Goal: Task Accomplishment & Management: Complete application form

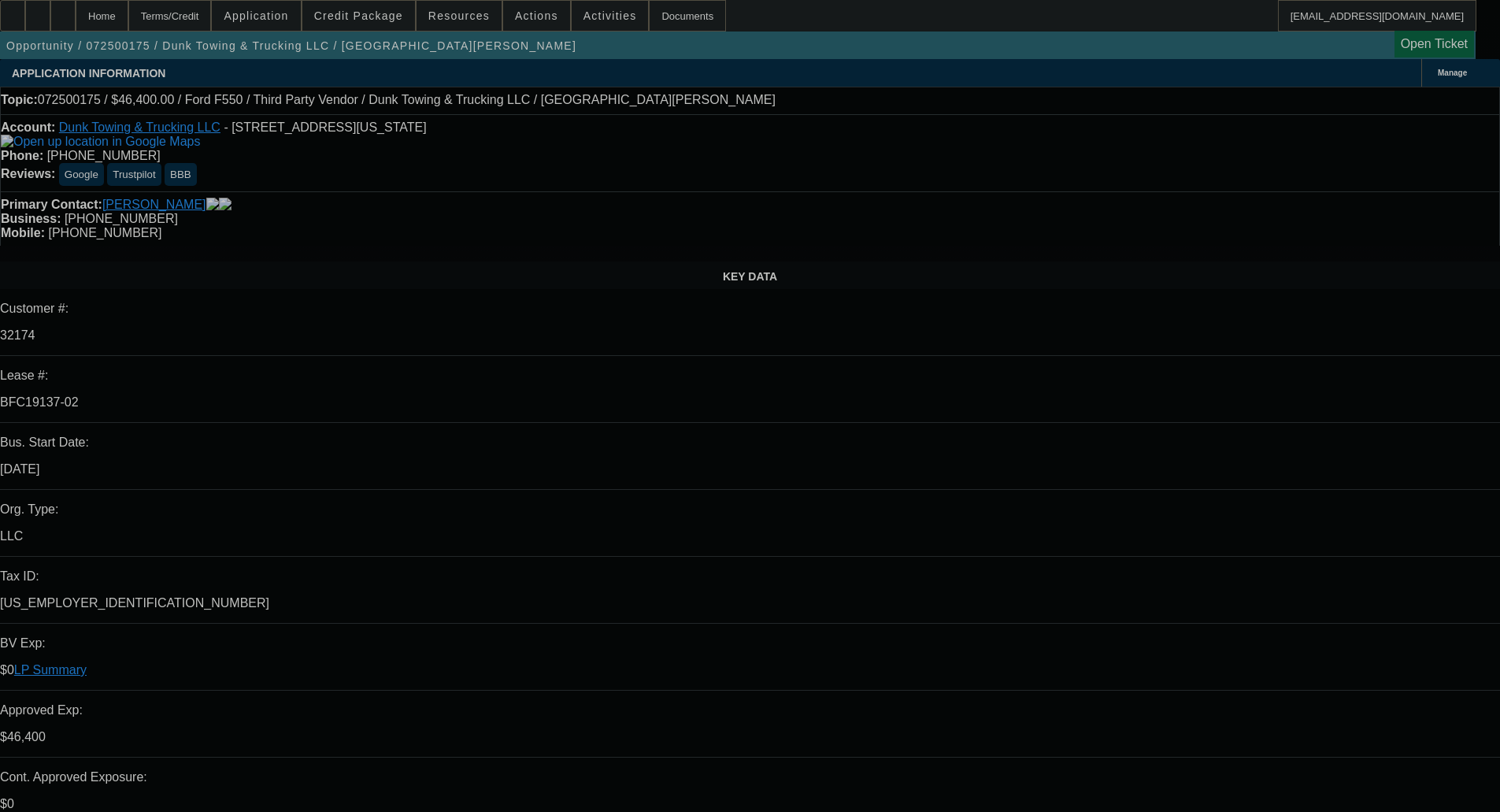
select select "0"
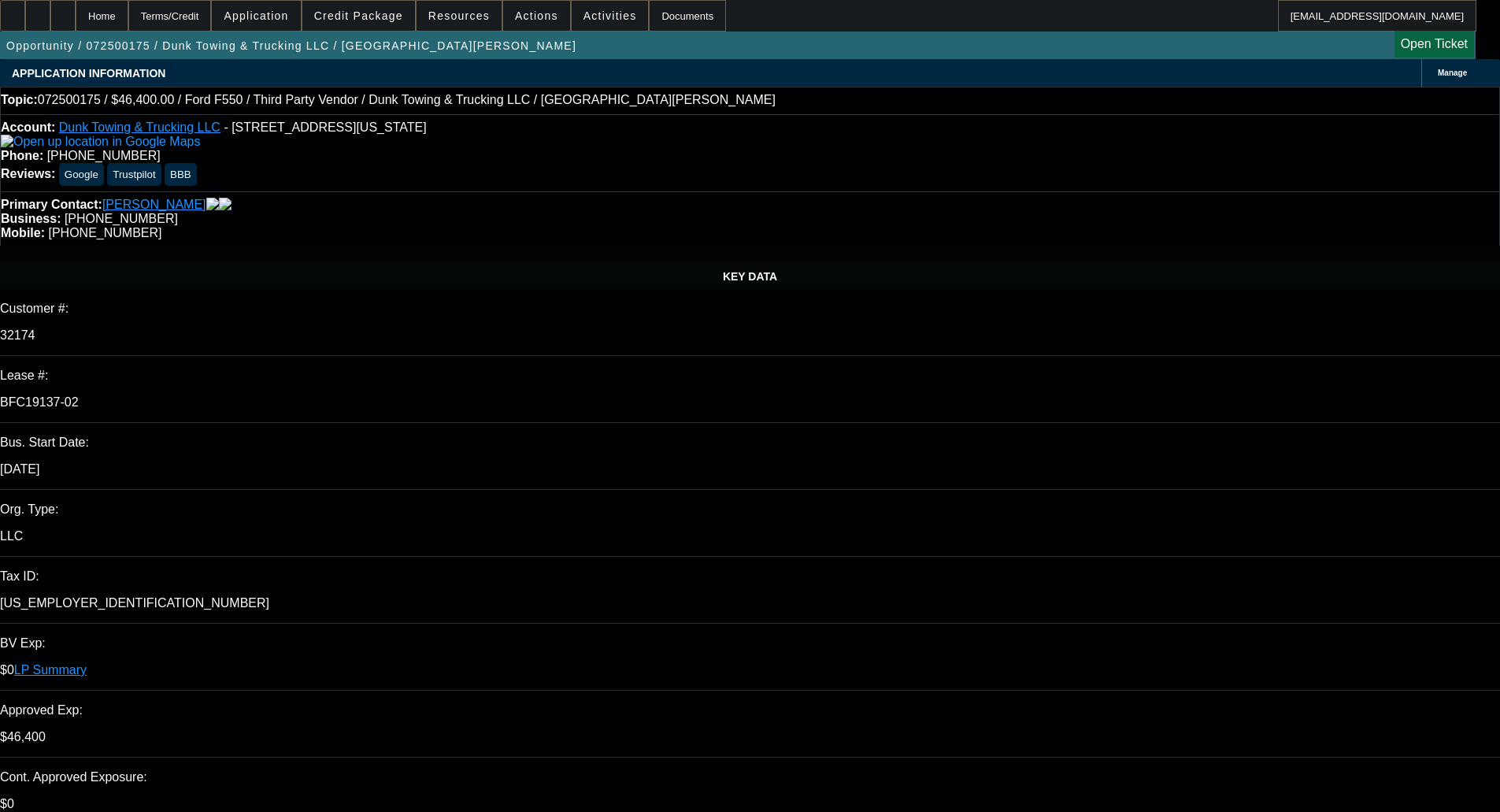
select select "0"
select select "3"
select select "0"
select select "6"
select select "0"
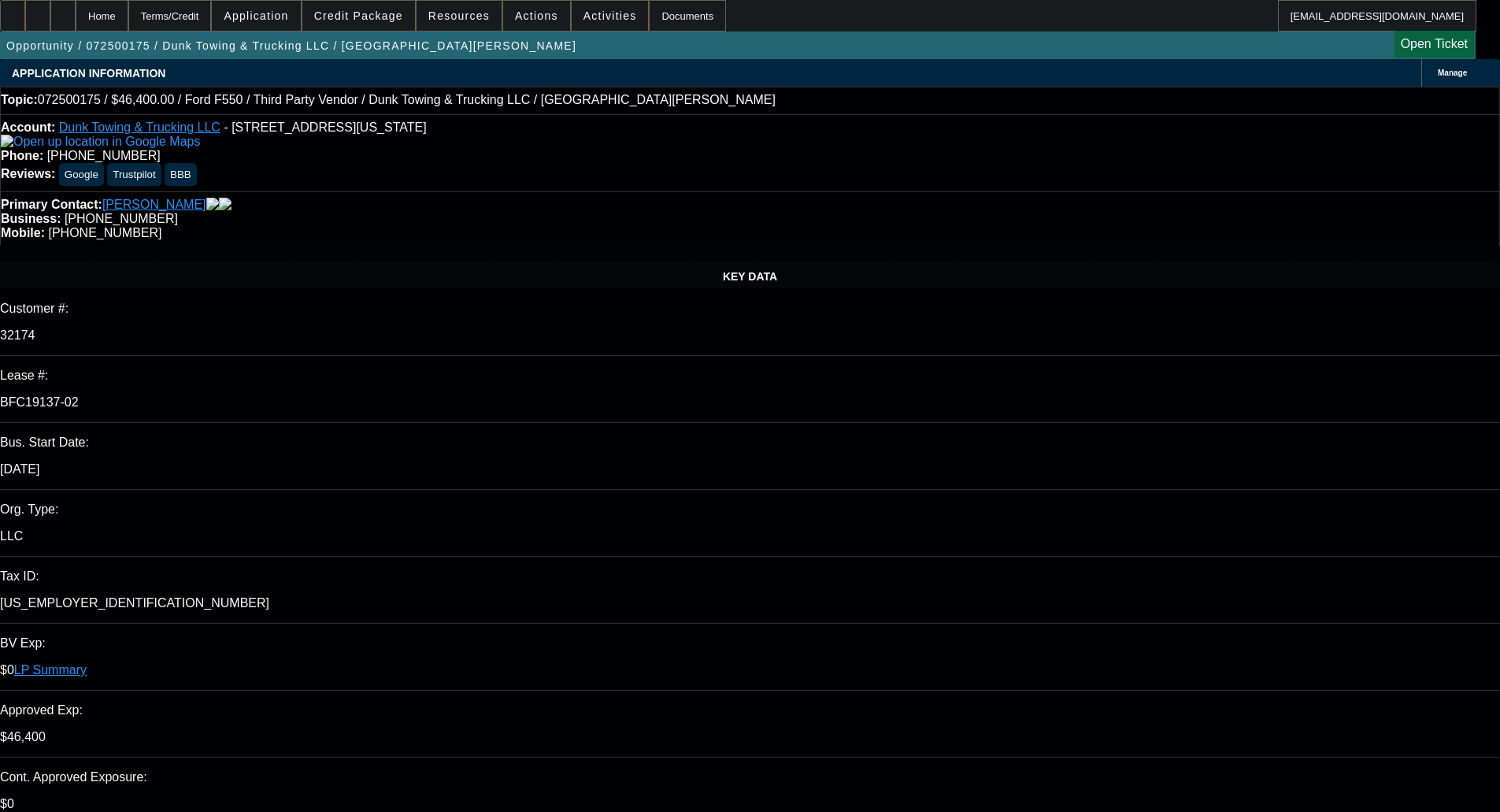
select select "0"
select select "3"
select select "0"
select select "6"
select select "0"
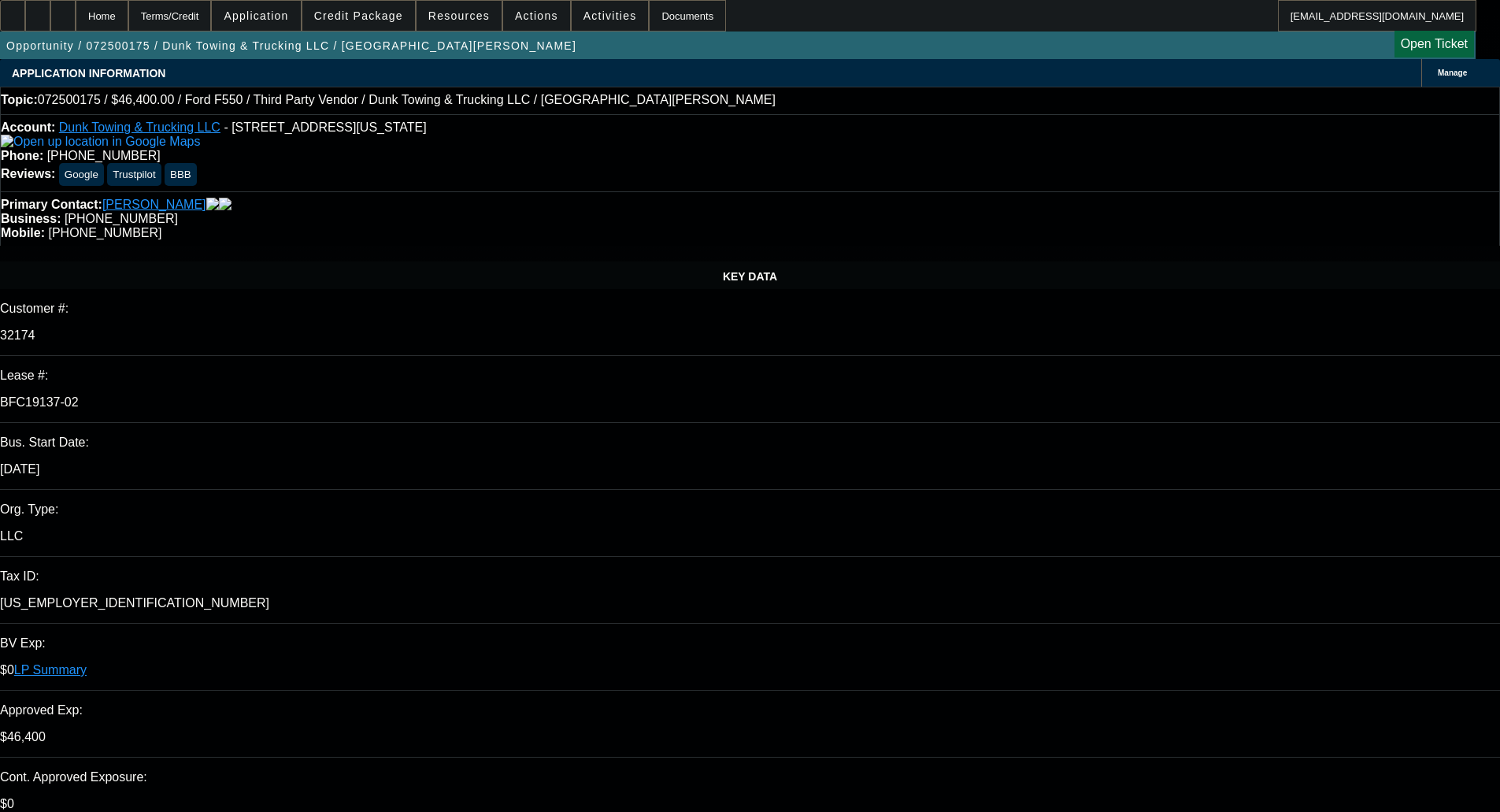
select select "0"
select select "3"
select select "0"
select select "6"
select select "0"
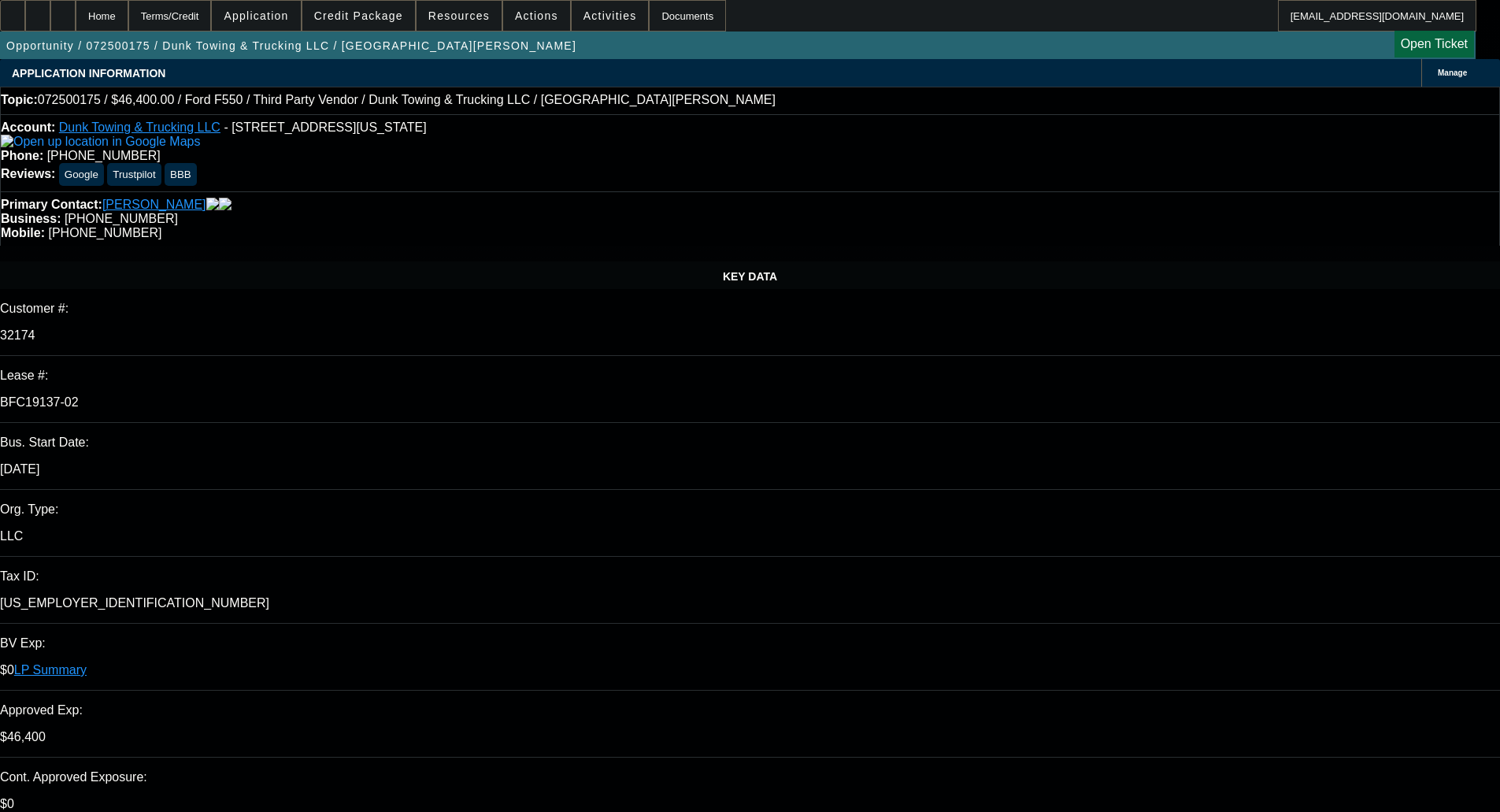
select select "0"
select select "3"
select select "0"
select select "6"
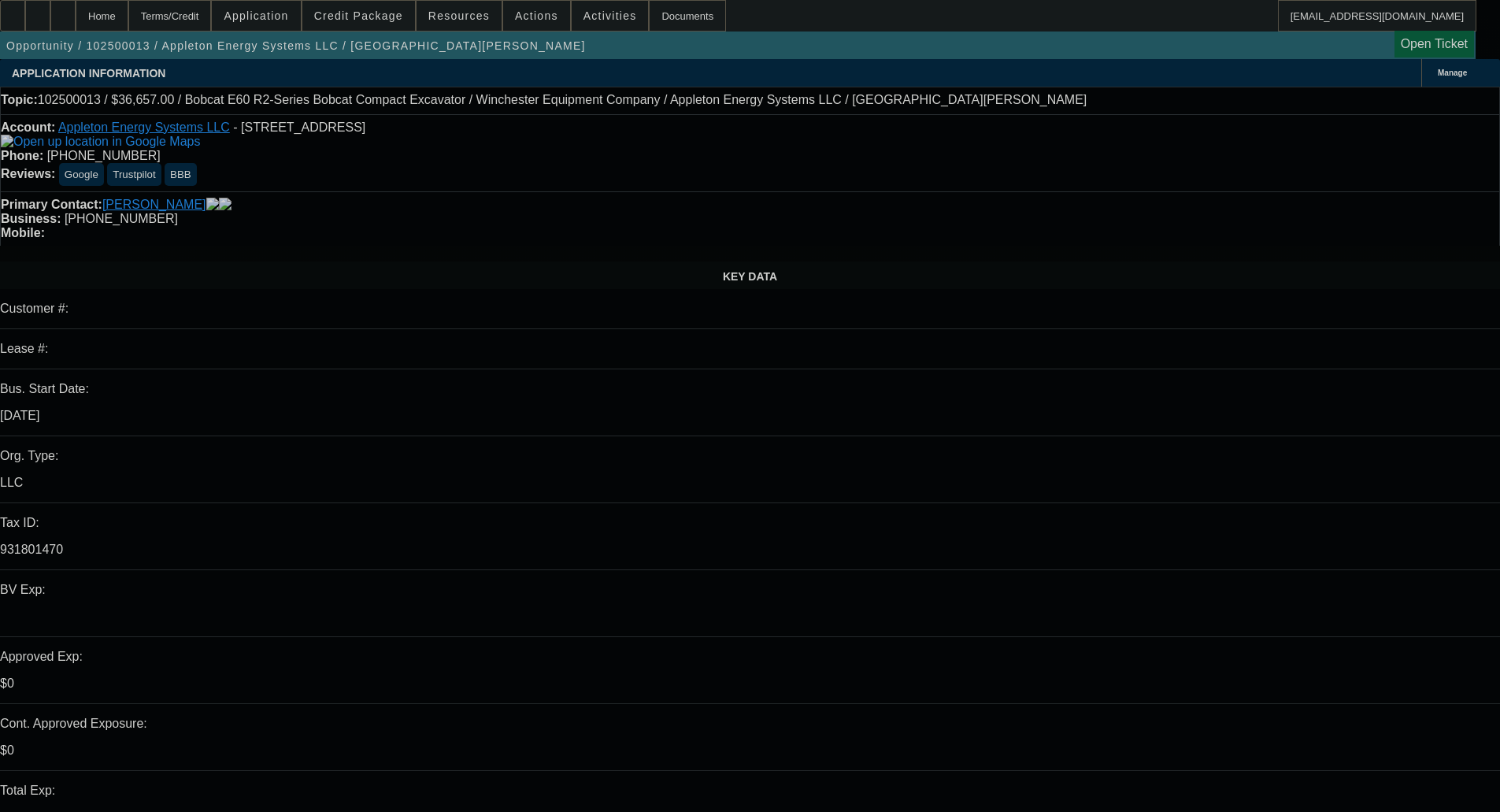
select select "0"
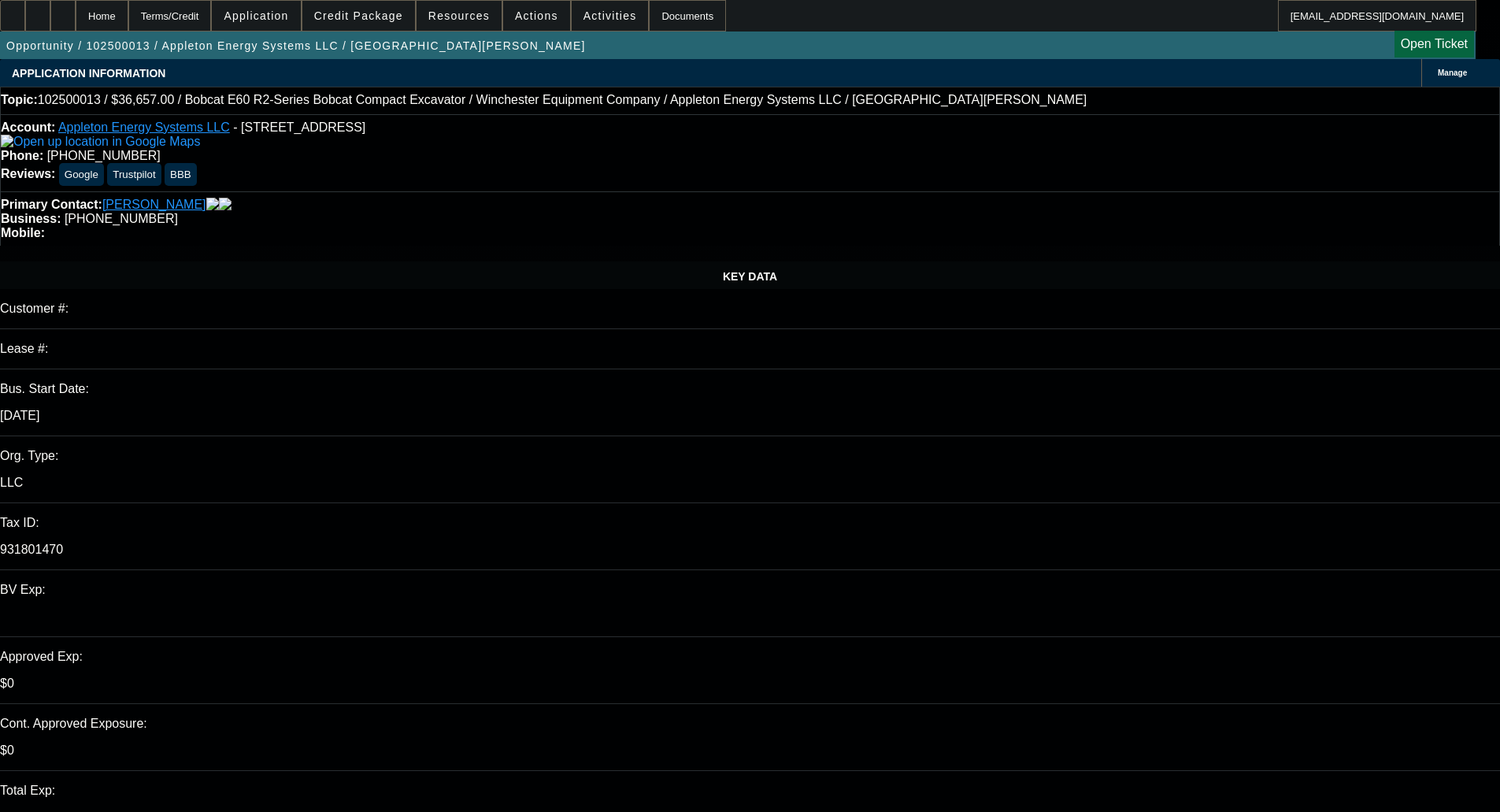
select select "0"
select select "2"
select select "0"
select select "5"
select select "0"
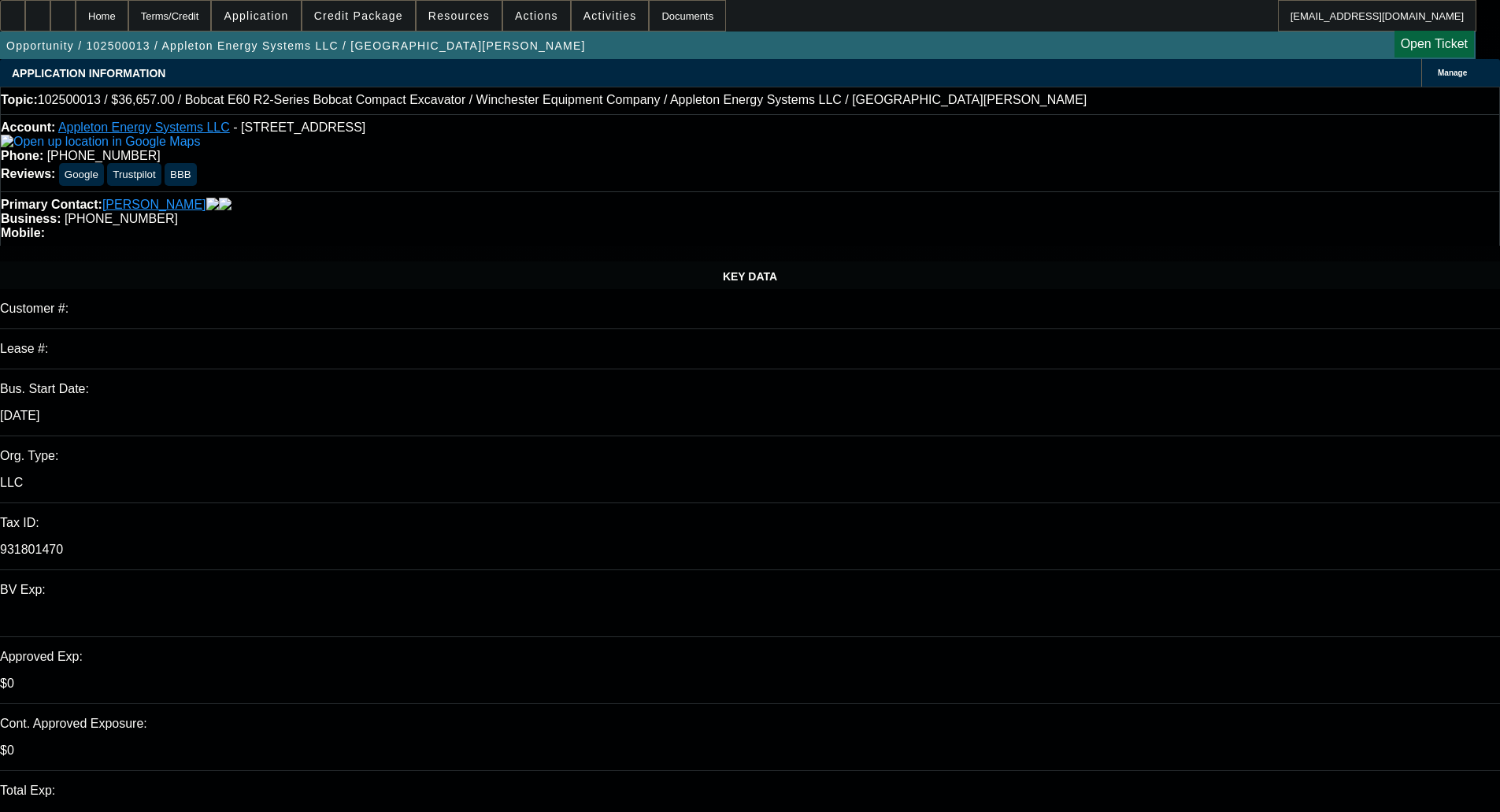
select select "0"
select select "2"
select select "0"
select select "5"
click at [396, 14] on span "Credit Package" at bounding box center [358, 15] width 89 height 13
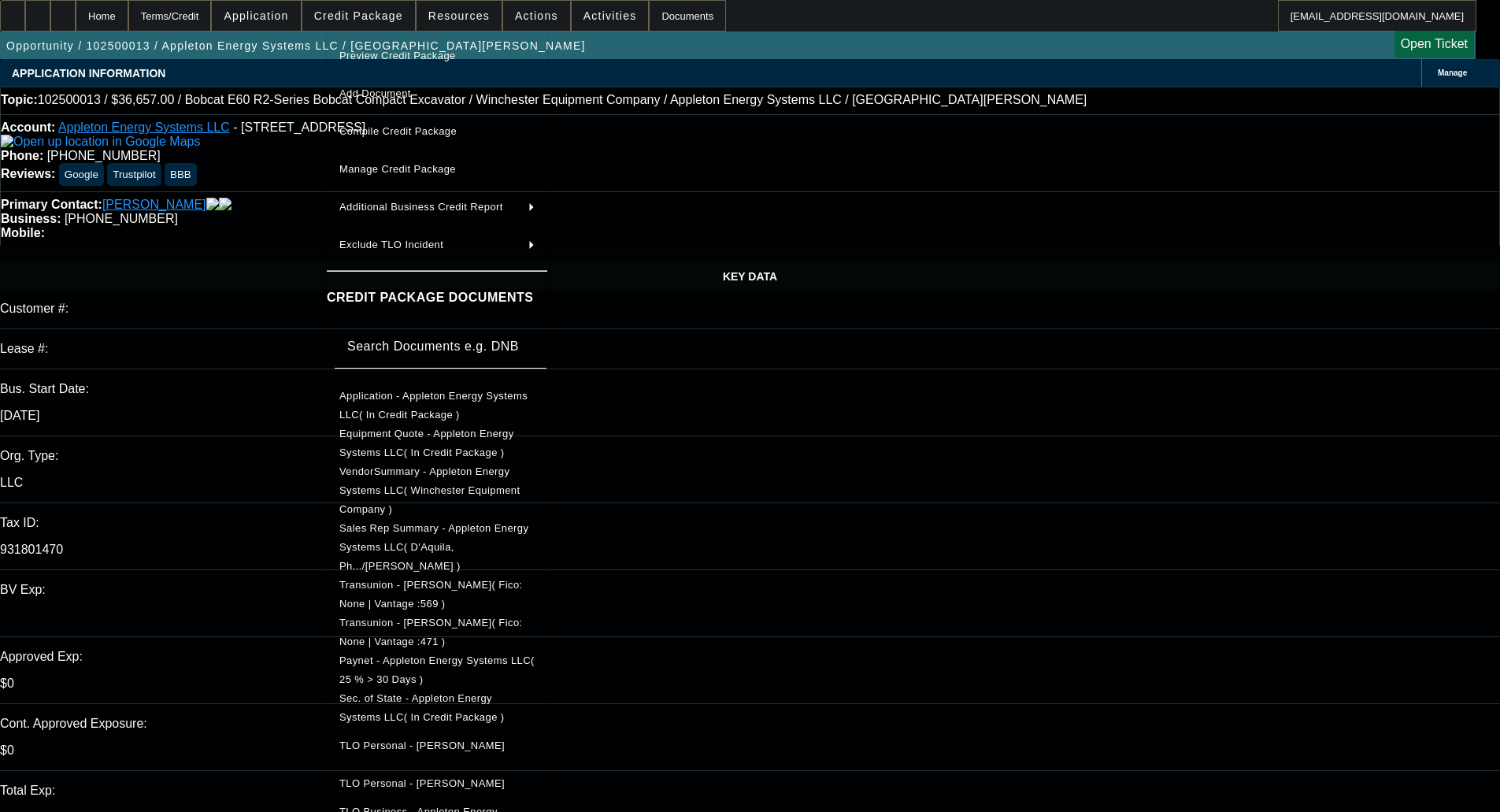
click at [400, 394] on span "Application - Appleton Energy Systems LLC( In Credit Package )" at bounding box center [433, 406] width 189 height 31
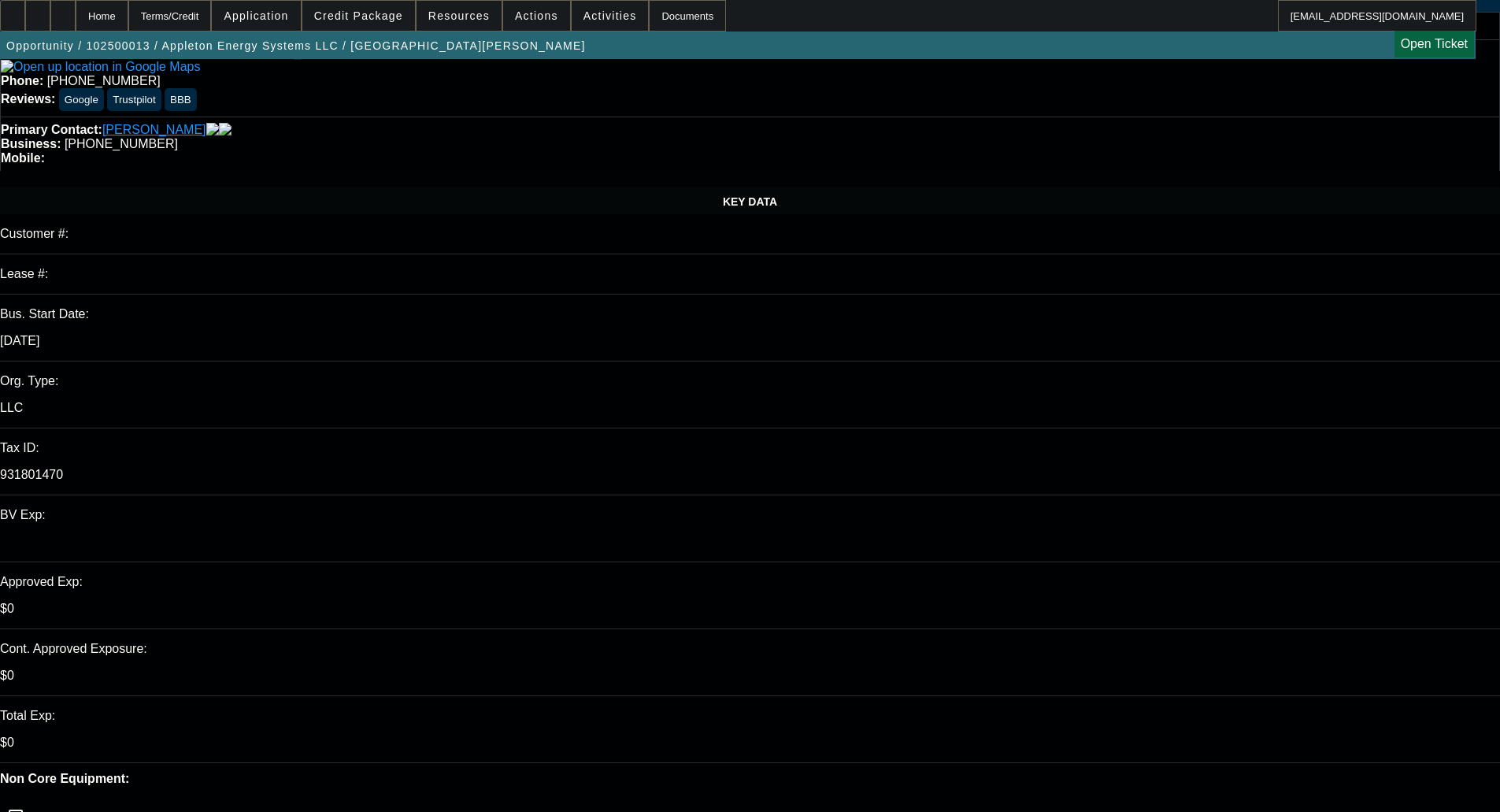
scroll to position [236, 0]
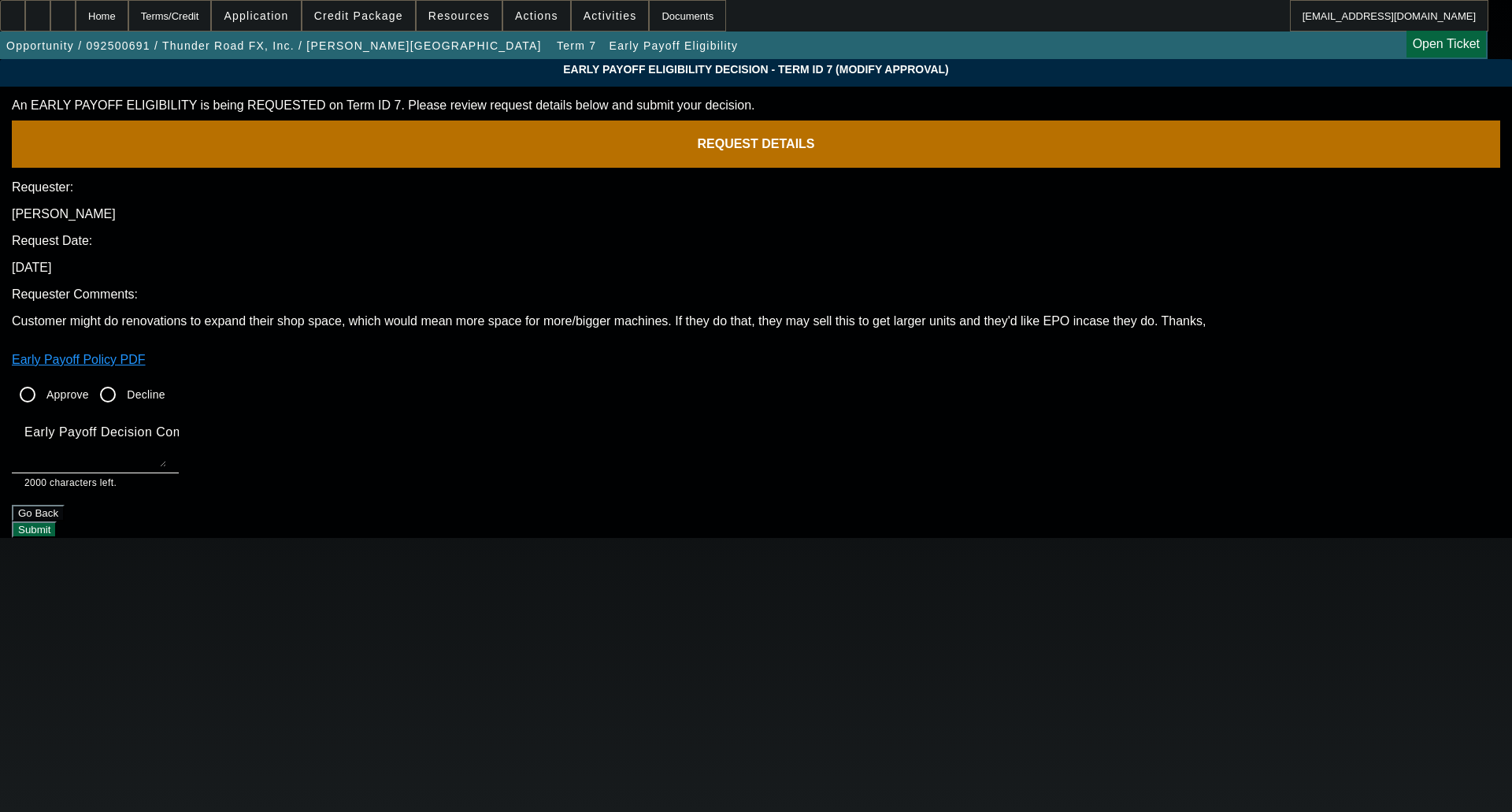
click at [43, 379] on input "Approve" at bounding box center [28, 394] width 32 height 32
radio input "true"
click at [214, 425] on mat-label "Early Payoff Decision Comment" at bounding box center [118, 432] width 189 height 14
click at [166, 429] on textarea "Early Payoff Decision Comment" at bounding box center [95, 448] width 142 height 38
type textarea "OKAY FOR SERVICED EBO"
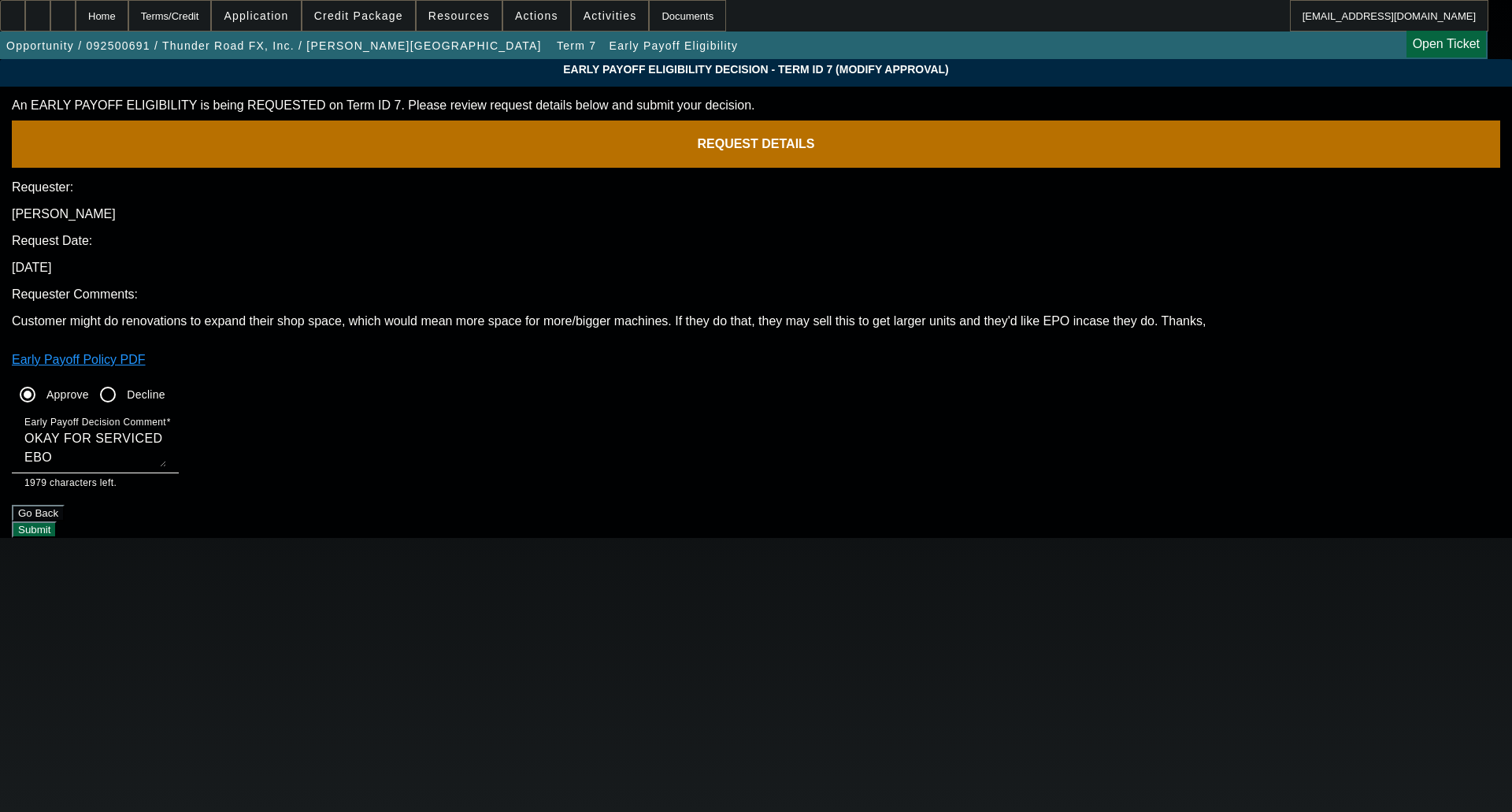
click at [57, 521] on button "Submit" at bounding box center [34, 529] width 45 height 16
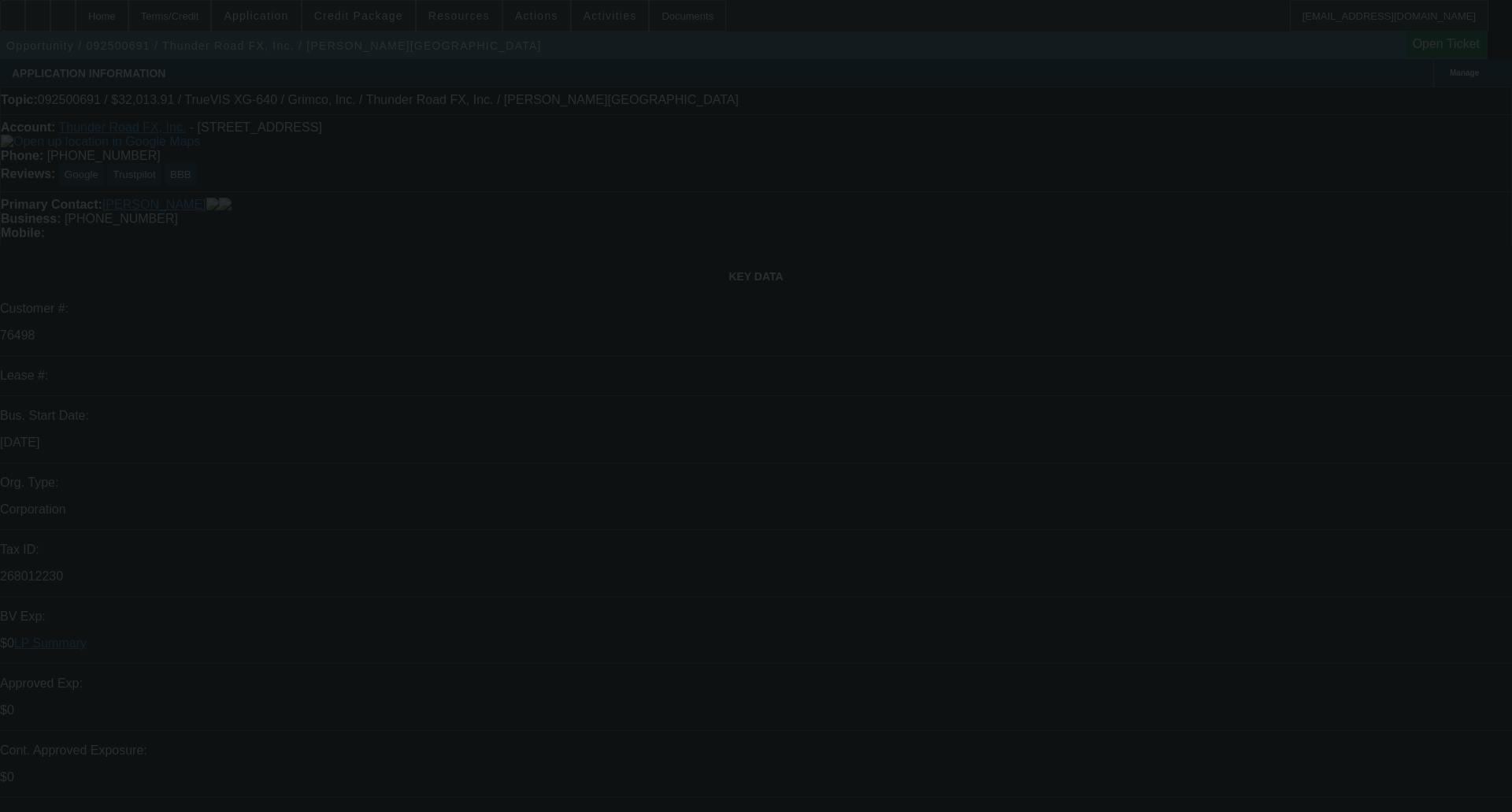
select select "0"
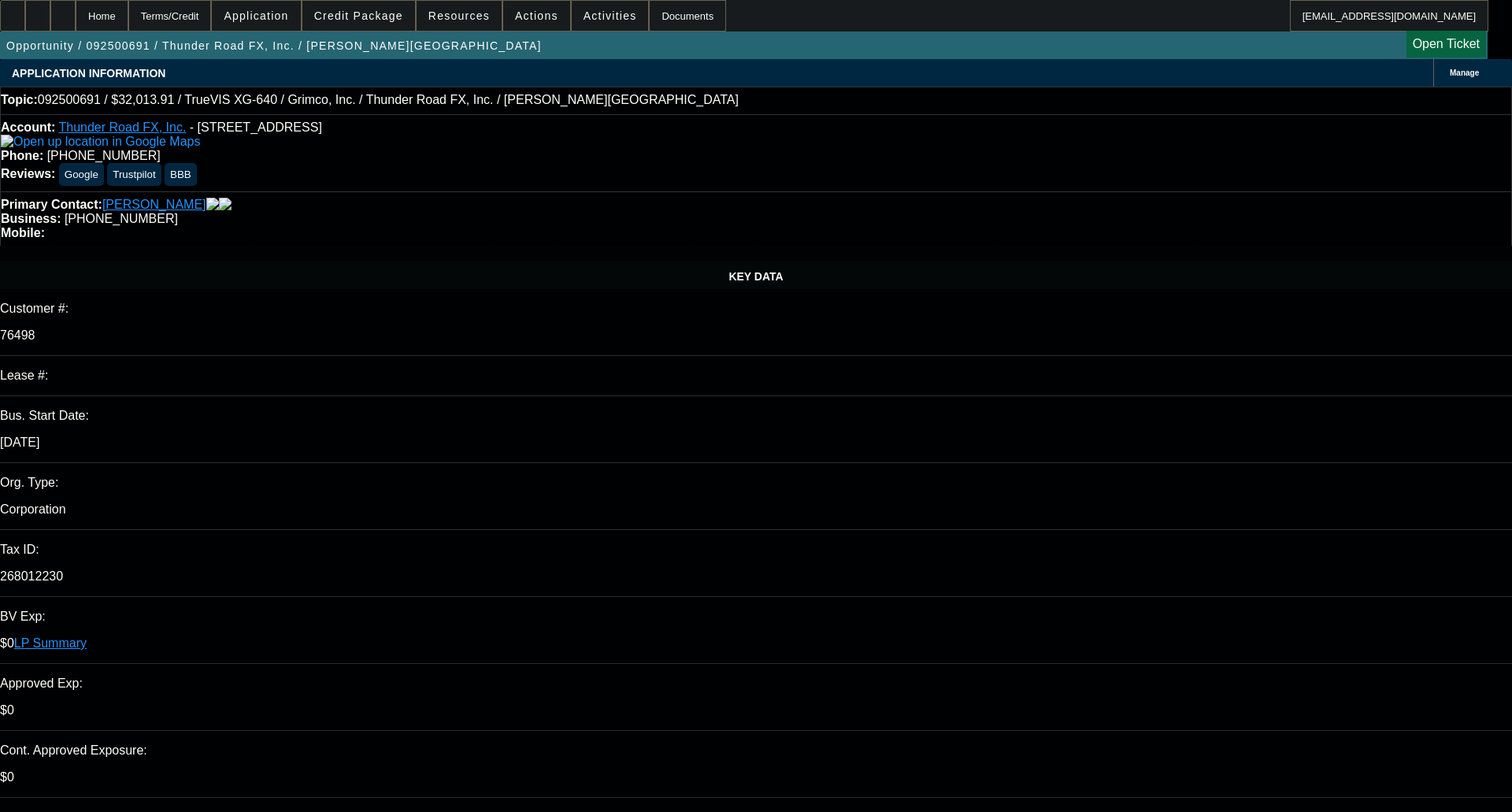
select select "0"
select select "3"
select select "0"
select select "2"
select select "0"
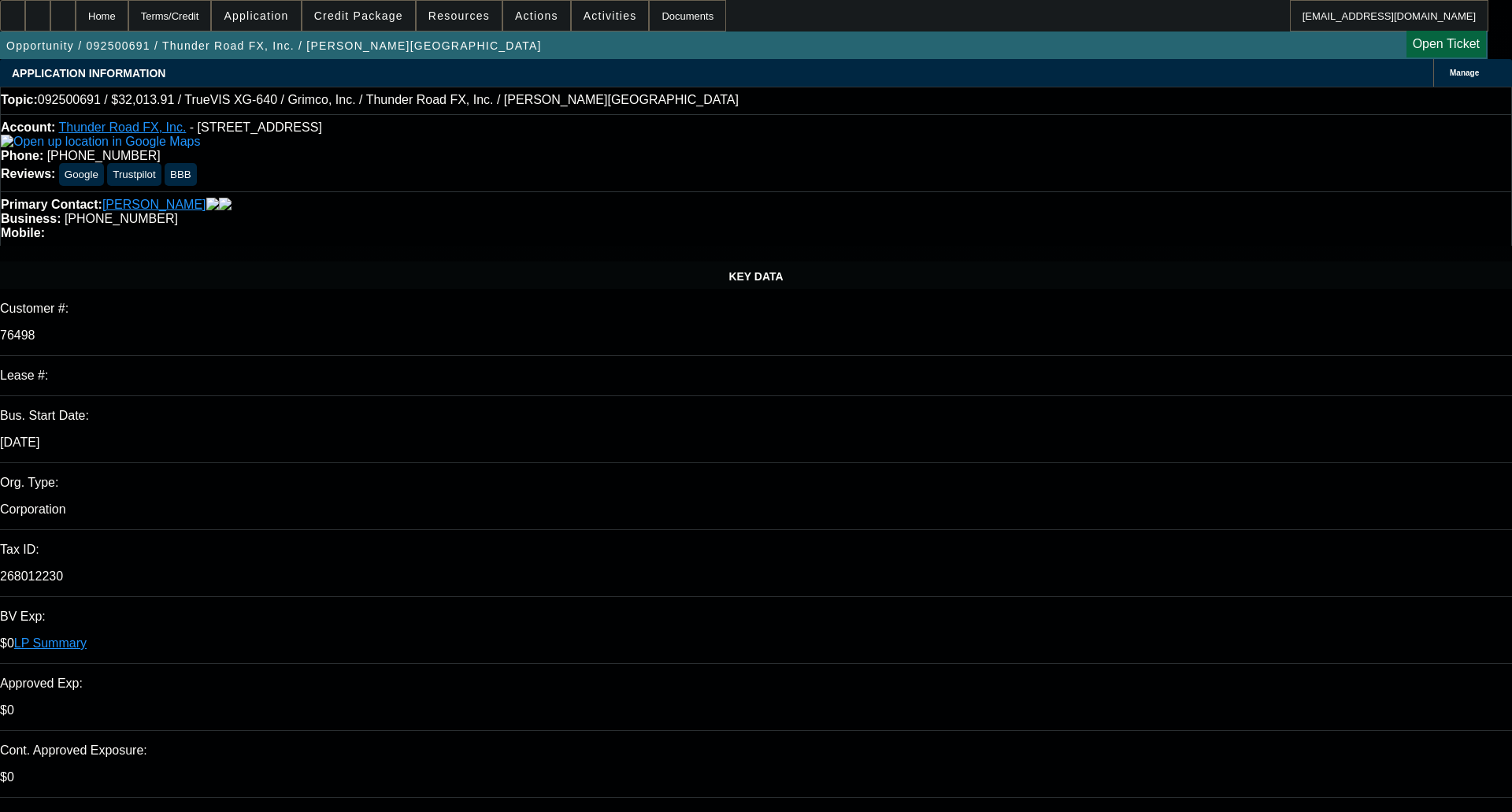
select select "0"
select select "3"
select select "0"
select select "2"
select select "0"
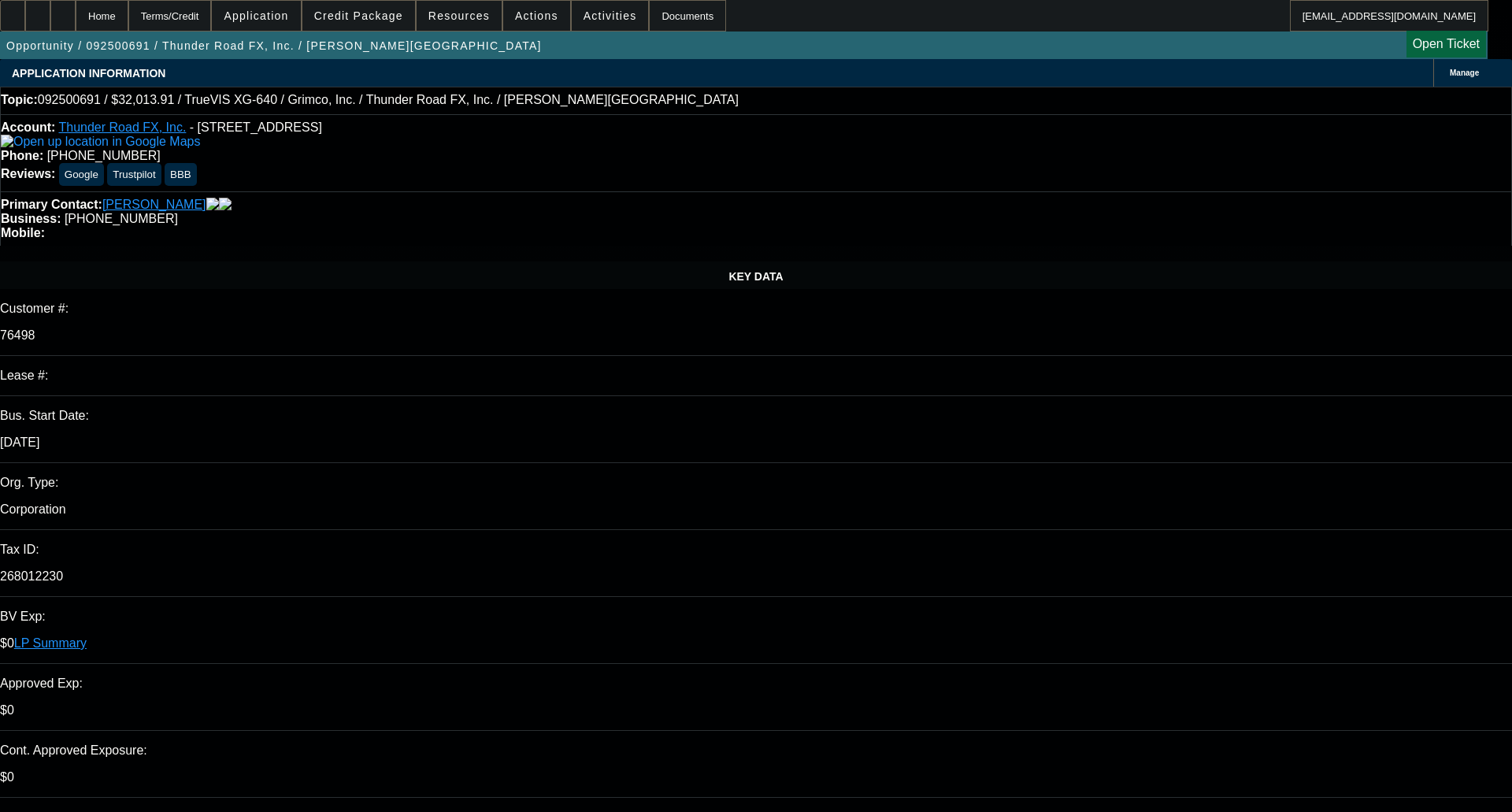
select select "0"
select select "2"
select select "0"
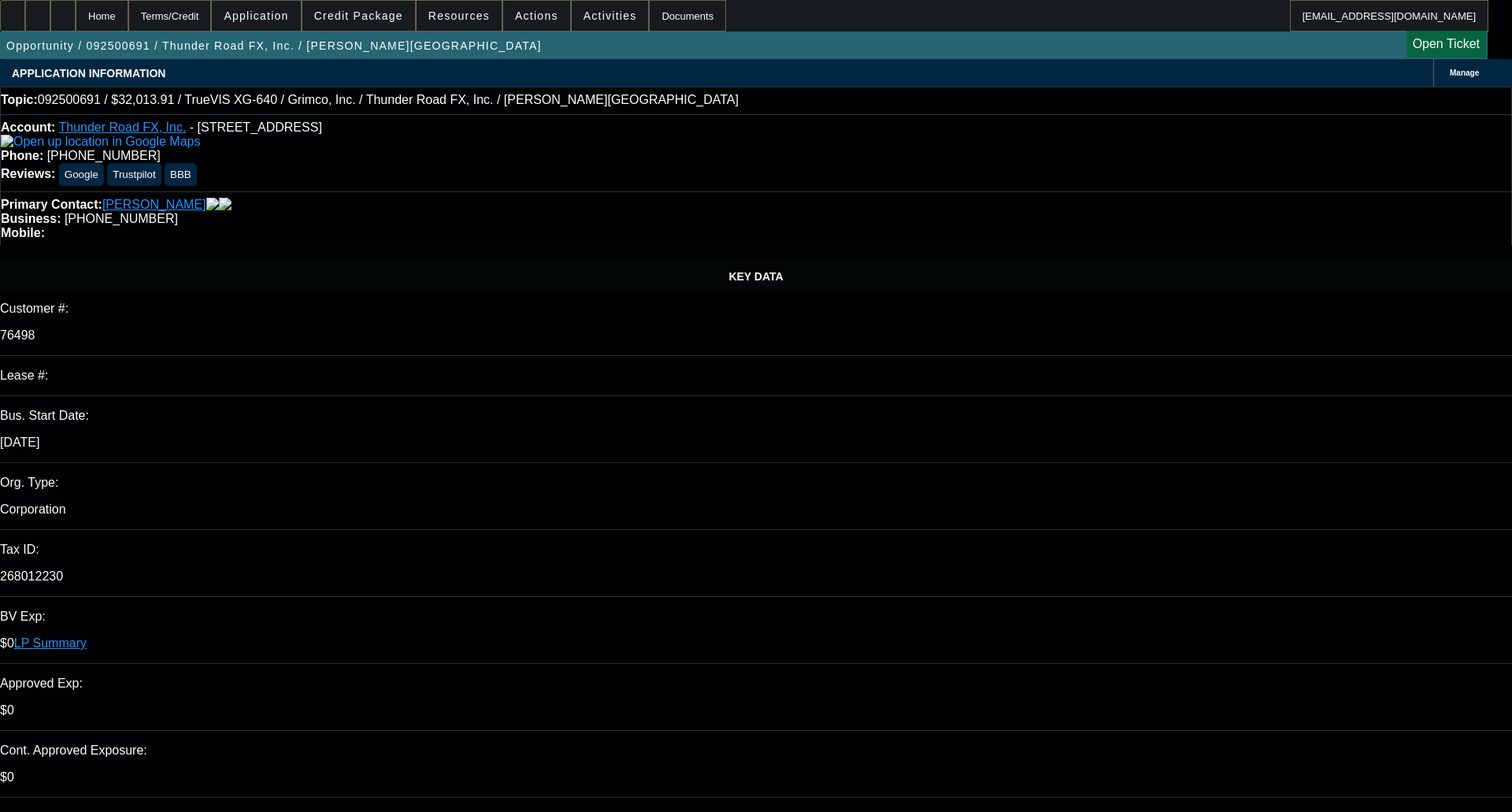
select select "0"
select select "2"
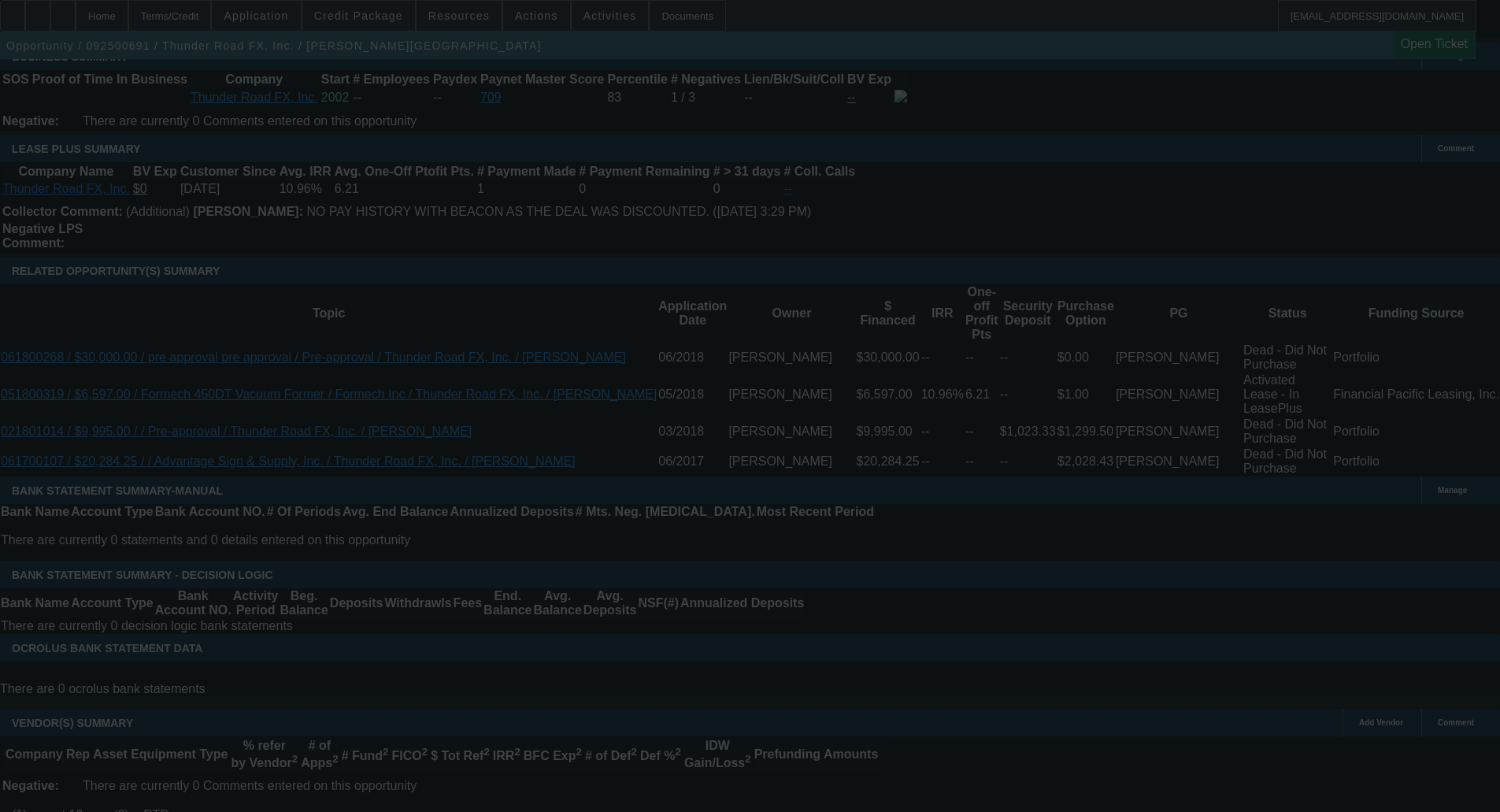
scroll to position [2631, 0]
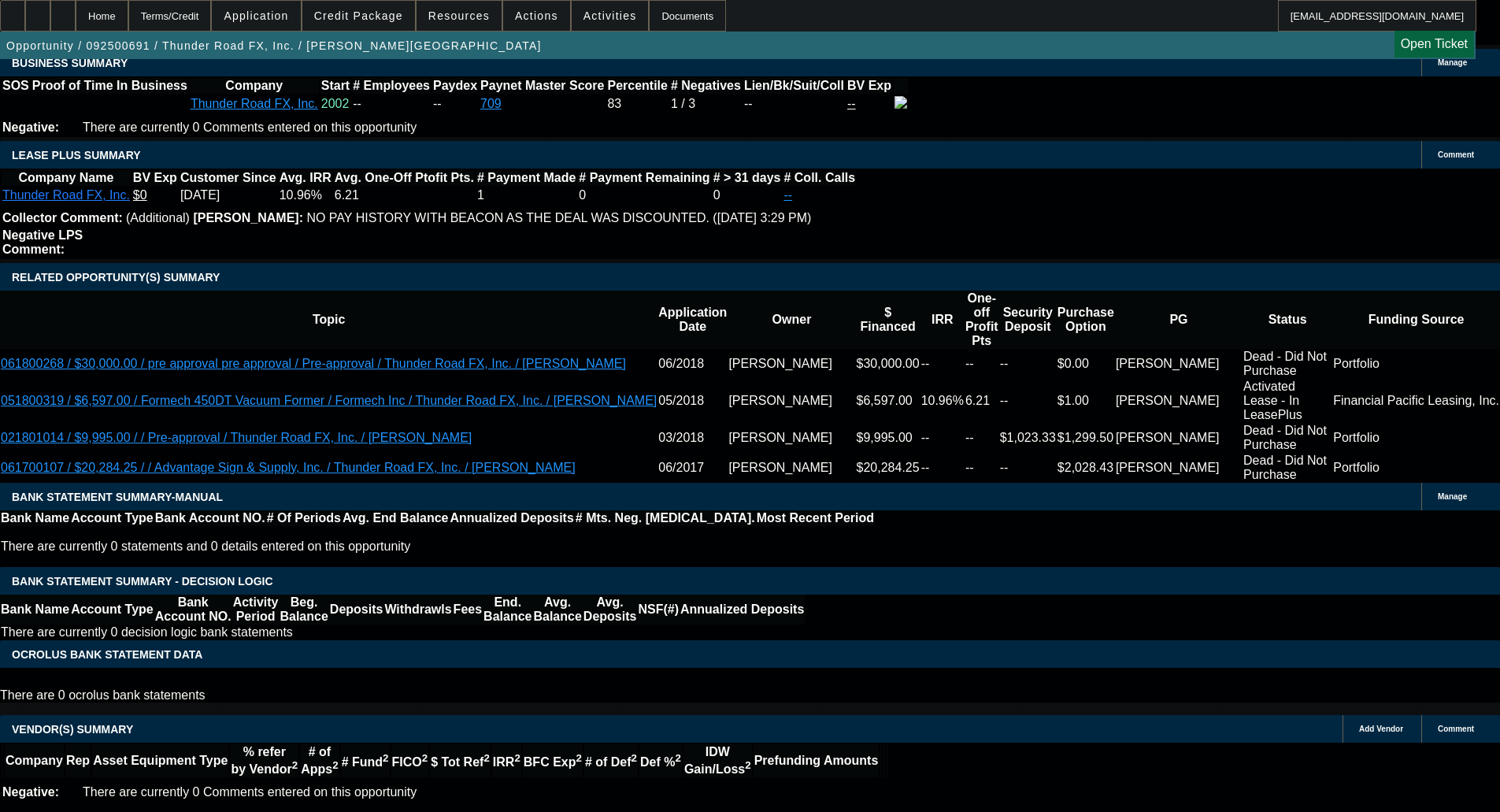
select select "0"
select select "3"
select select "0"
select select "2"
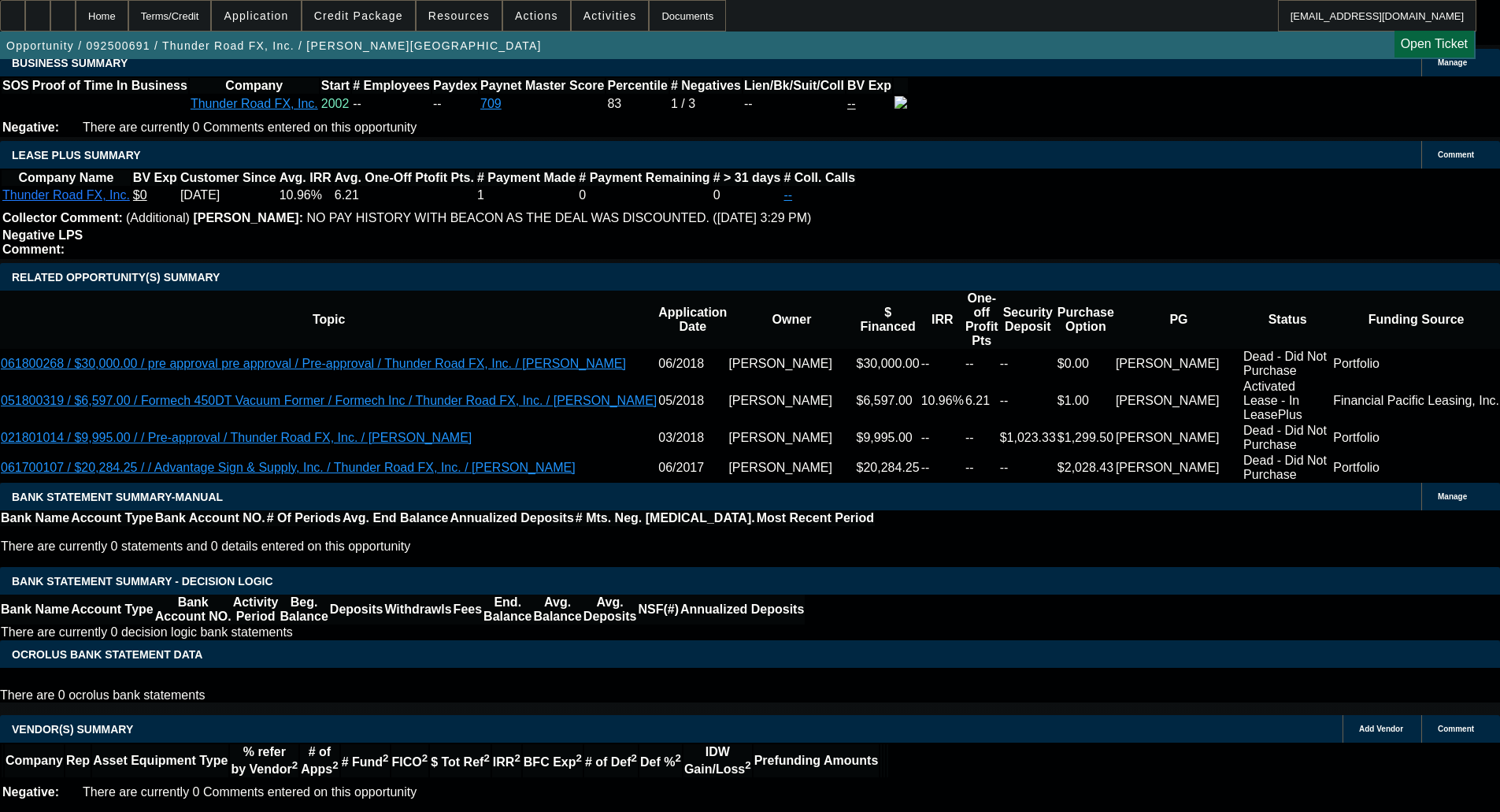
select select "0"
select select "3"
select select "0"
select select "2"
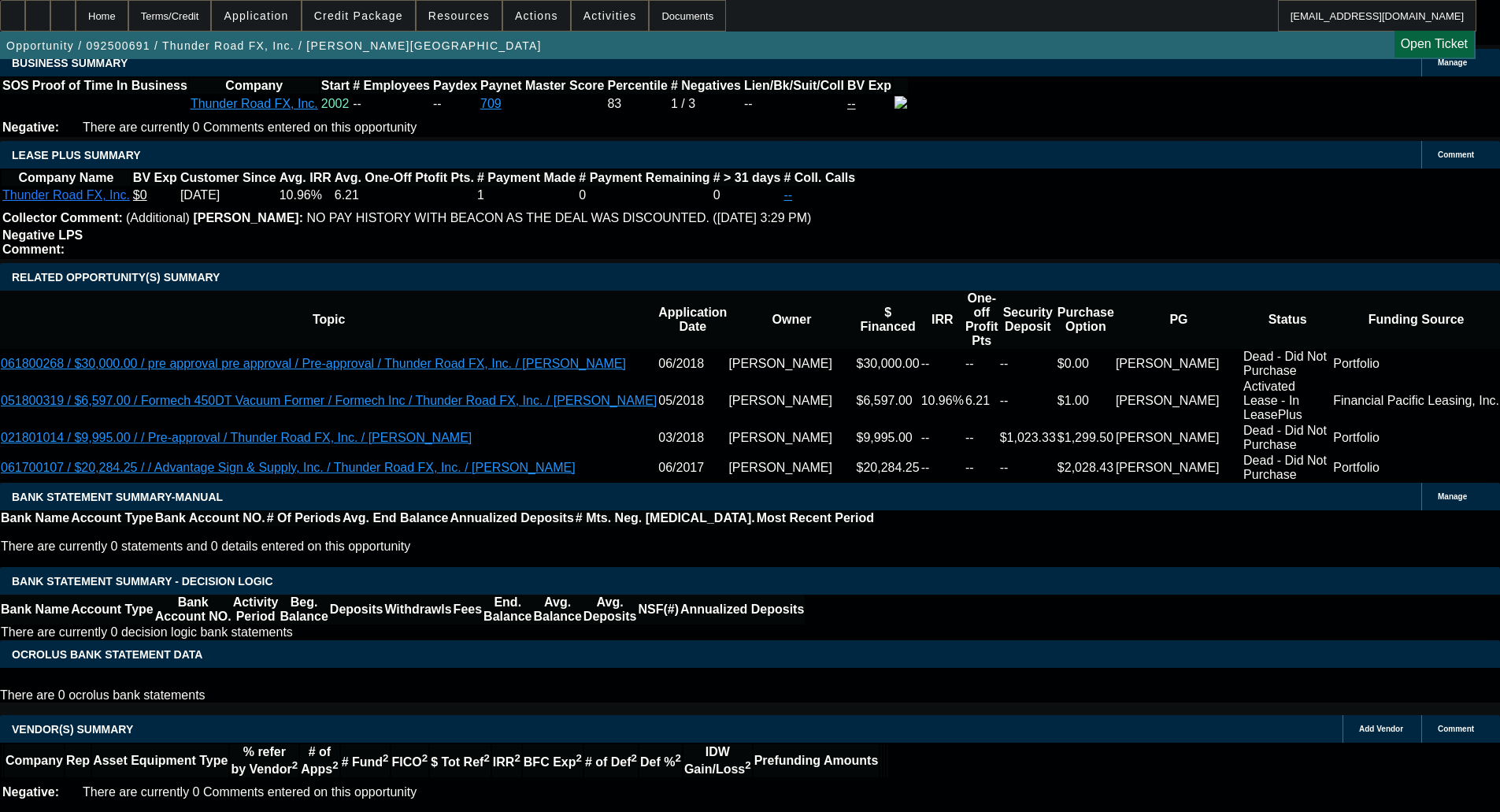
select select "0"
select select "2"
select select "0"
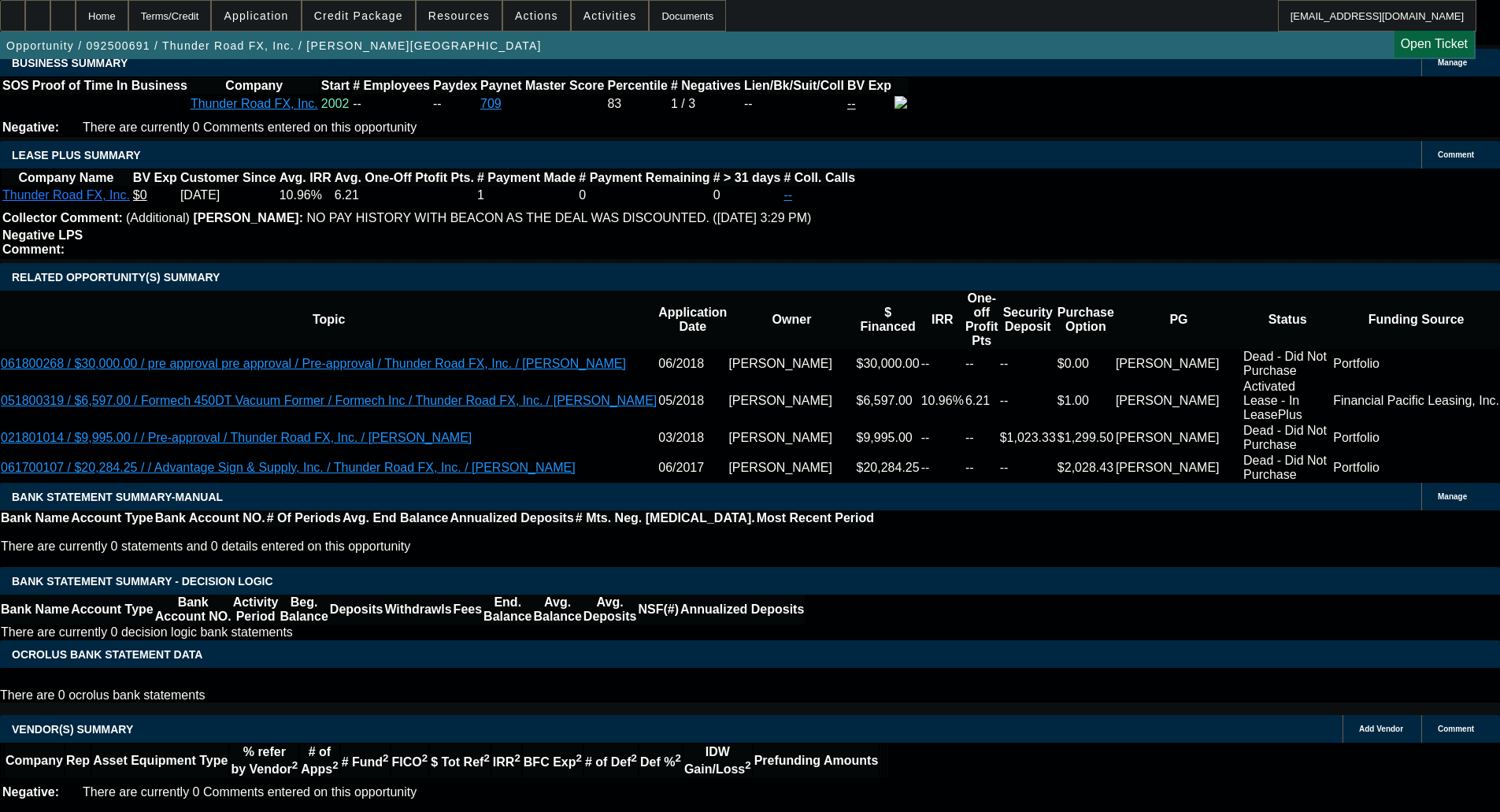
select select "0"
select select "2"
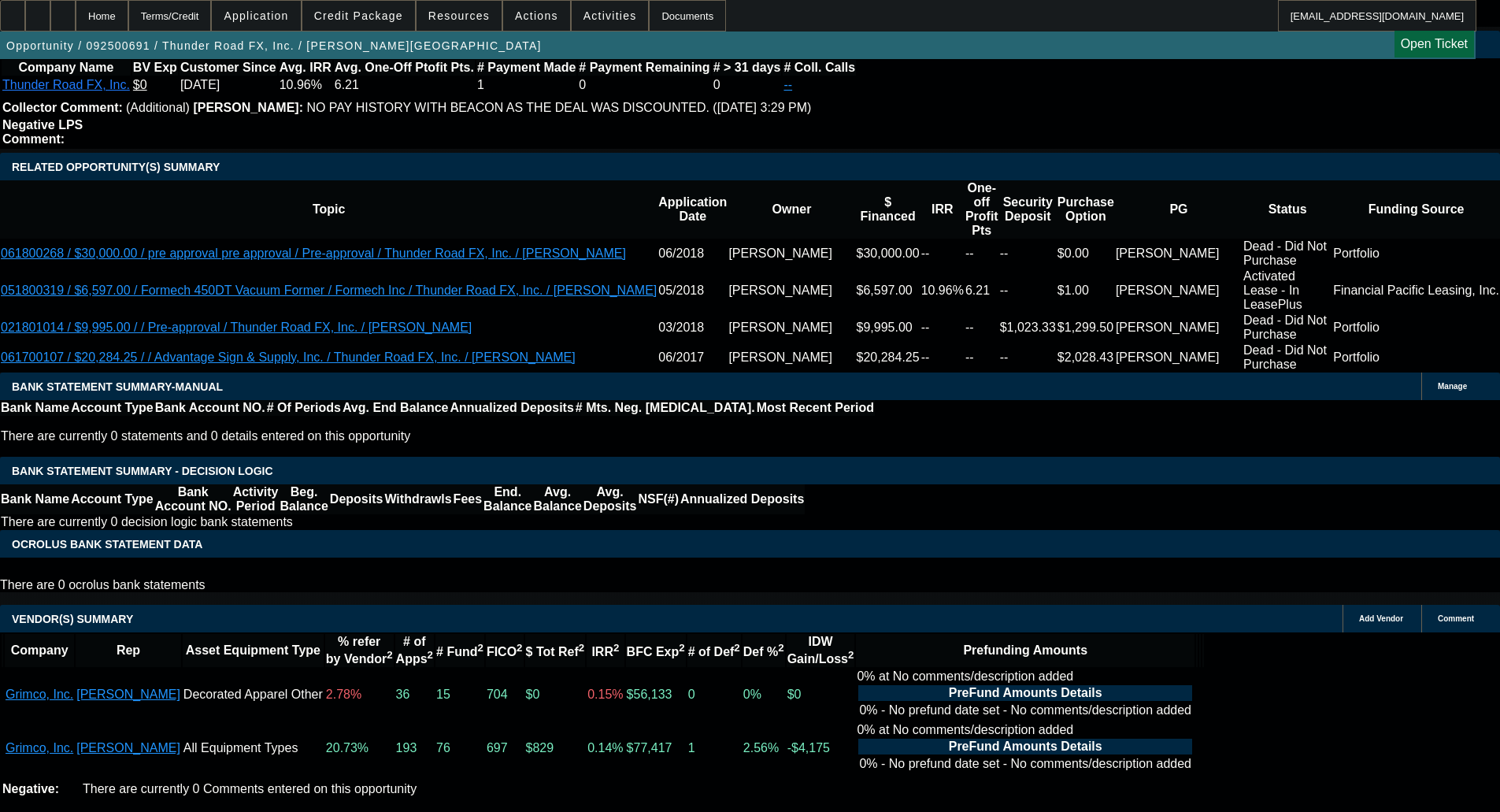
scroll to position [2862, 0]
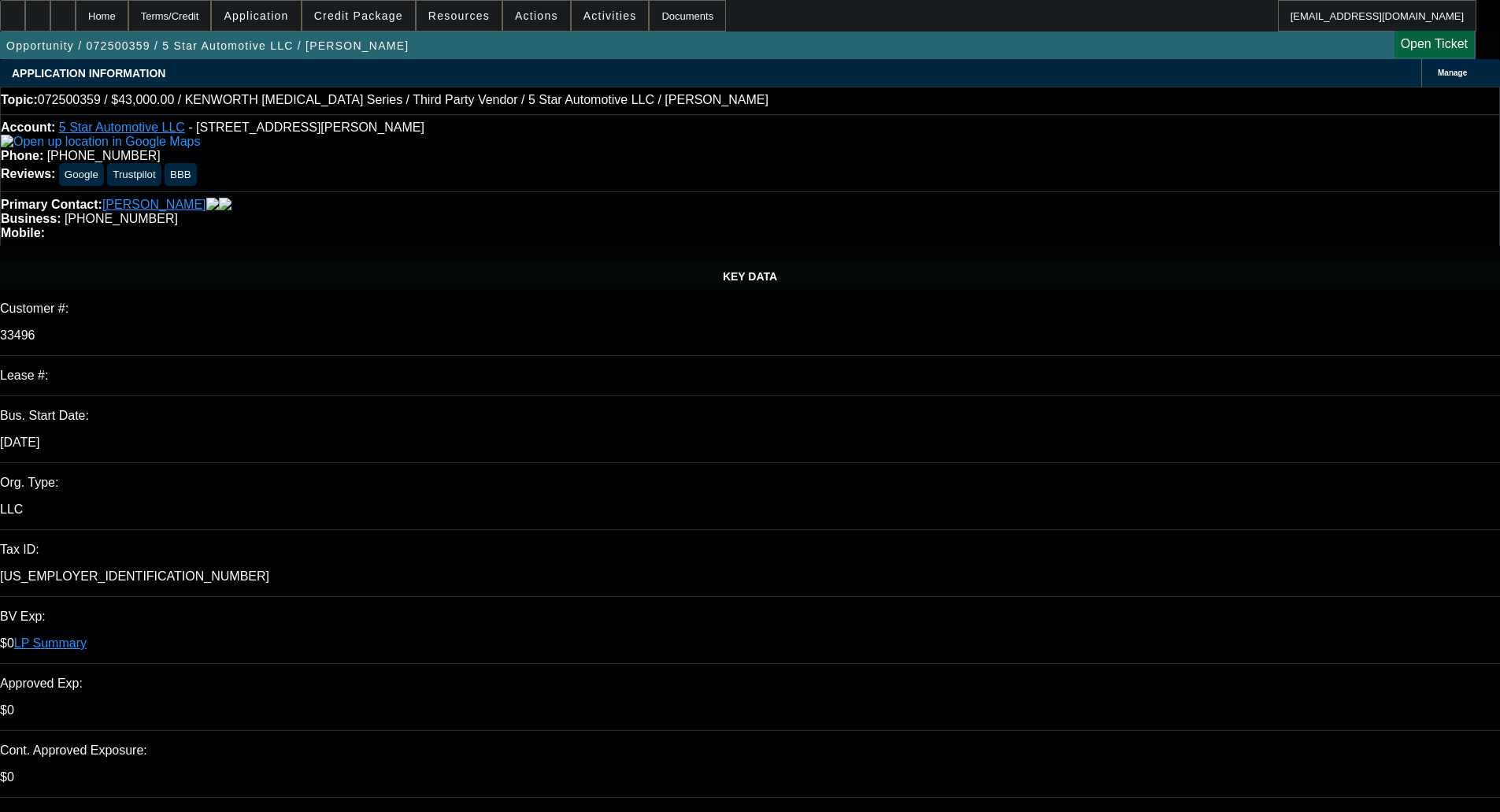
select select "0"
select select "6"
select select "0"
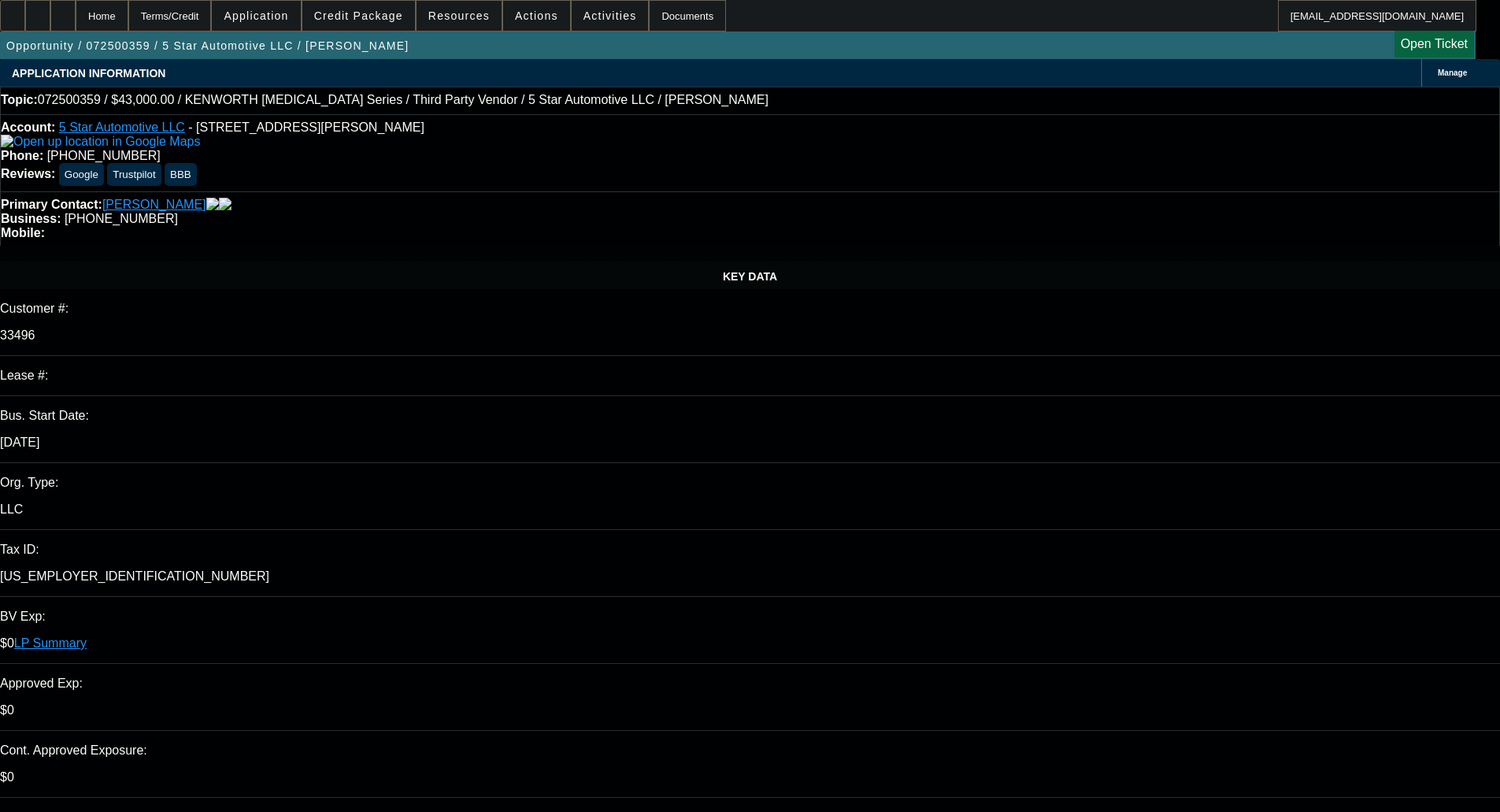
select select "0"
select select "6"
select select "0"
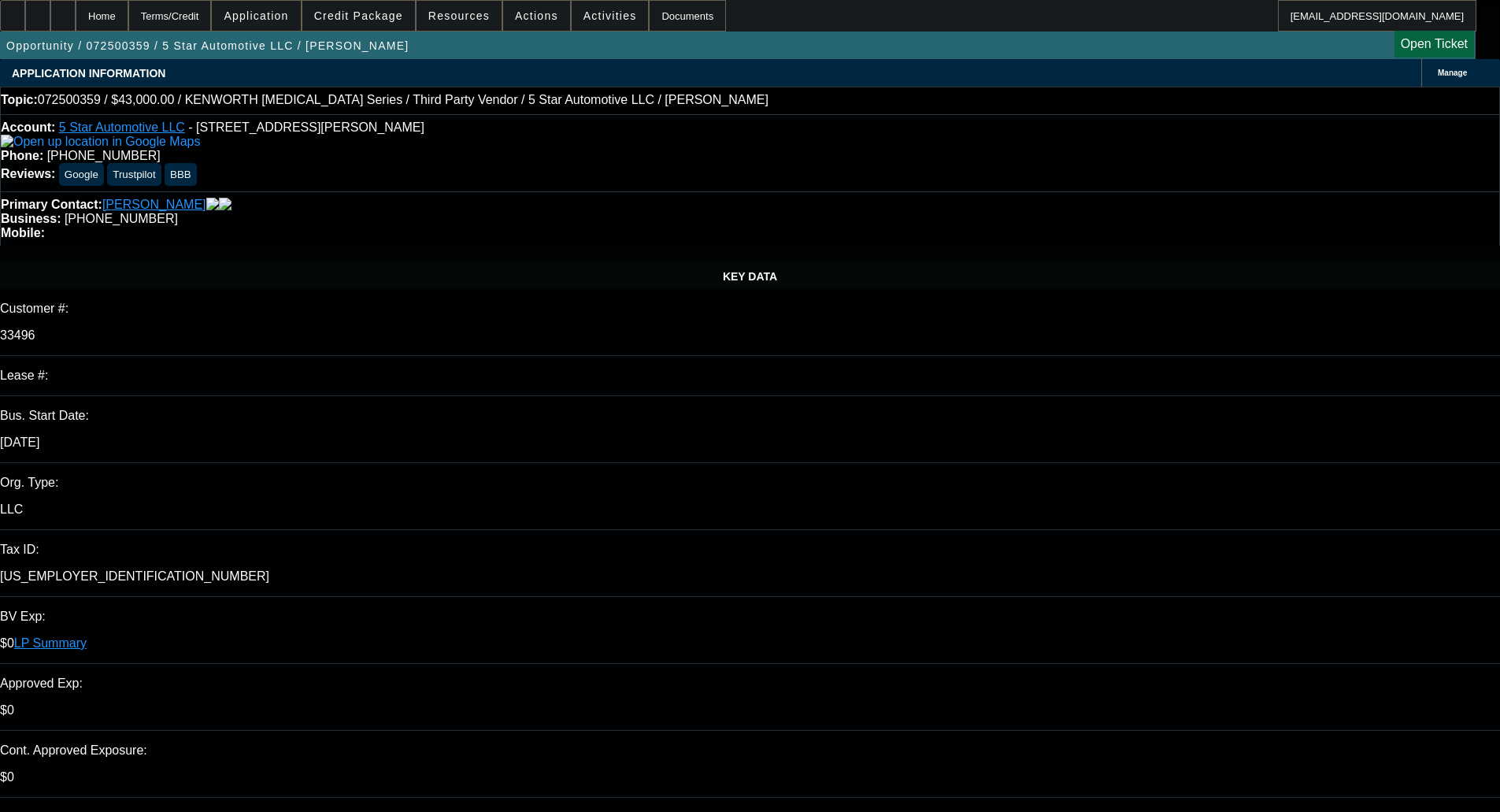
select select "0"
select select "6"
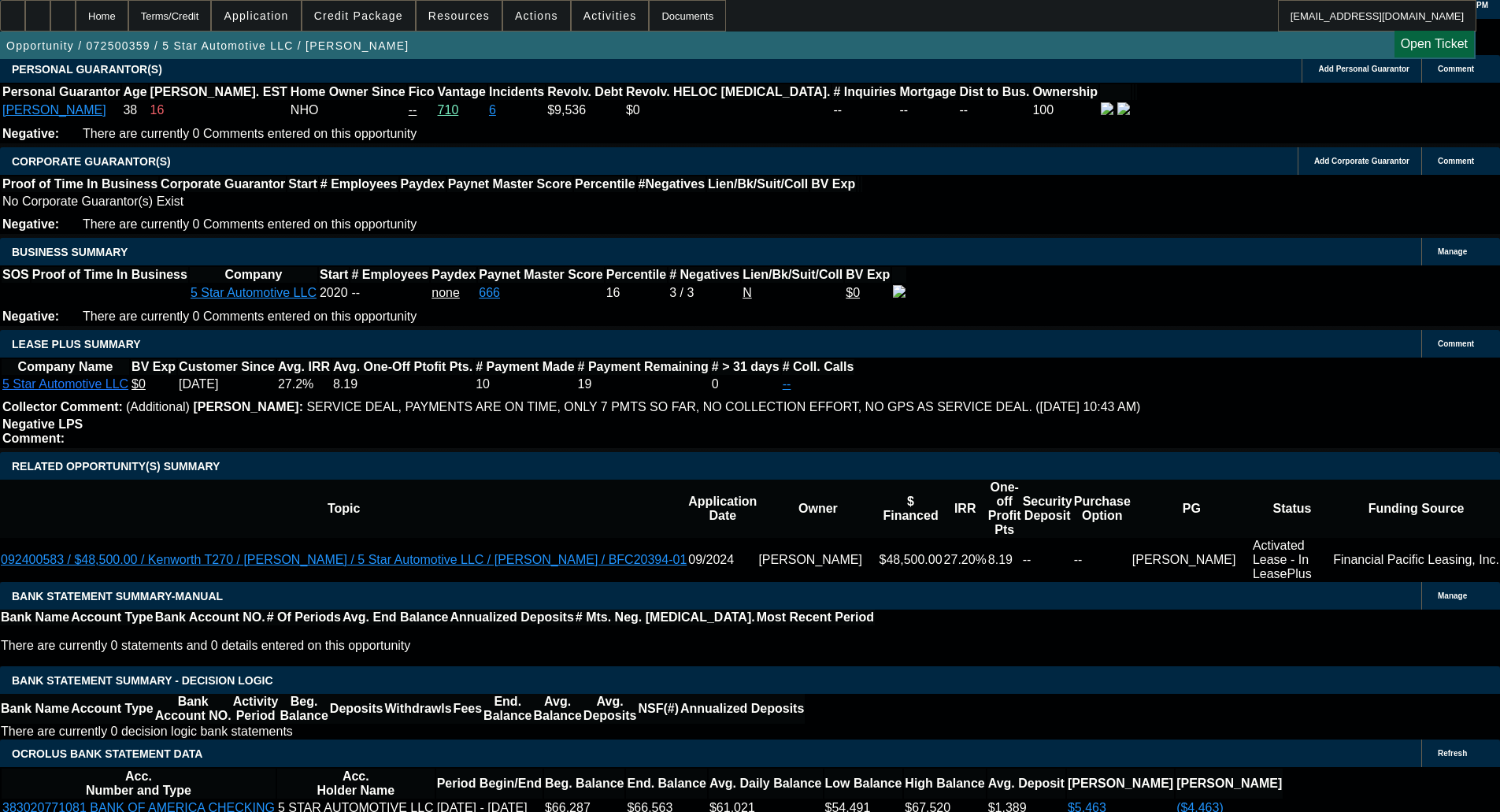
scroll to position [2520, 0]
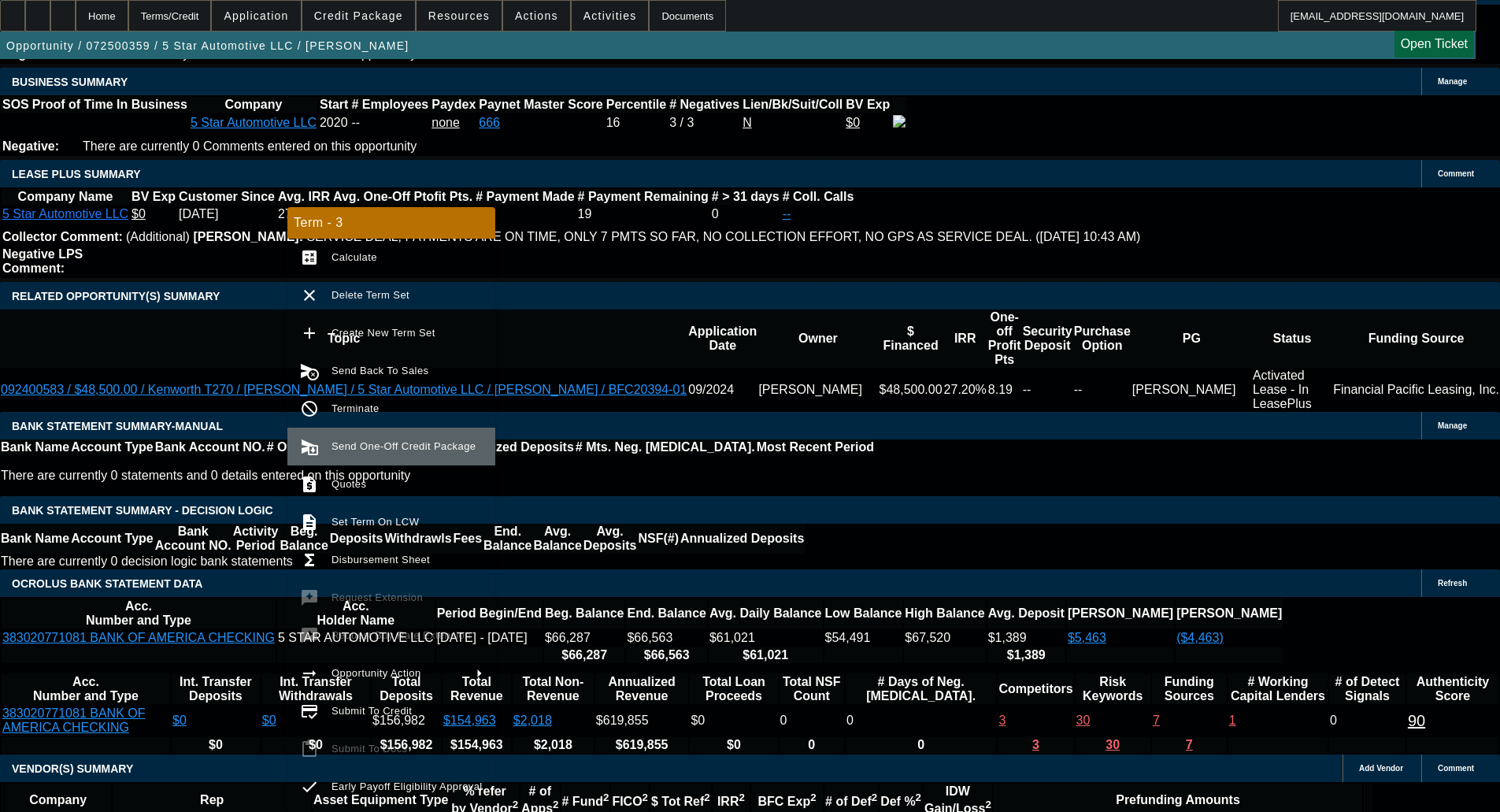
click at [387, 446] on span "Send One-Off Credit Package" at bounding box center [403, 446] width 144 height 12
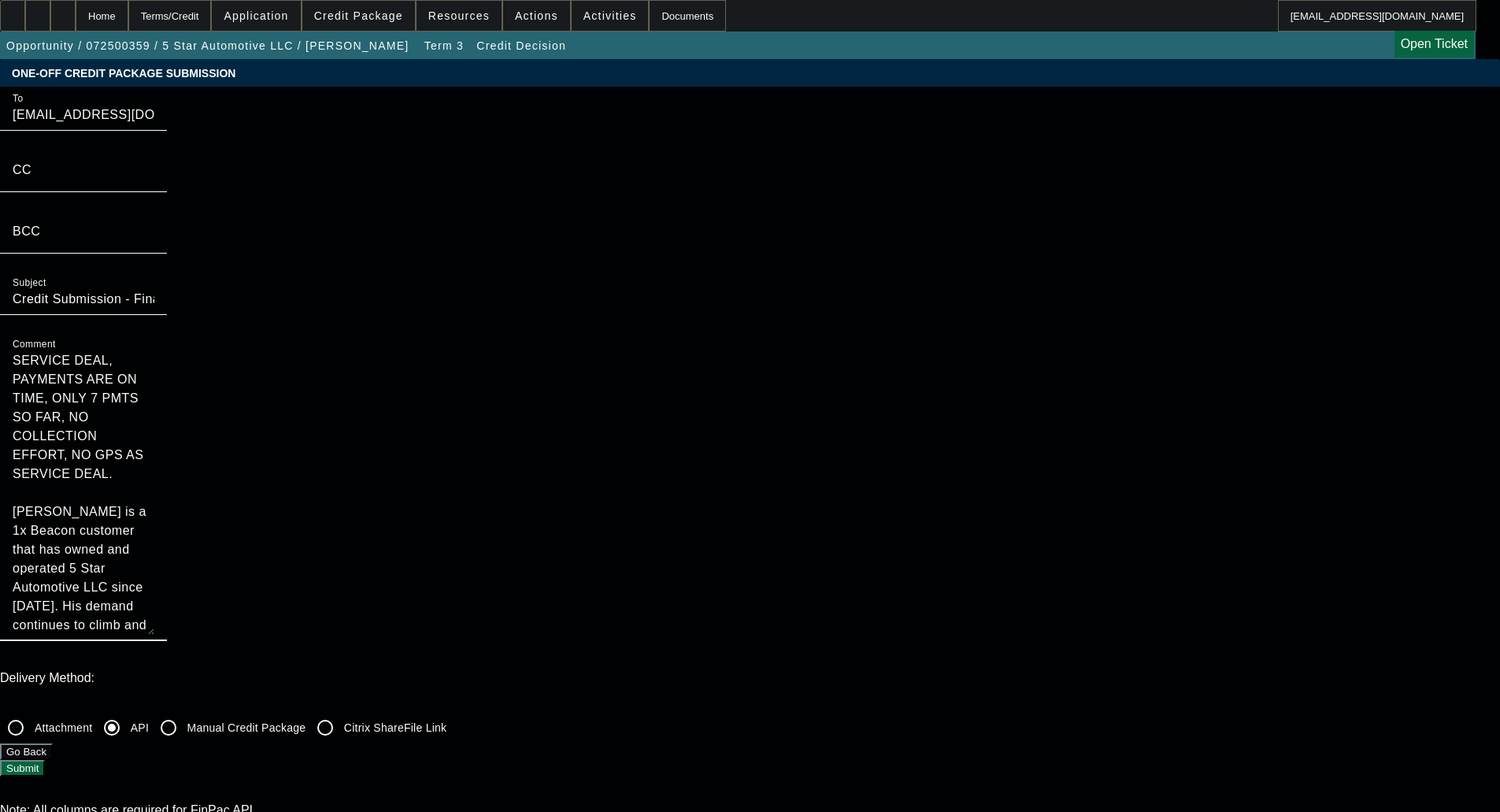
drag, startPoint x: 792, startPoint y: 168, endPoint x: 744, endPoint y: 85, distance: 95.9
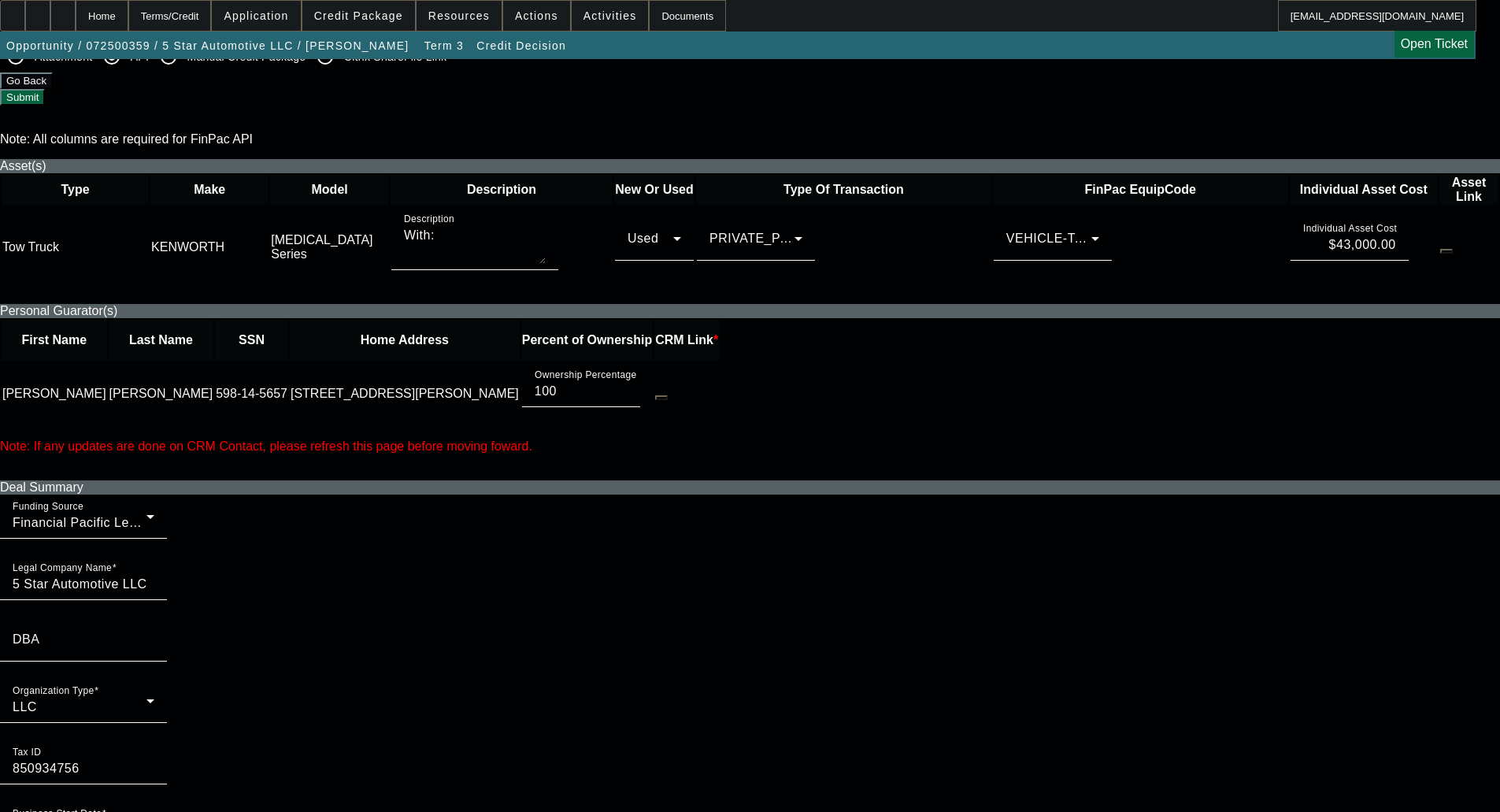
scroll to position [709, 0]
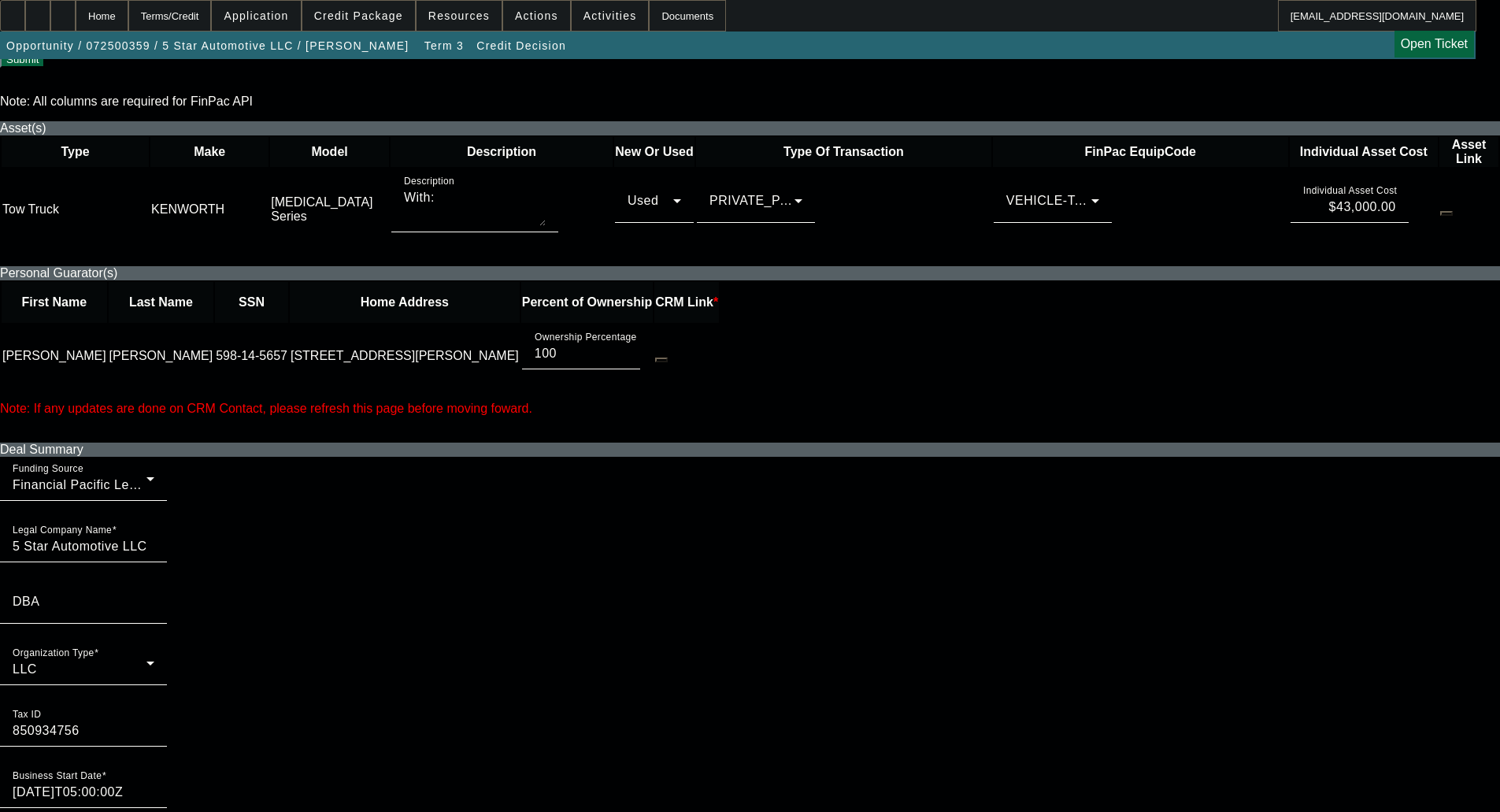
type textarea "Juan Esquilian is a 1x Beacon customer that has owned and operated 5 Star Autom…"
checkbox input "true"
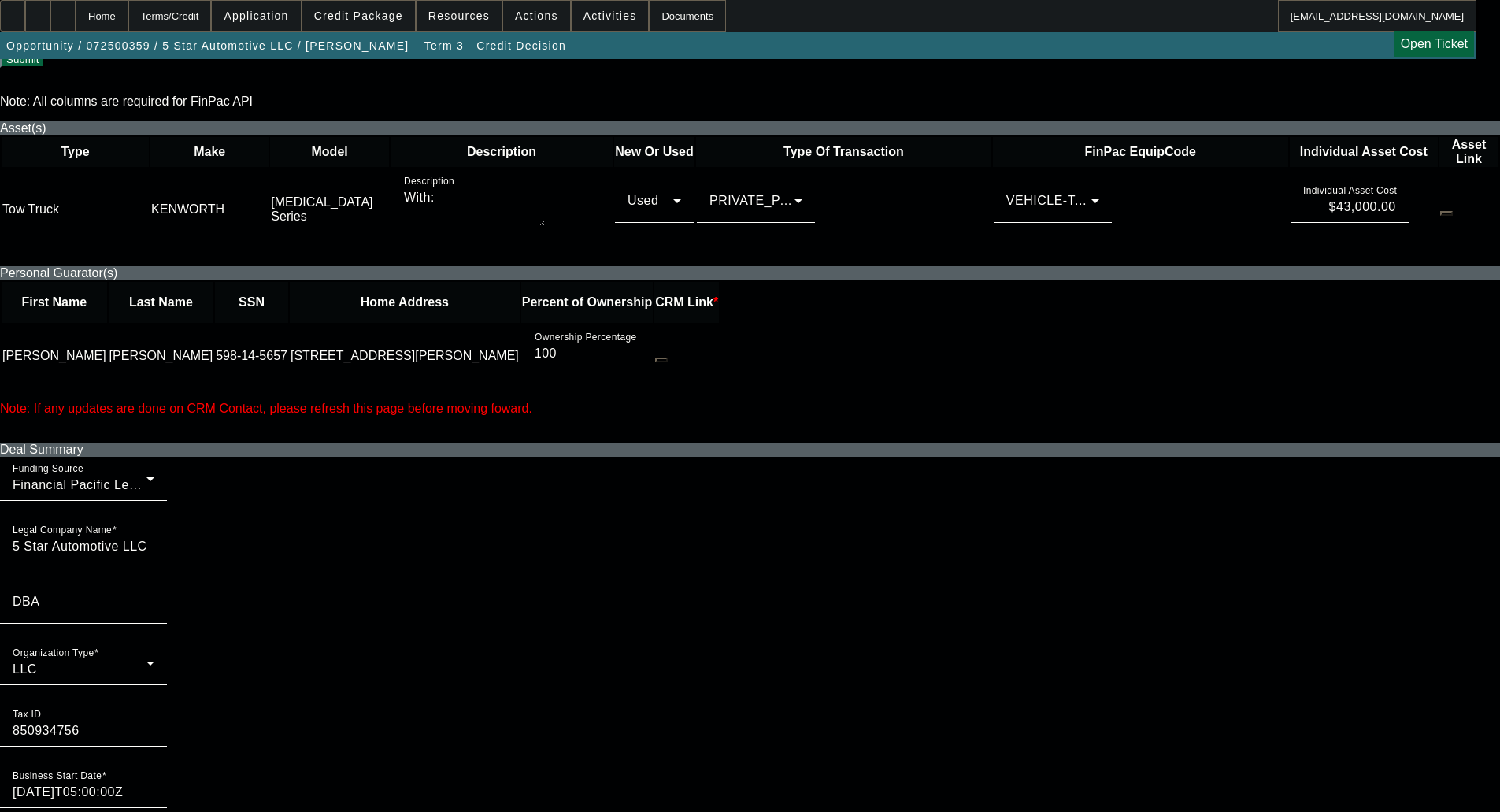
checkbox input "true"
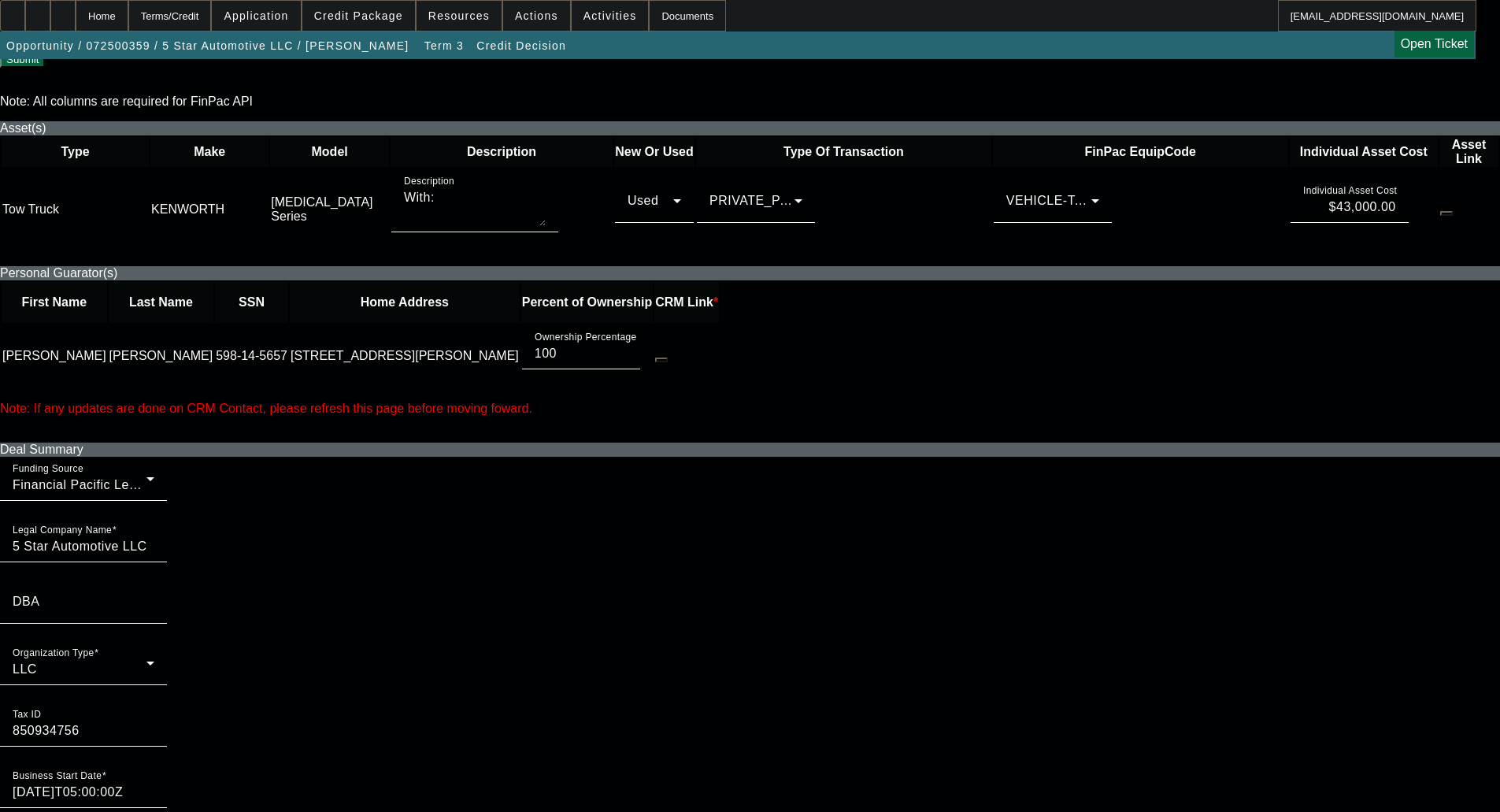
checkbox input "true"
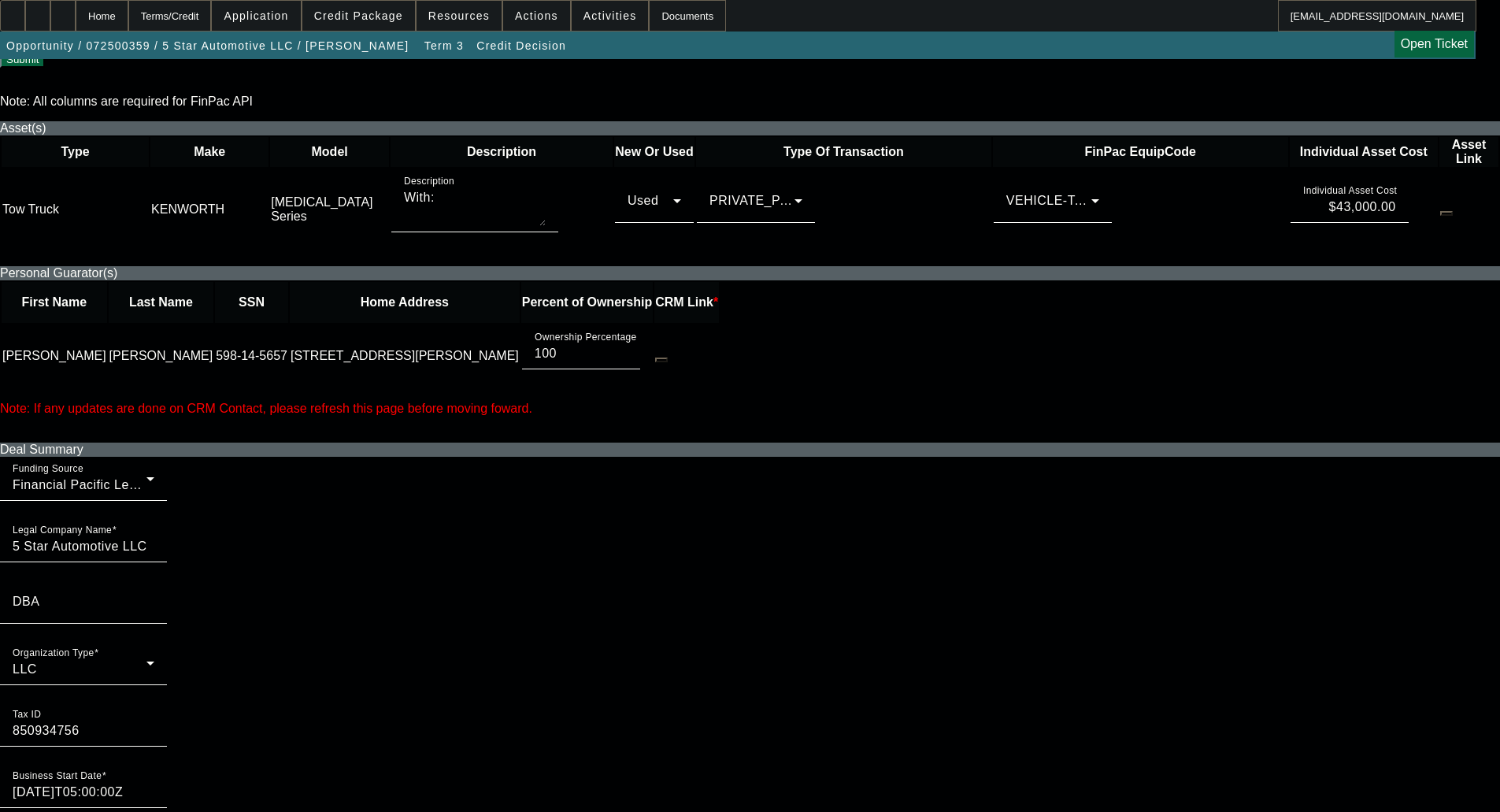
checkbox input "false"
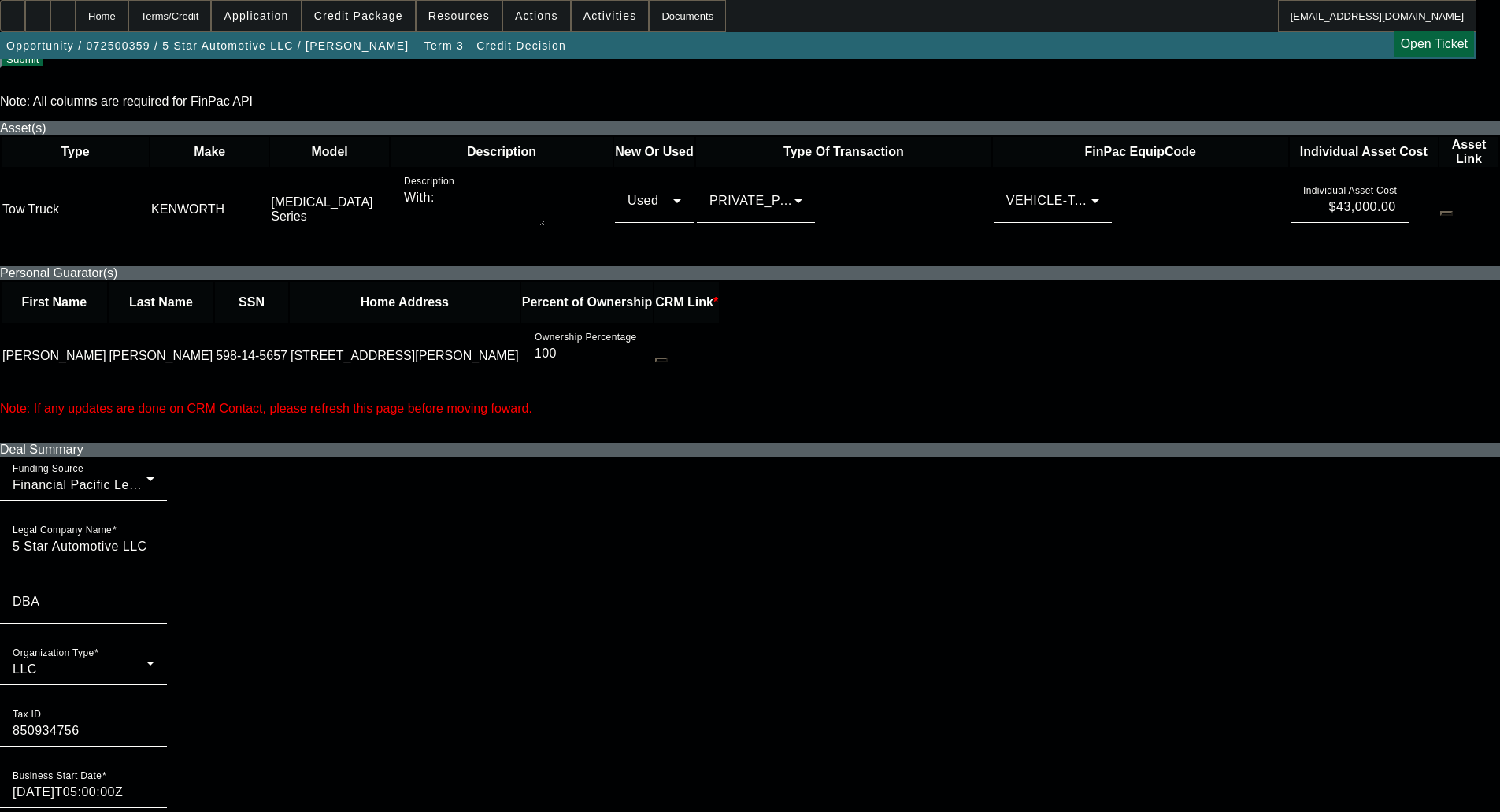
checkbox input "false"
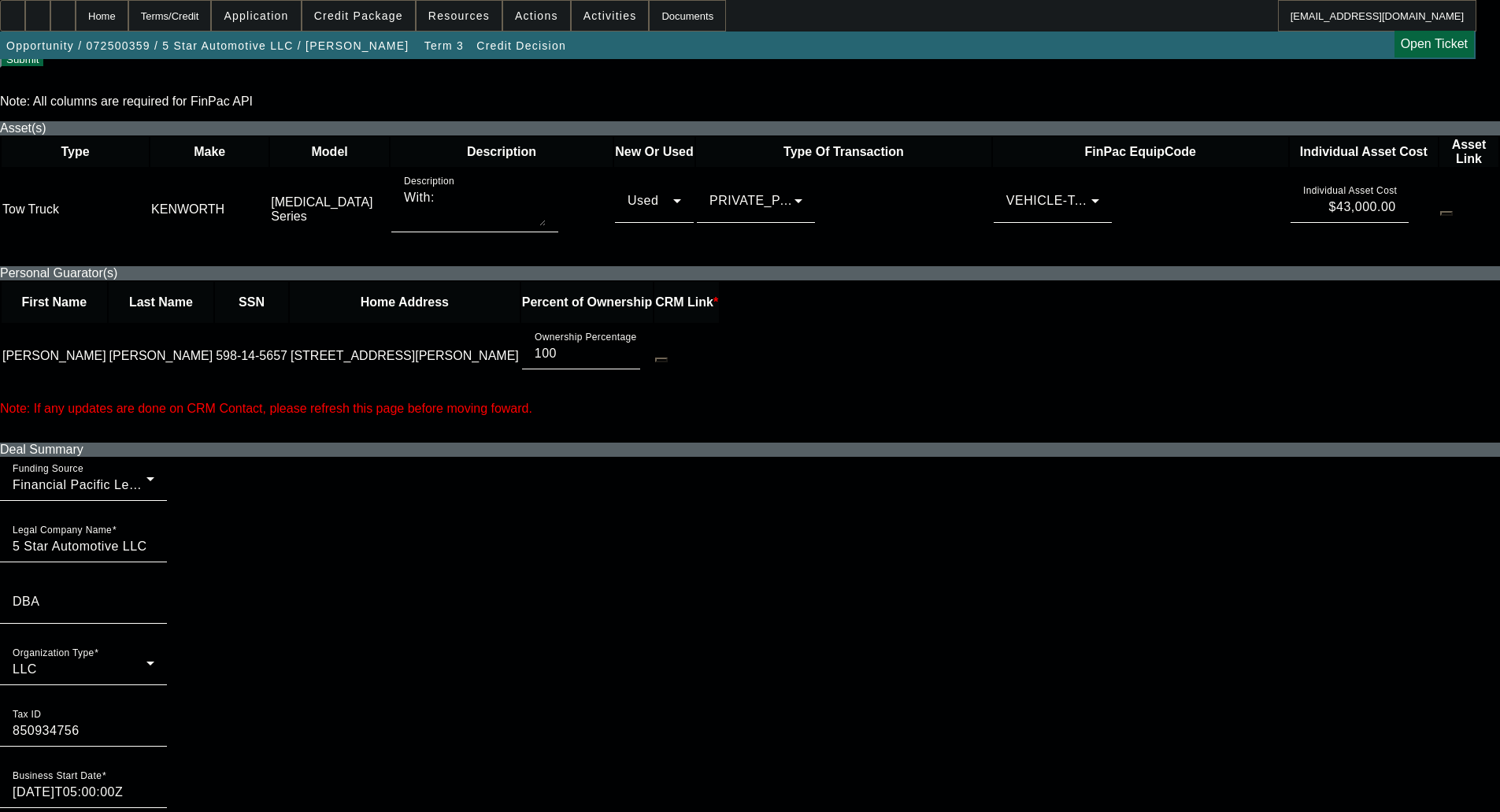
checkbox input "false"
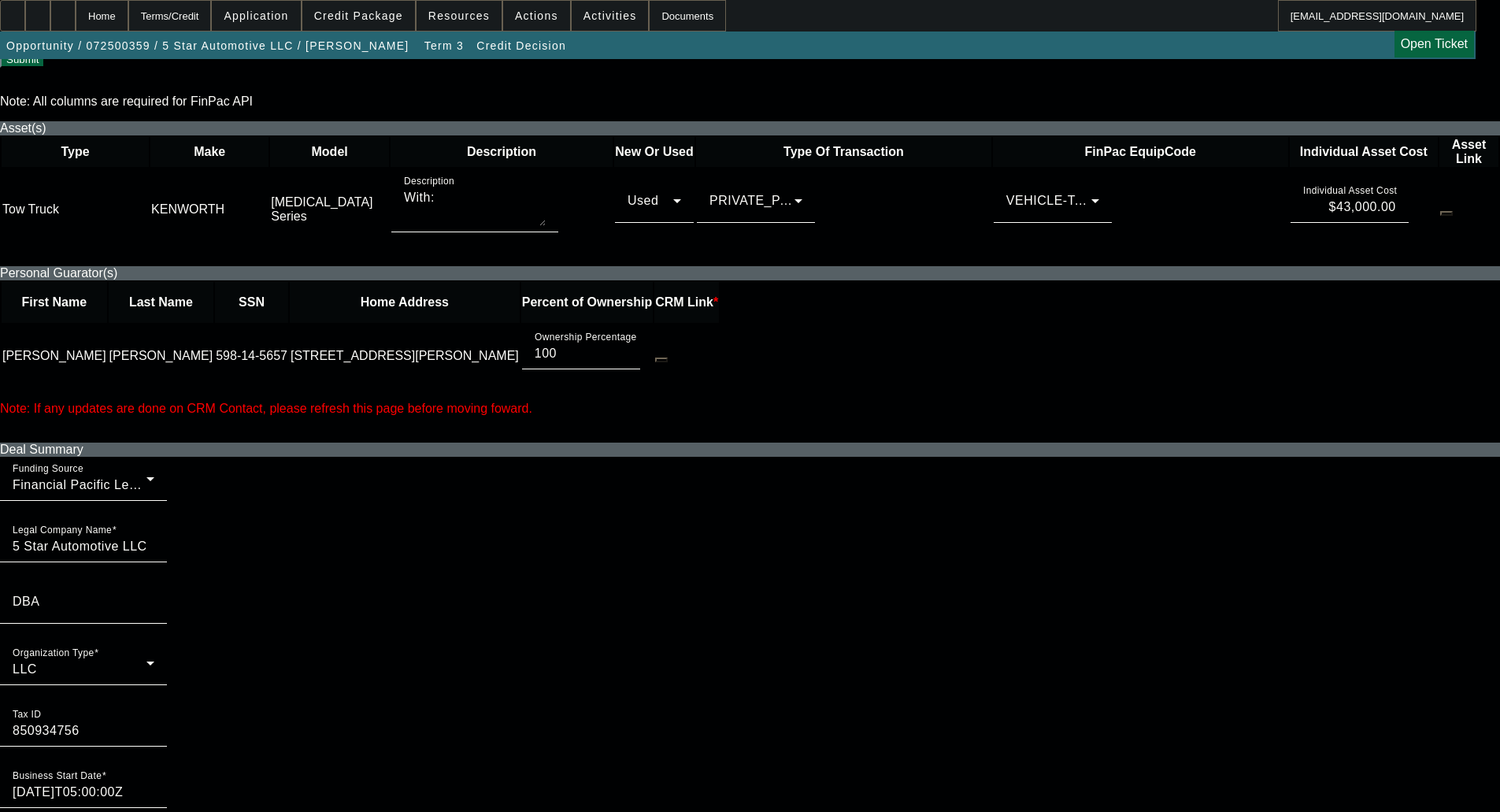
checkbox input "false"
checkbox input "true"
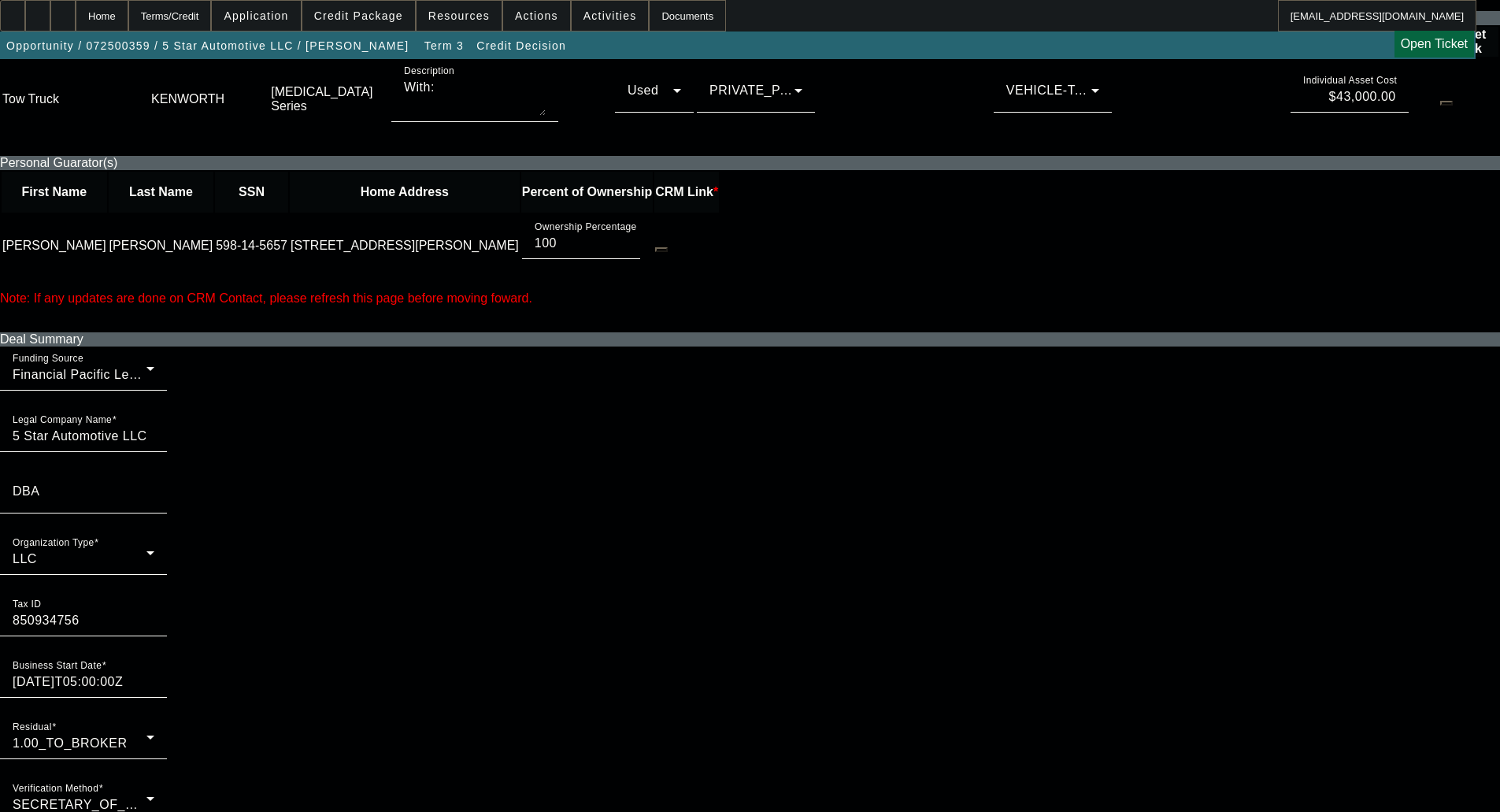
scroll to position [866, 0]
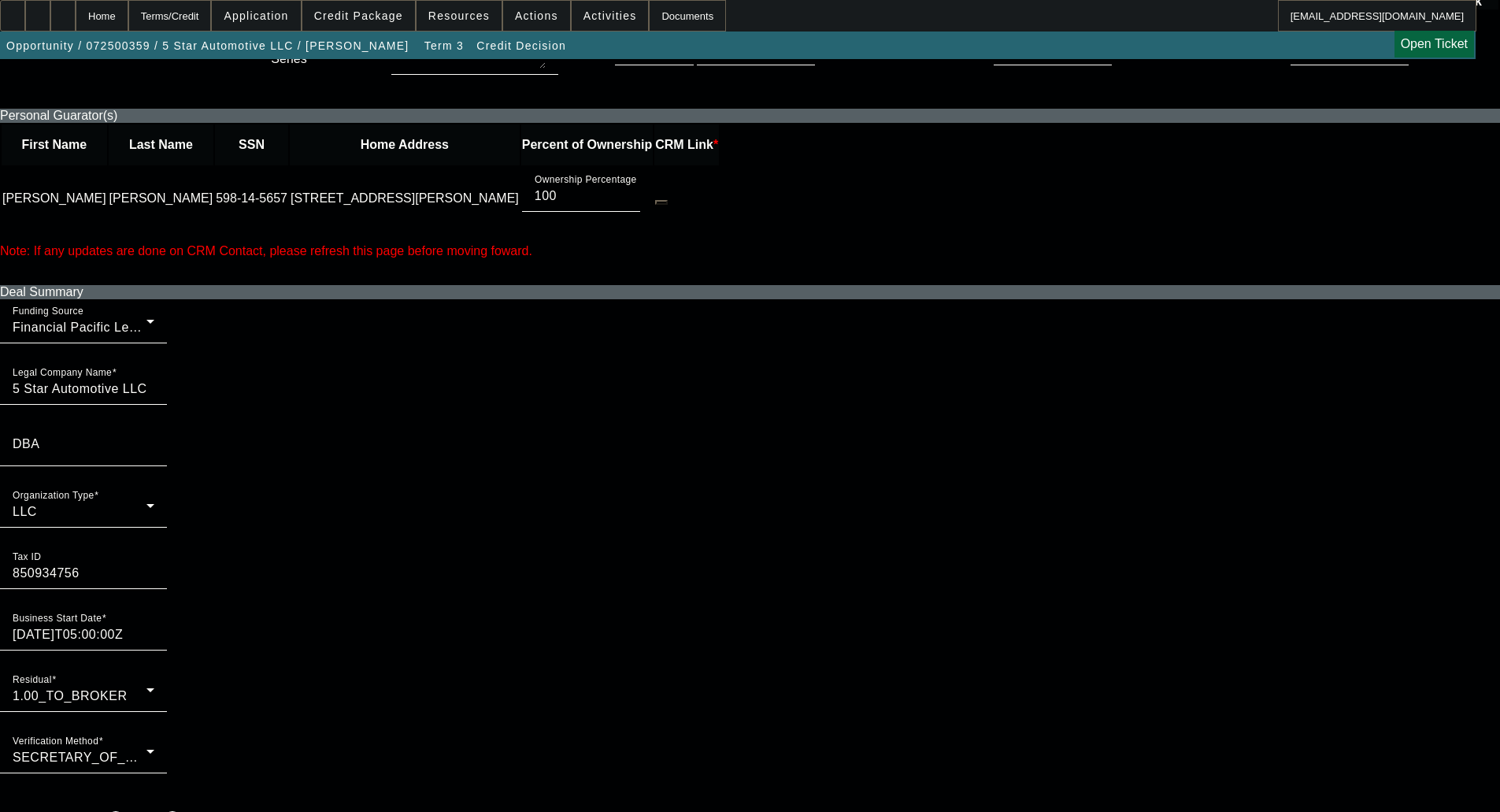
checkbox input "true"
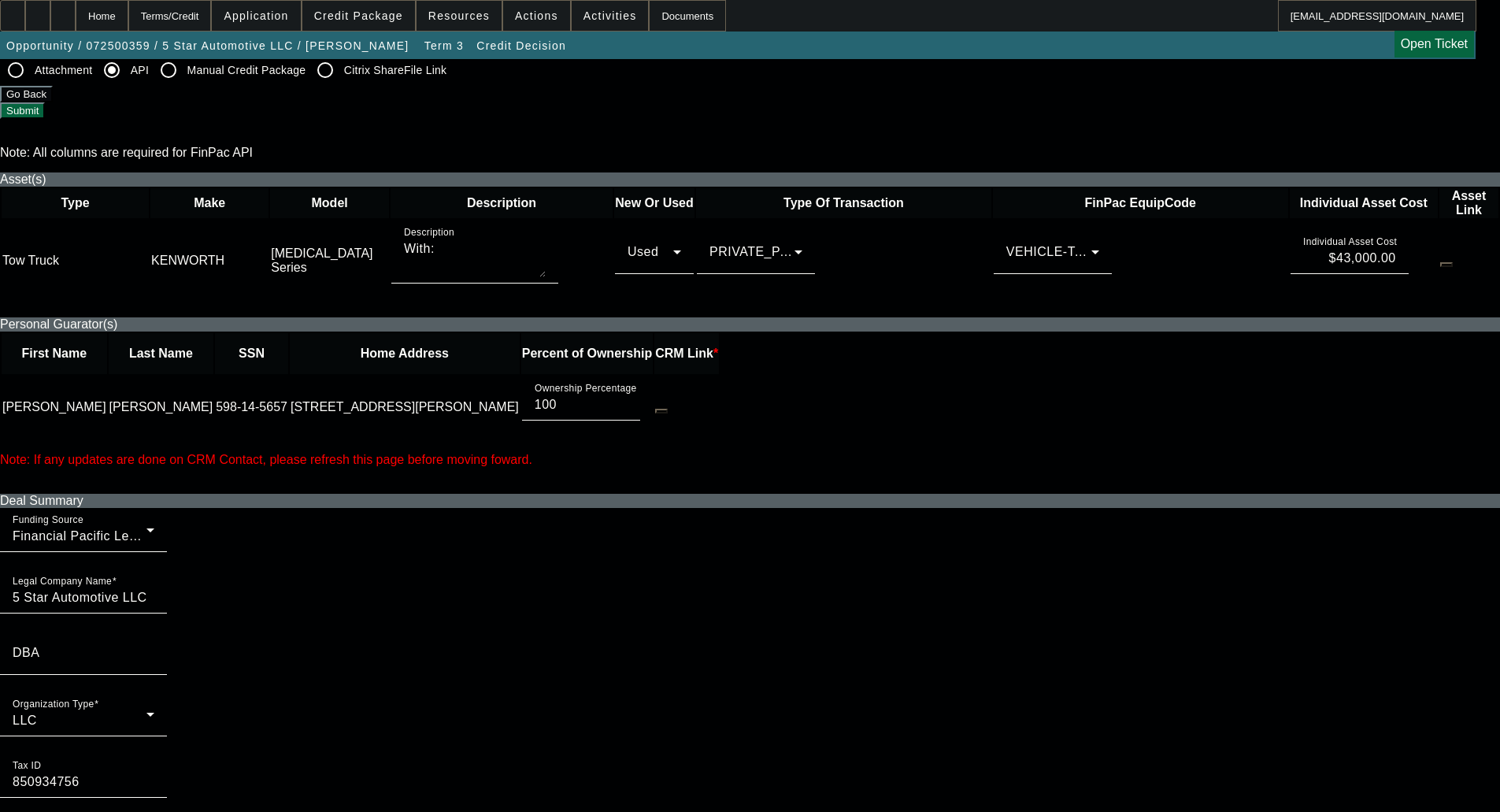
scroll to position [630, 0]
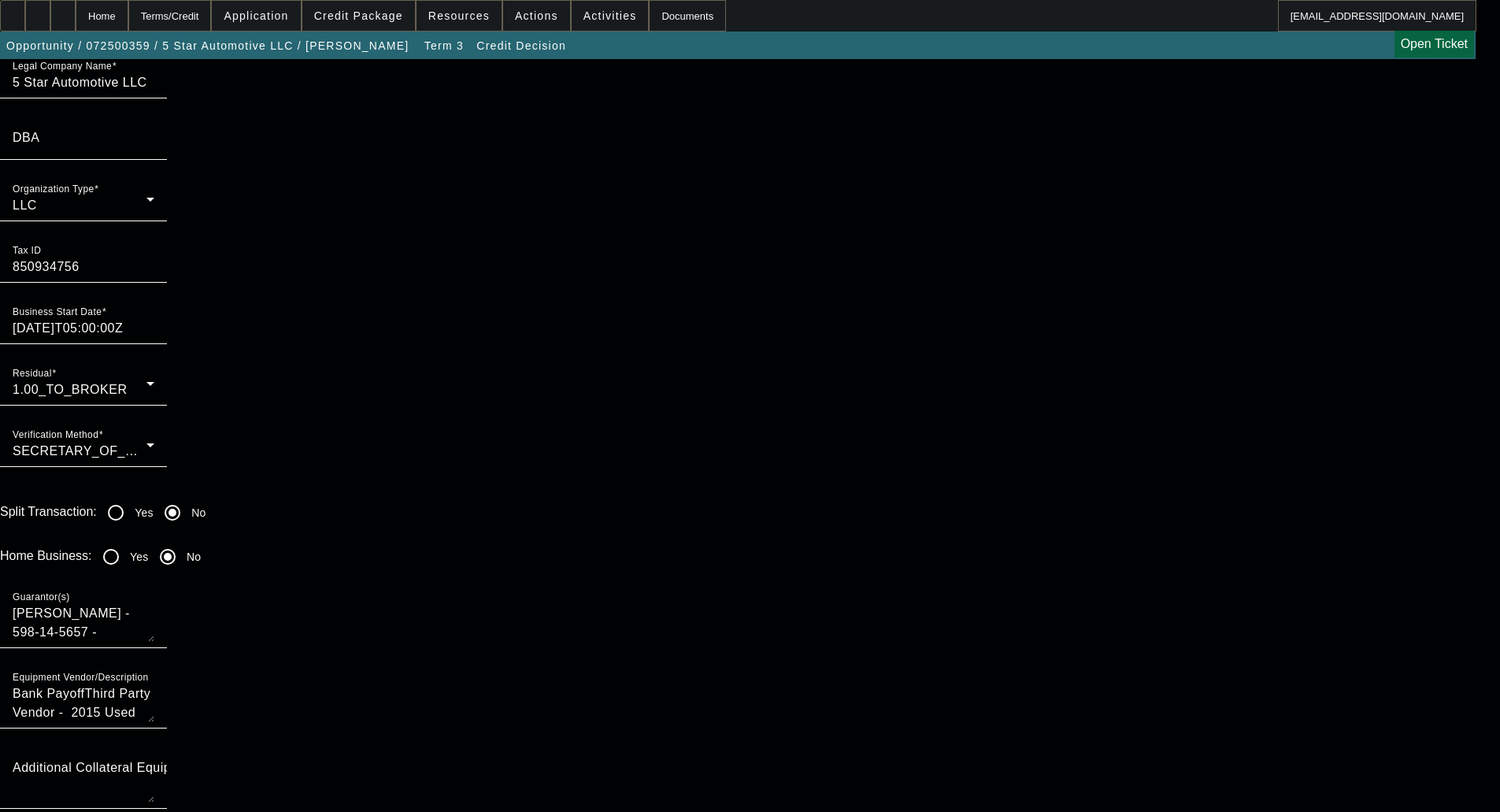
scroll to position [1181, 0]
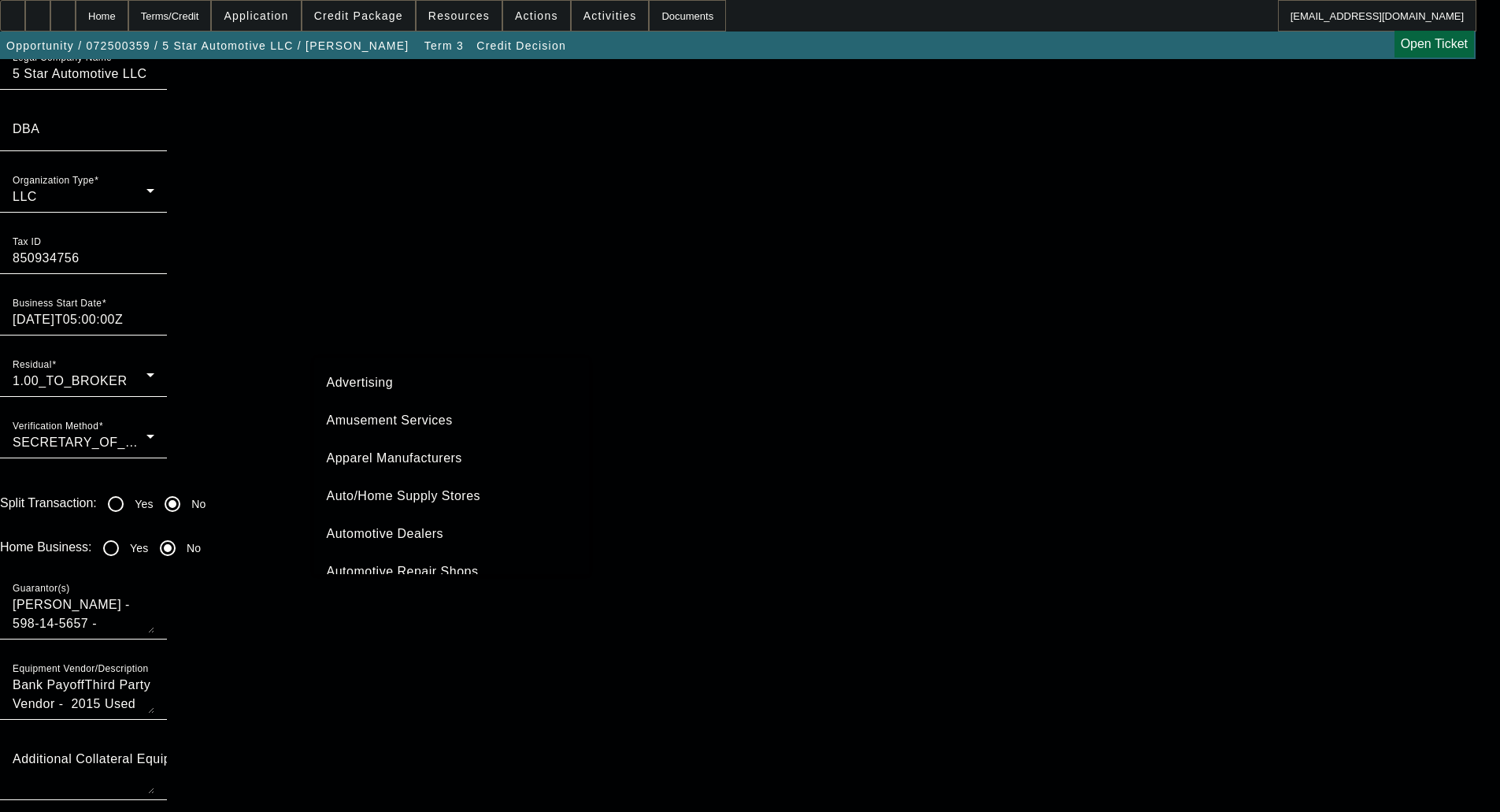
click at [443, 647] on div at bounding box center [750, 406] width 1500 height 812
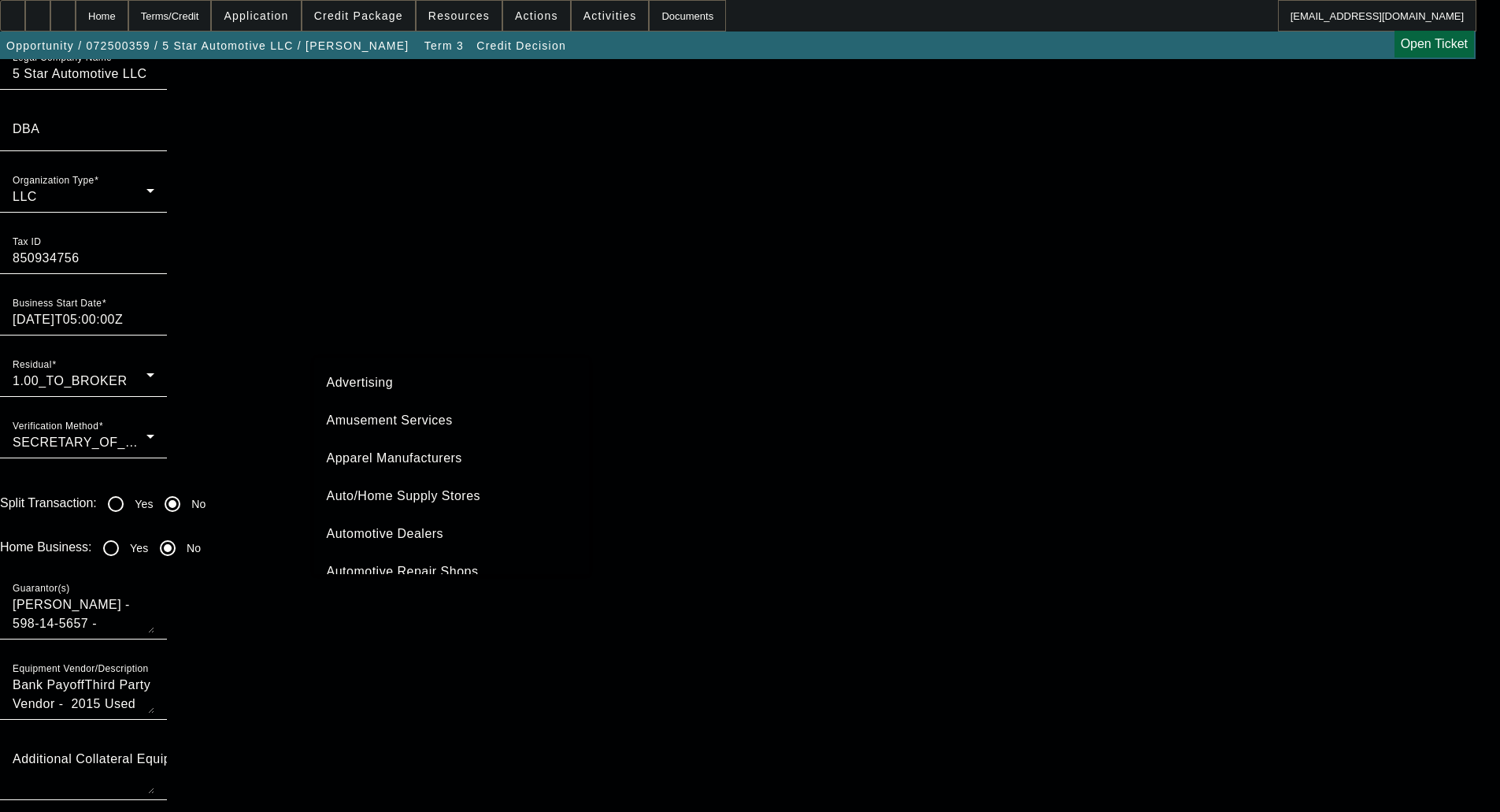
click at [358, 499] on span "Auto/Home Supply Stores" at bounding box center [404, 496] width 154 height 19
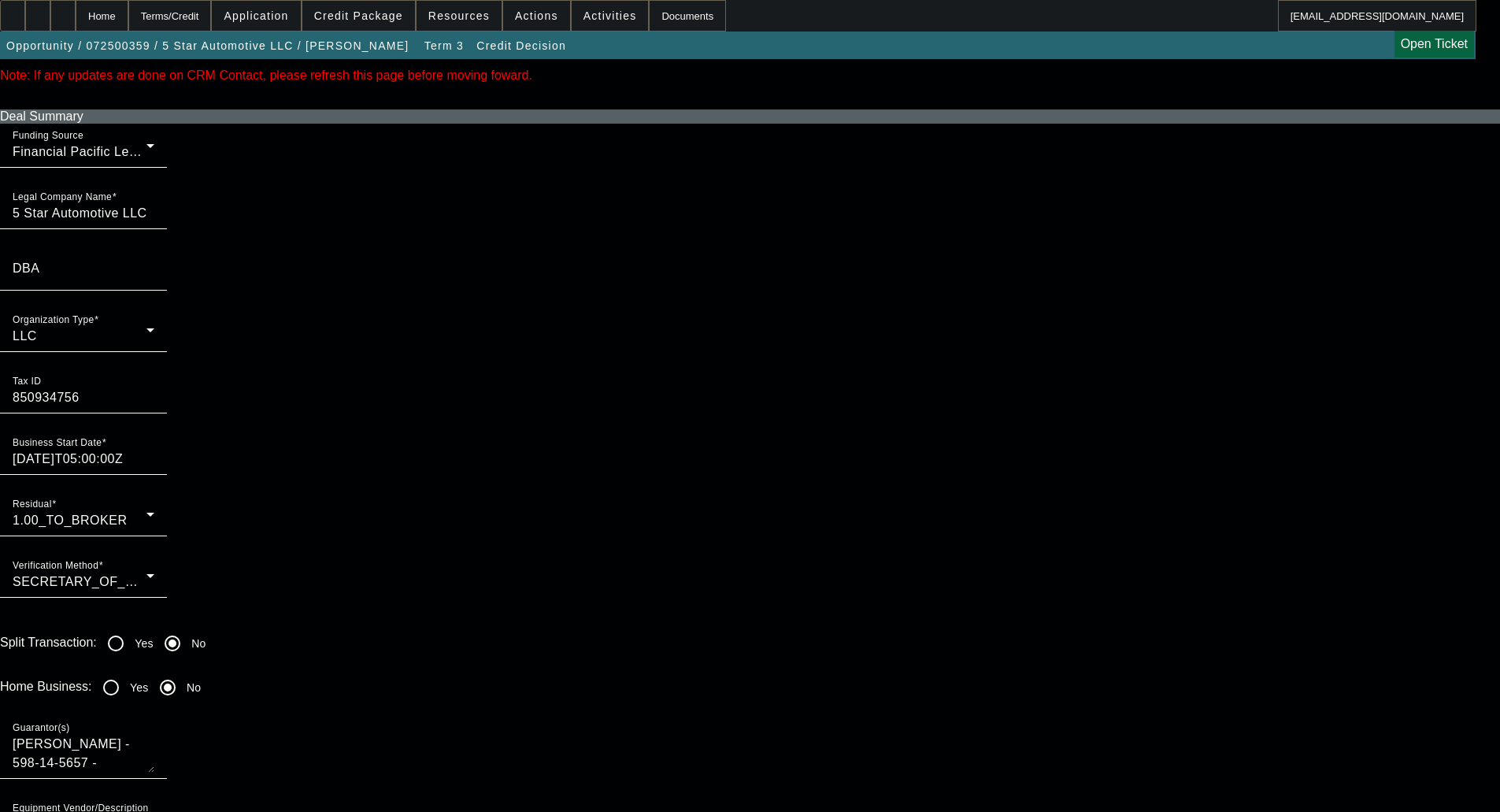
scroll to position [709, 0]
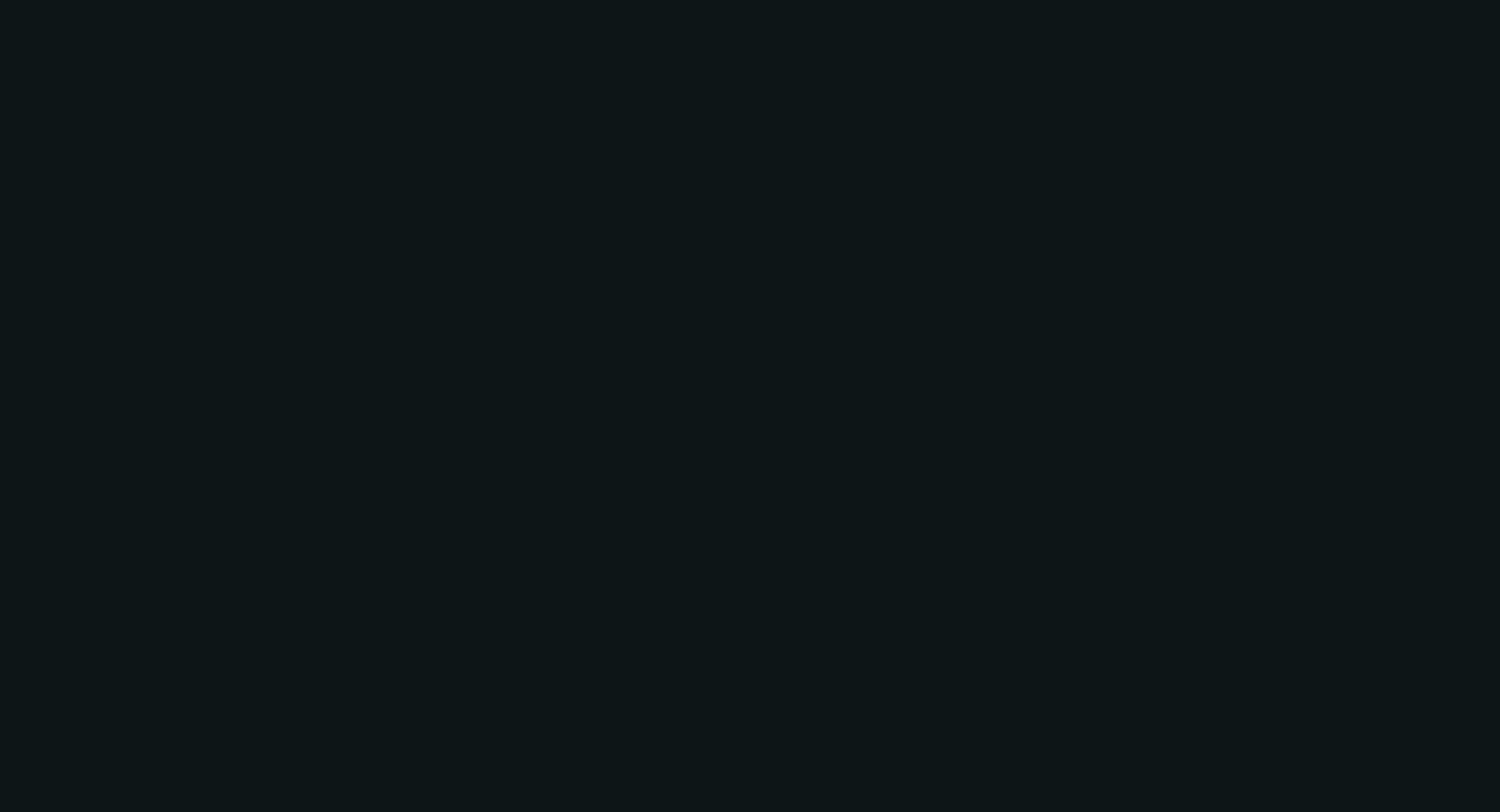
select select "0.1"
select select "2"
select select "0.1"
select select "4"
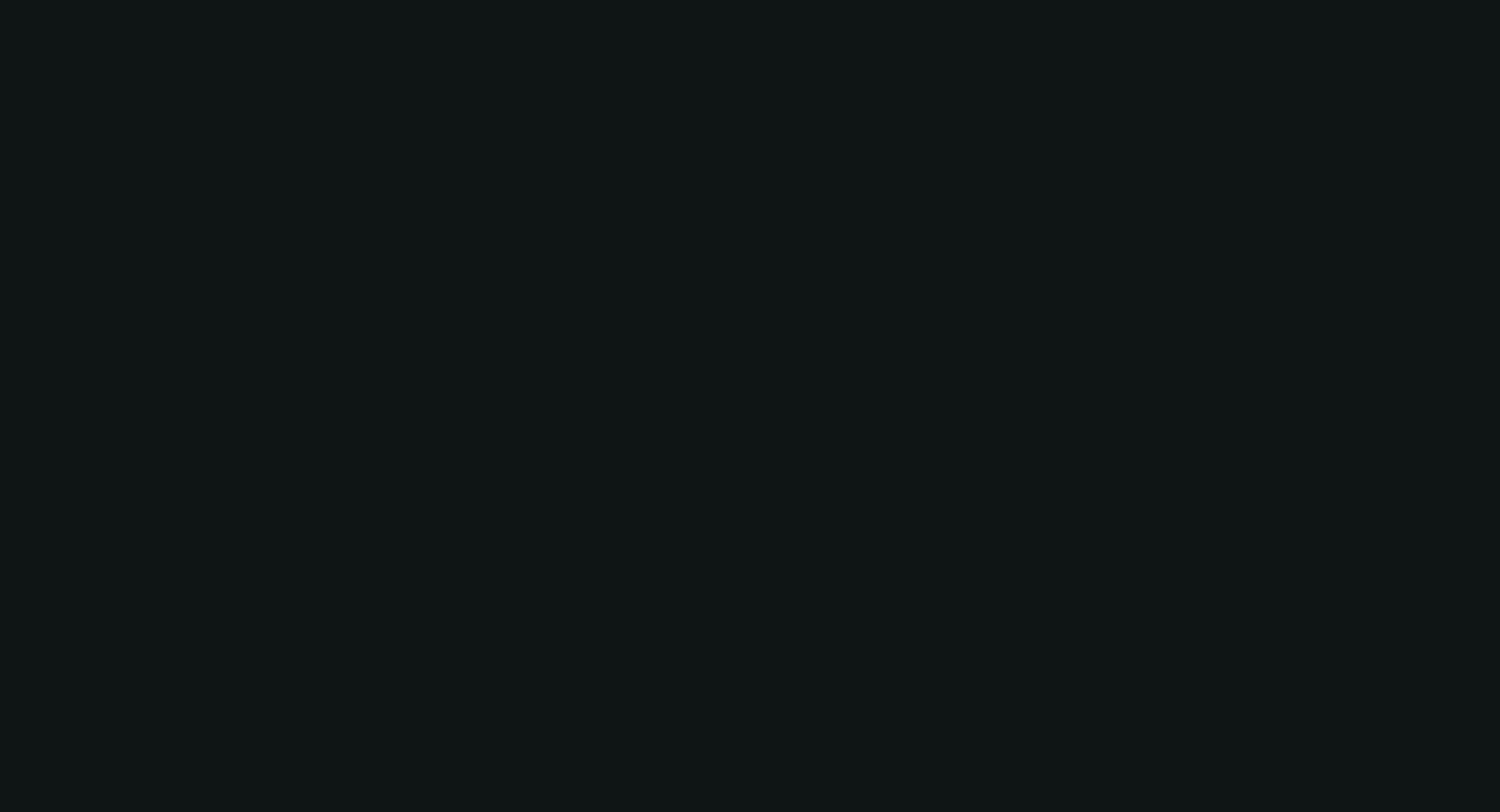
select select "0.1"
select select "2"
select select "0.1"
select select "4"
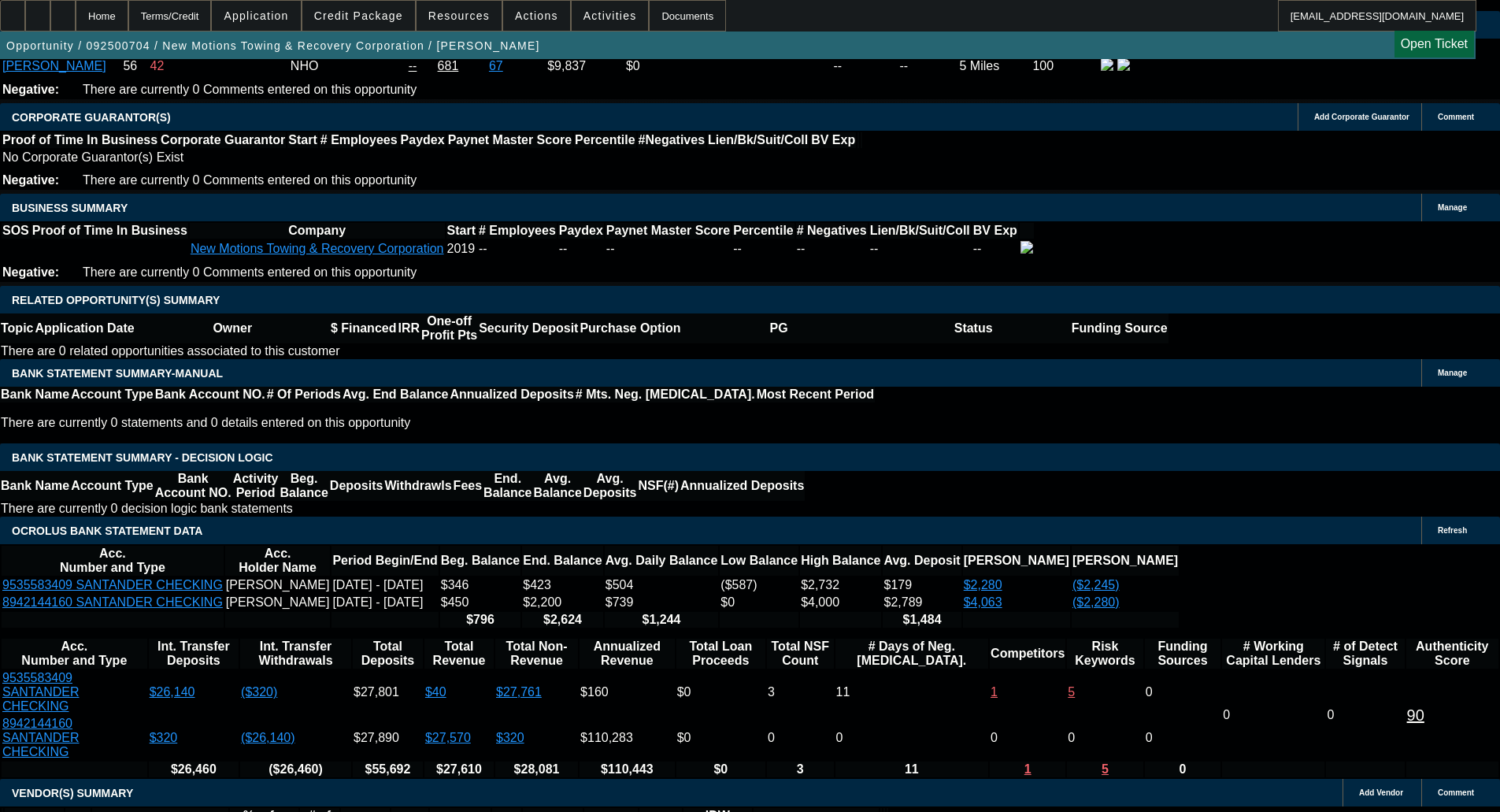
scroll to position [2377, 0]
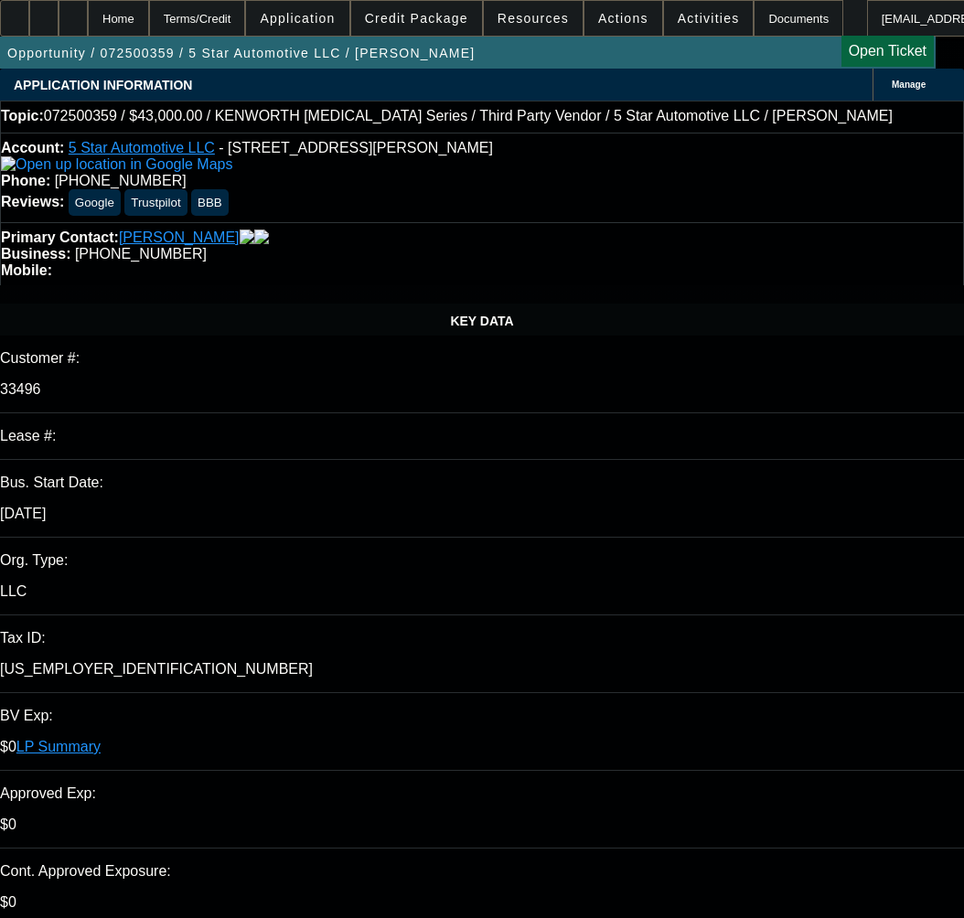
select select "0"
select select "6"
select select "0"
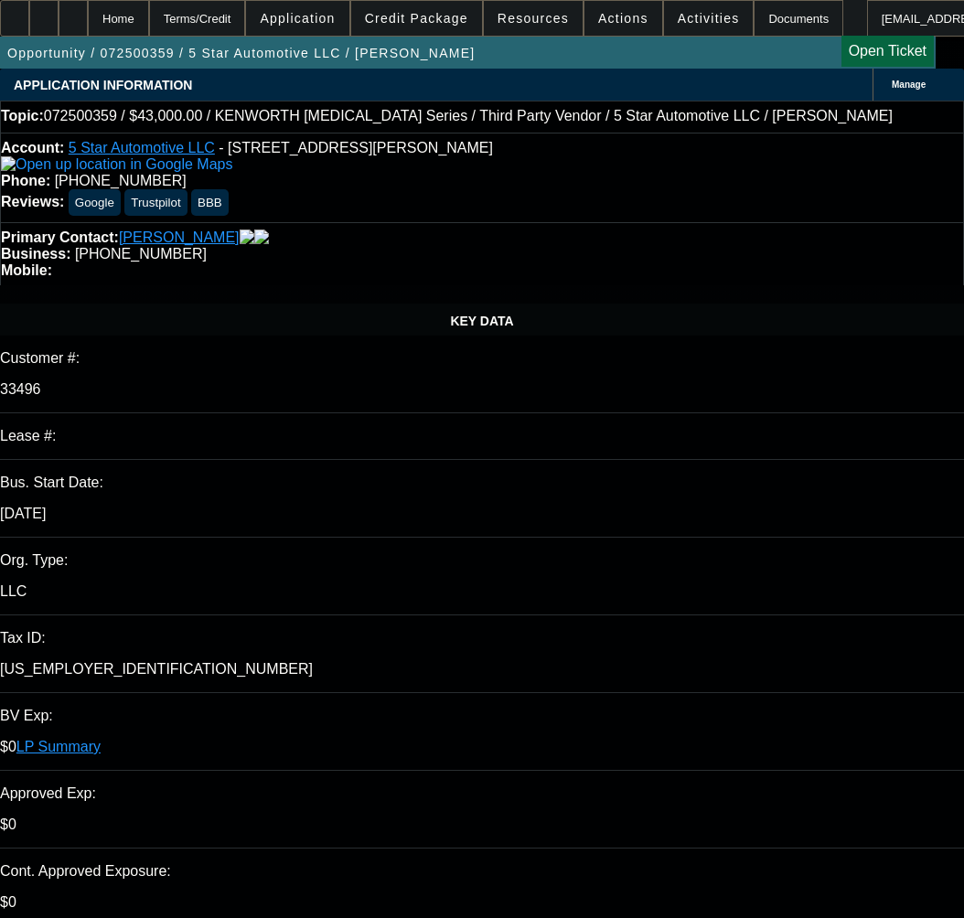
select select "0"
select select "6"
select select "0"
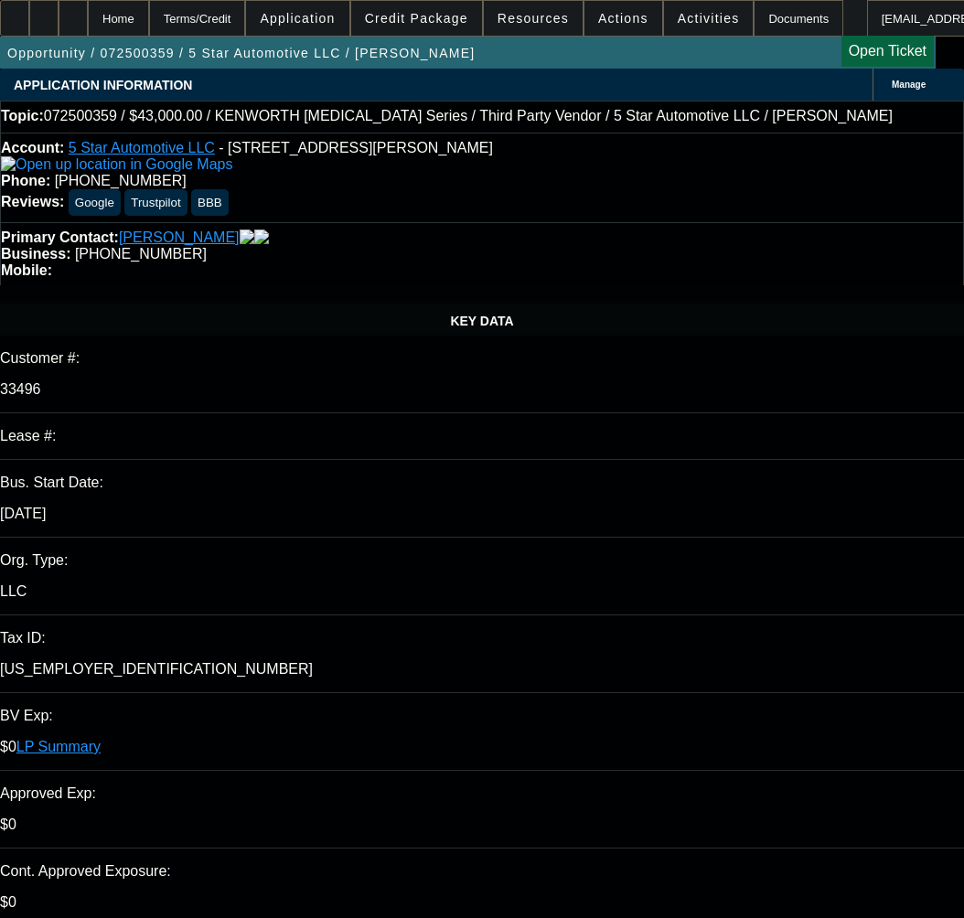
select select "0"
select select "6"
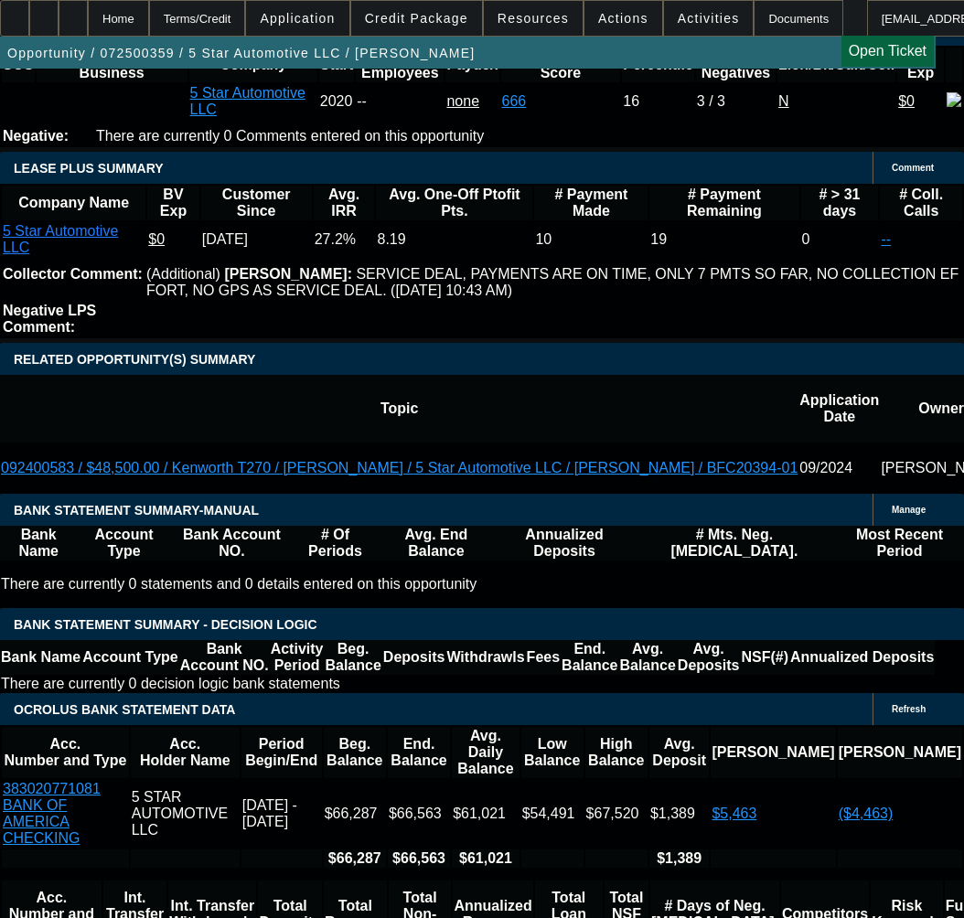
scroll to position [3018, 0]
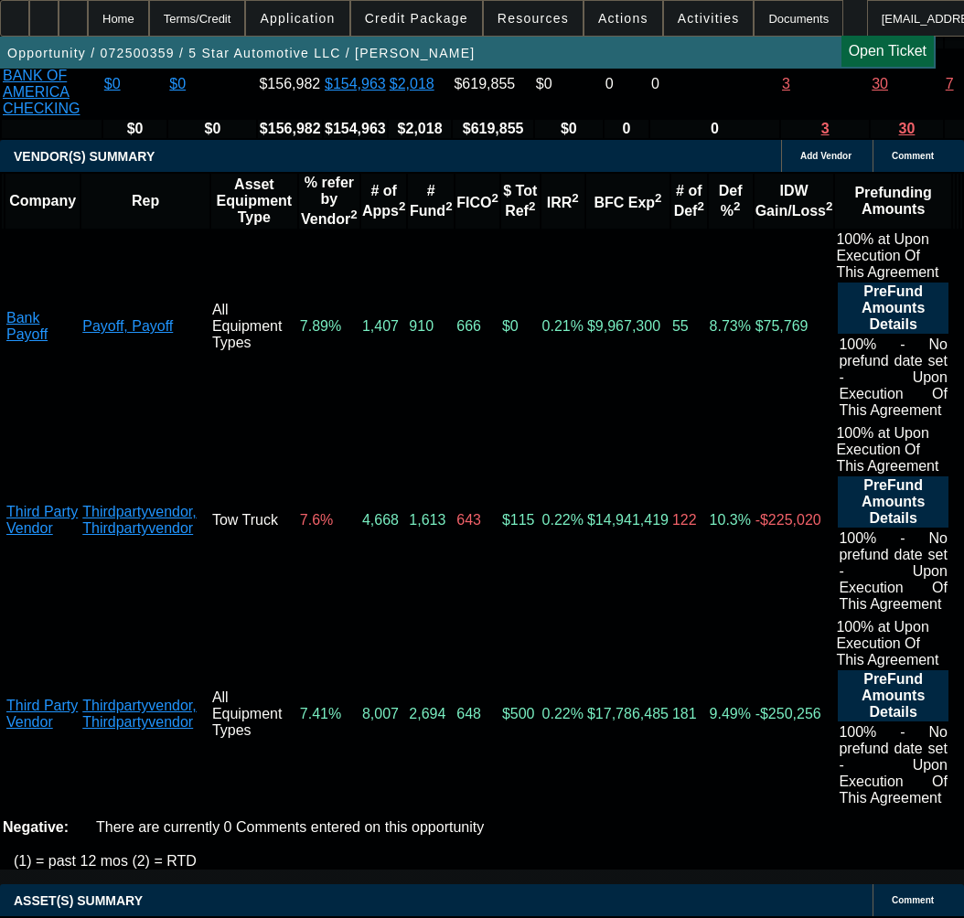
scroll to position [4040, 0]
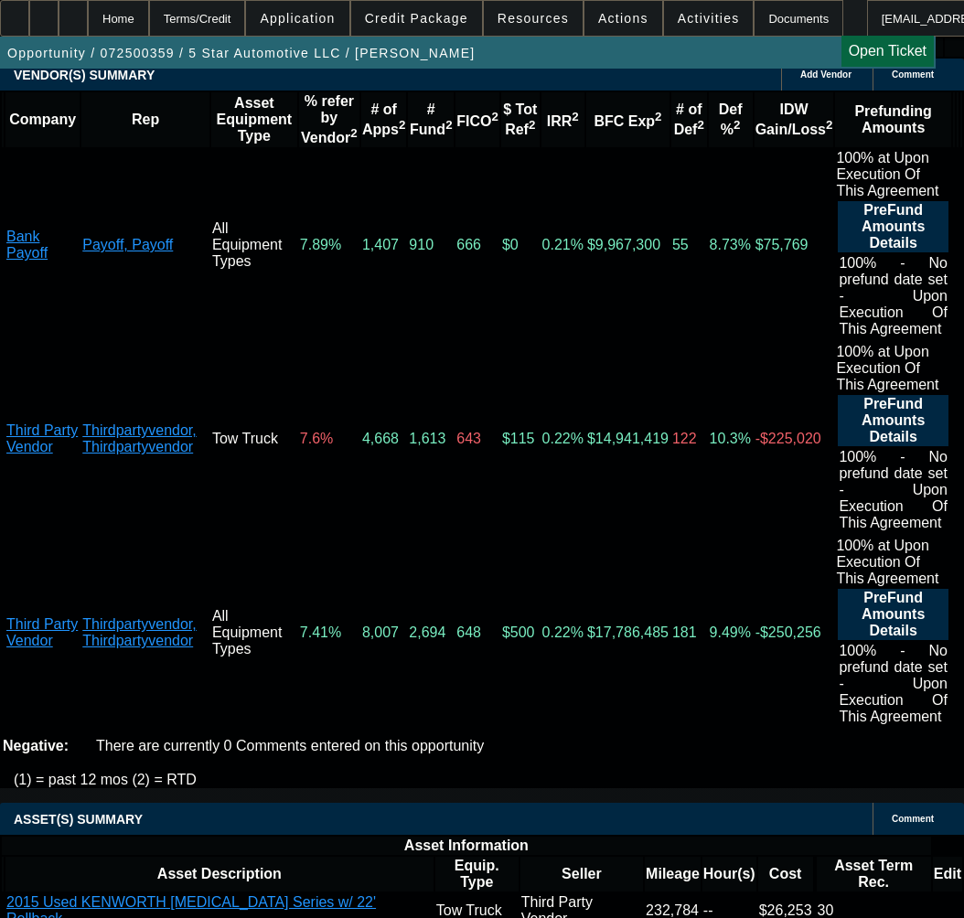
copy span "APPROVED BY FINPAC - Amount: $43,000.00 - NO VARIANCE; Approved Term: 36 months…"
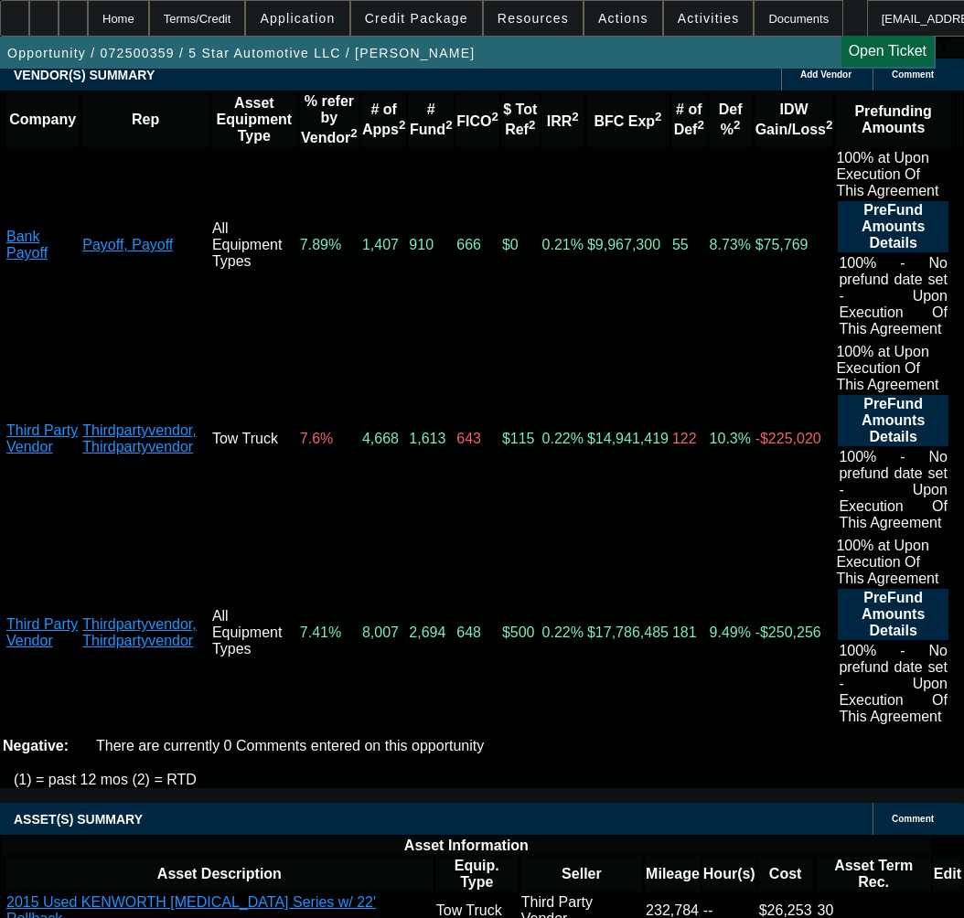
select select "3"
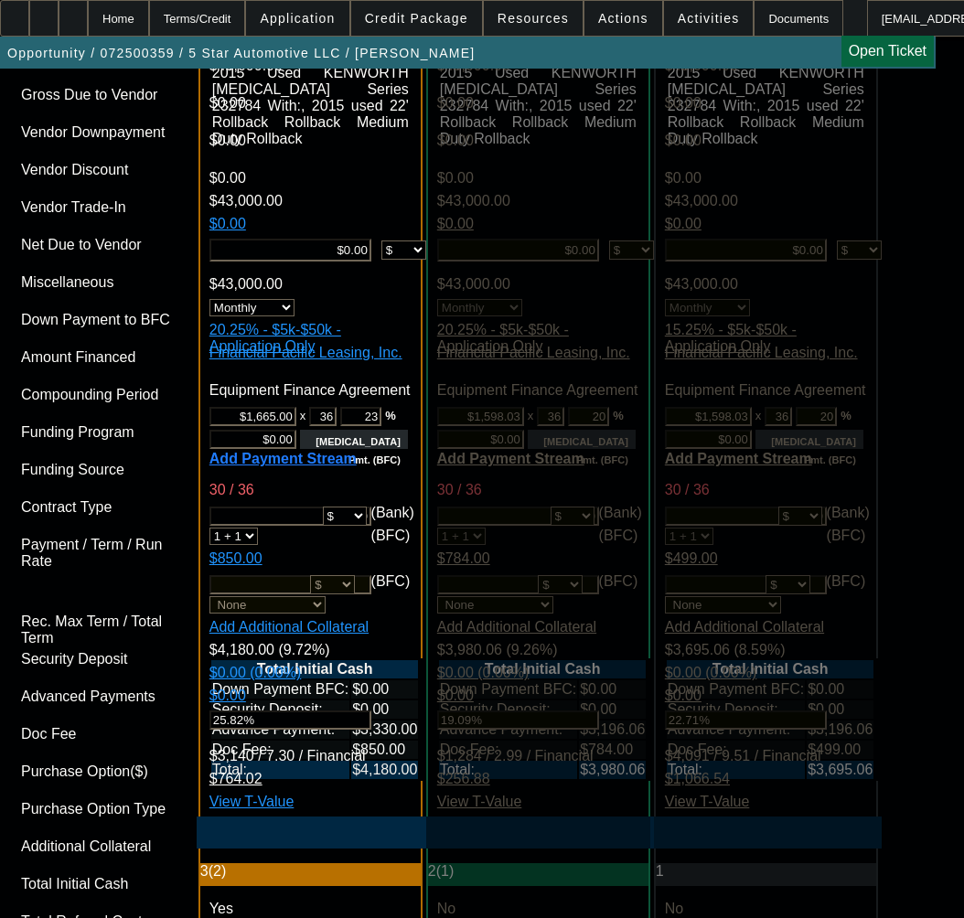
scroll to position [6127, 0]
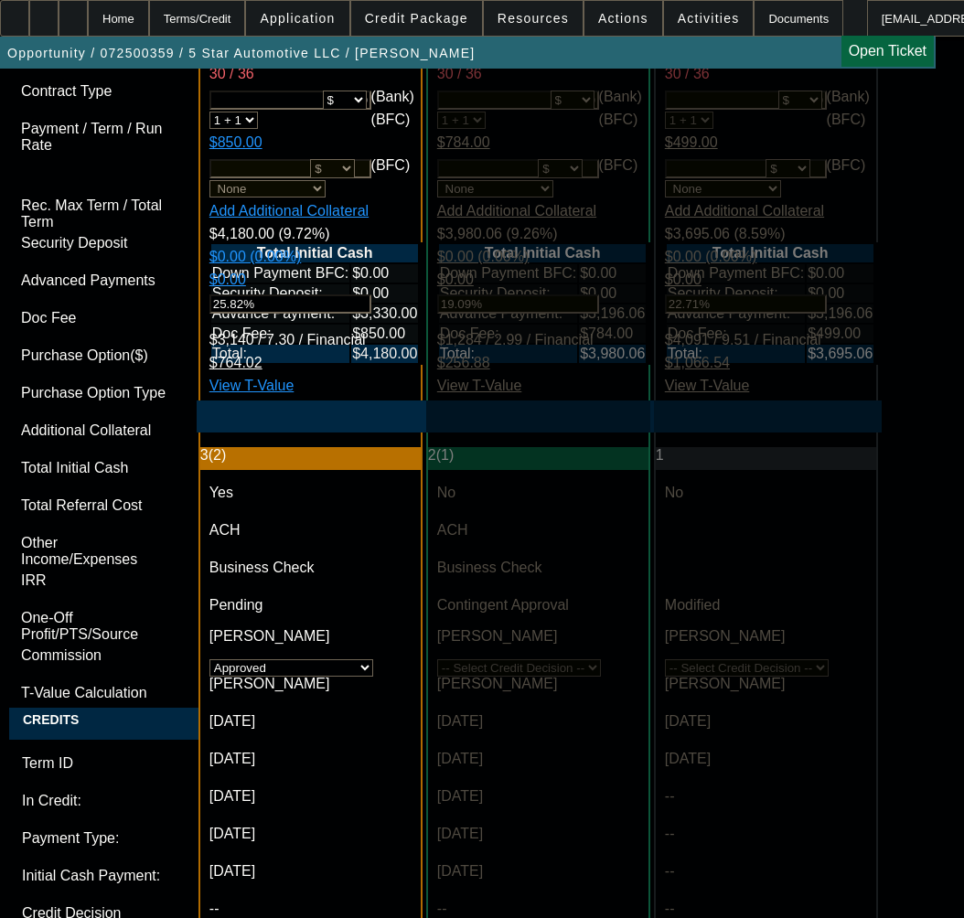
paste textarea "APPROVED BY FINPAC - Amount: $43,000.00 - NO VARIANCE; Approved Term: 36 months…"
paste textarea "Buyout Quote with Cost Breakdown and Good Till Date - Eastern Funding LLC $16,7…"
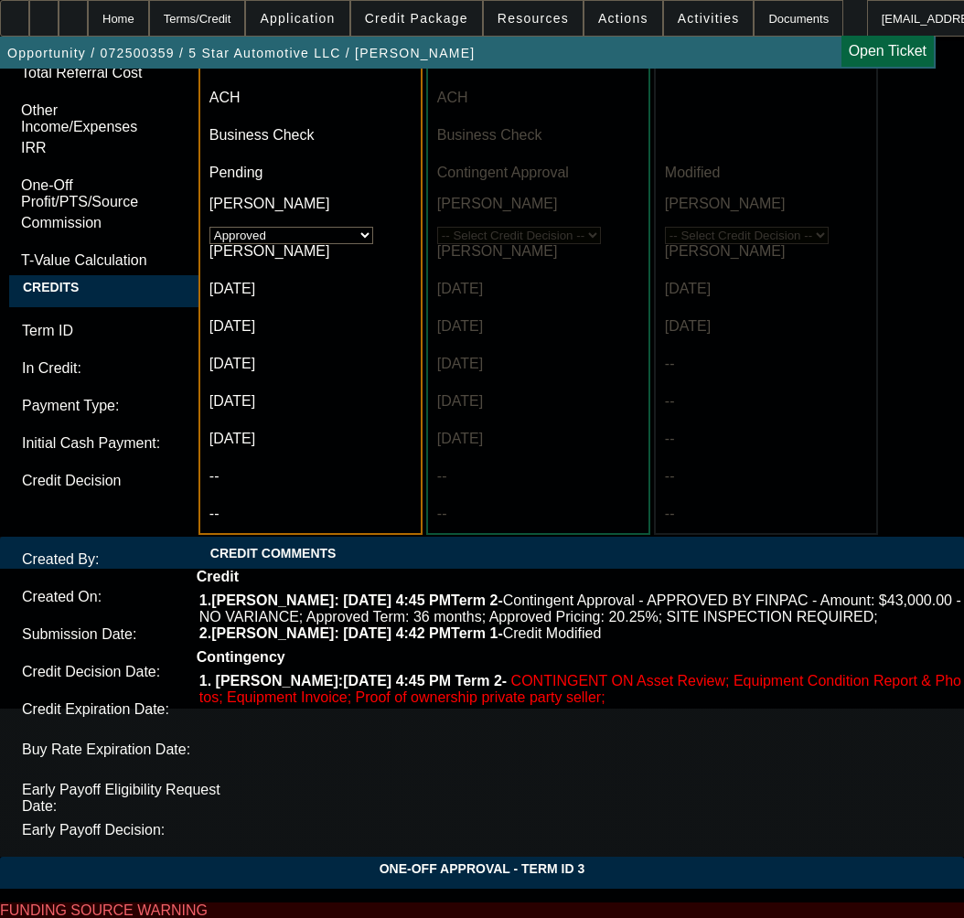
scroll to position [6584, 0]
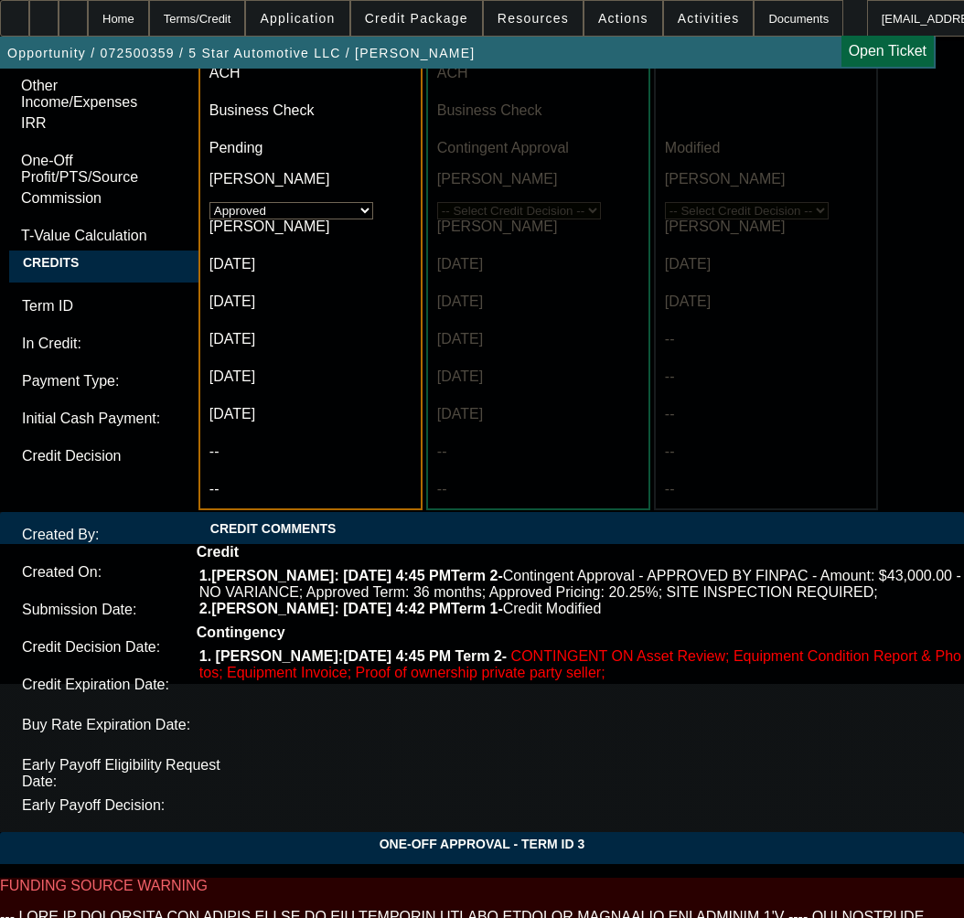
type textarea "APPROVED BY FINPAC - Amount: $43,000.00 - NO VARIANCE; Approved Term: 36 months…"
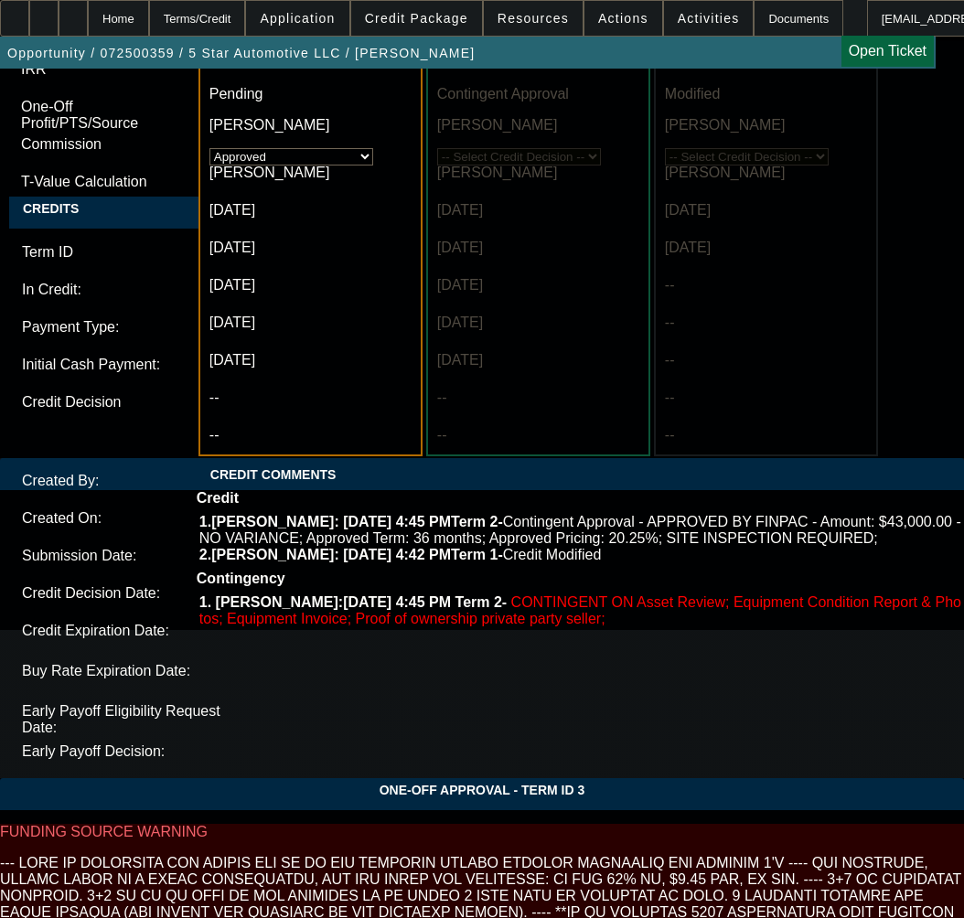
scroll to position [6730, 0]
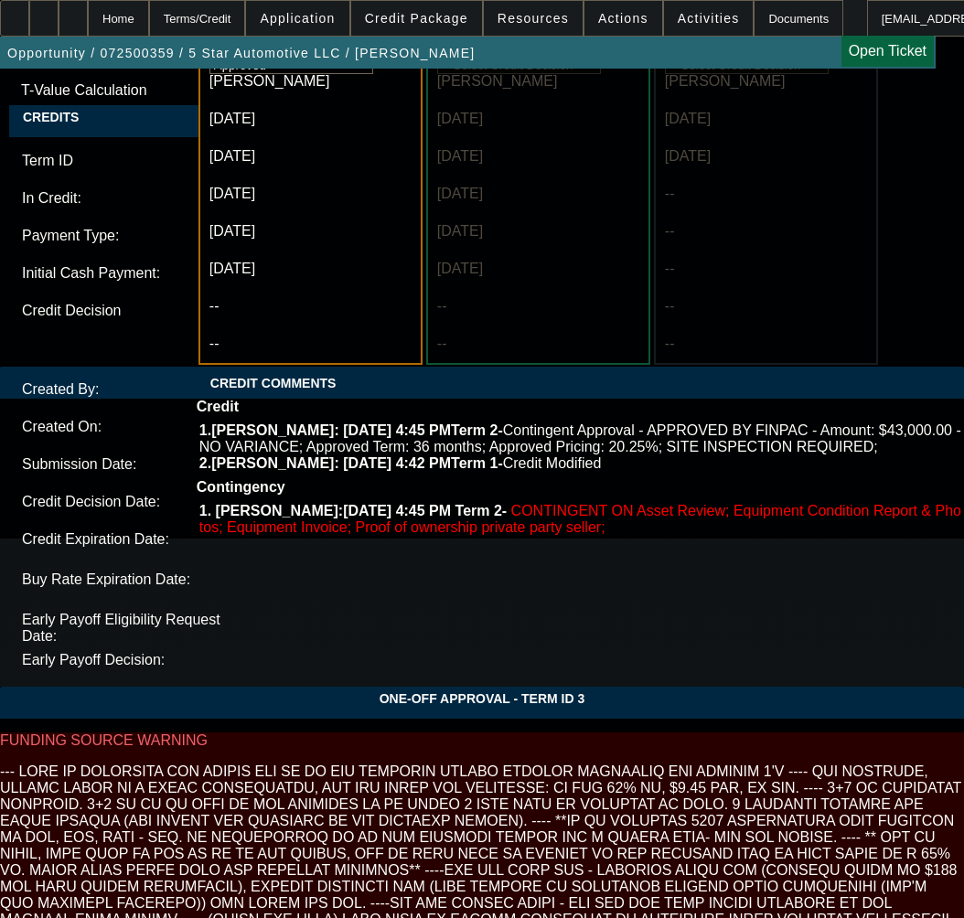
type input "09:36"
type input "09:14"
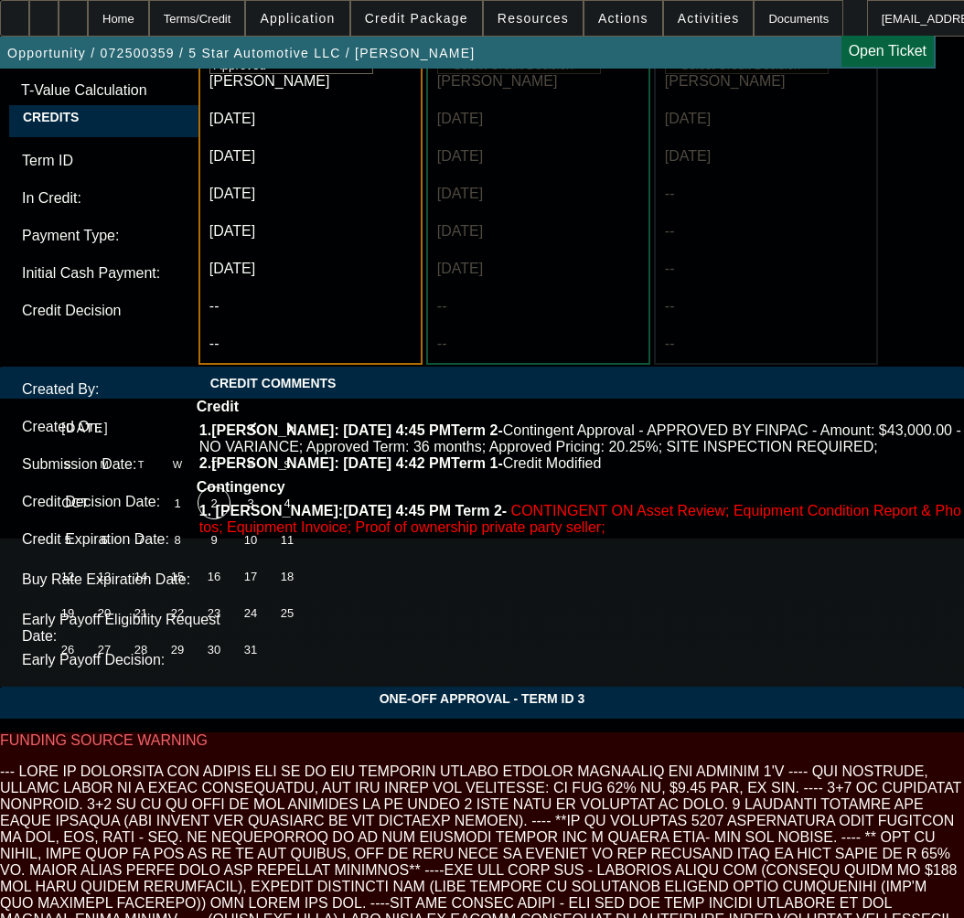
click at [211, 504] on span "2" at bounding box center [214, 503] width 33 height 33
type input "[DATE]"
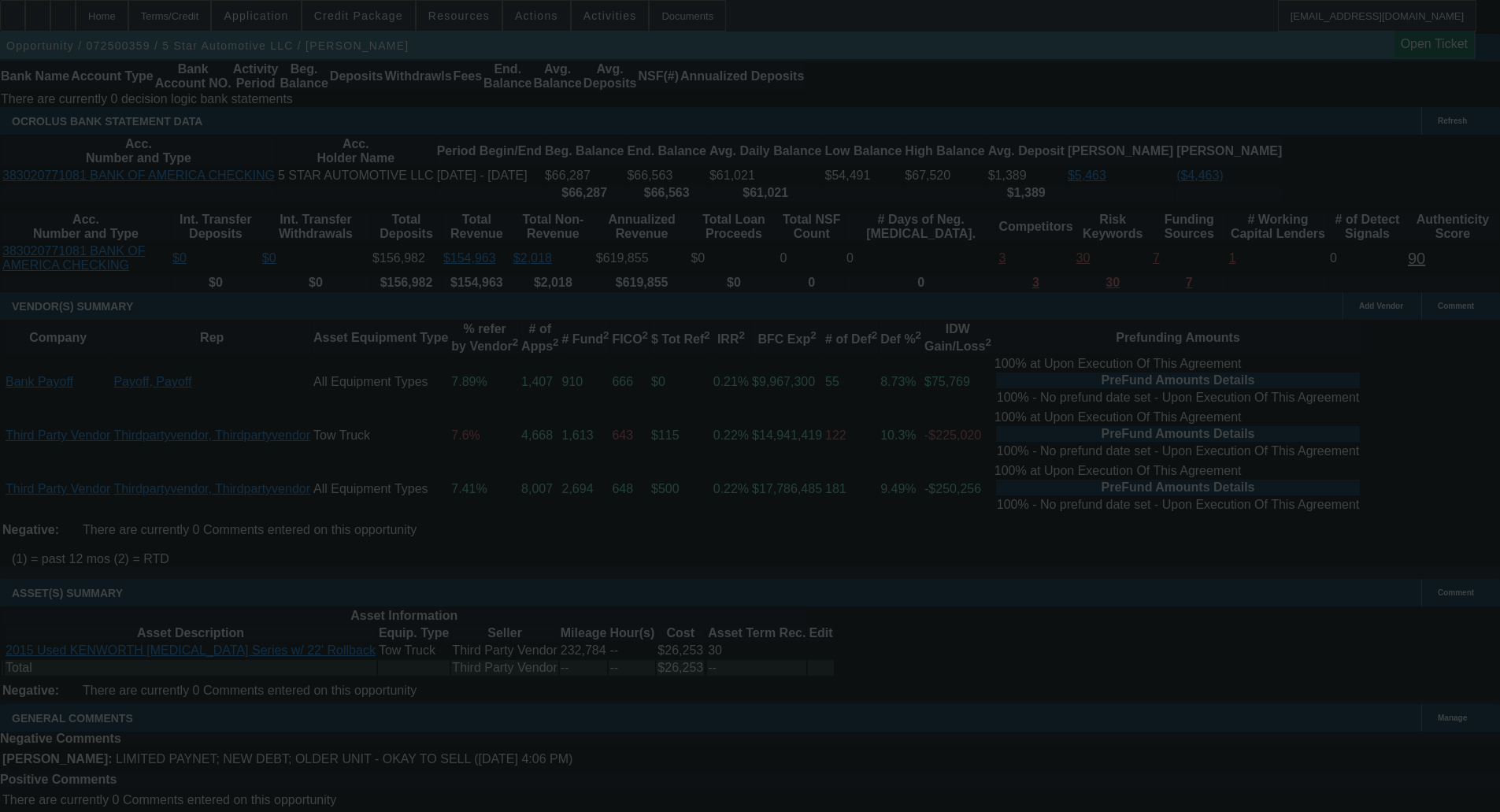
scroll to position [0, 0]
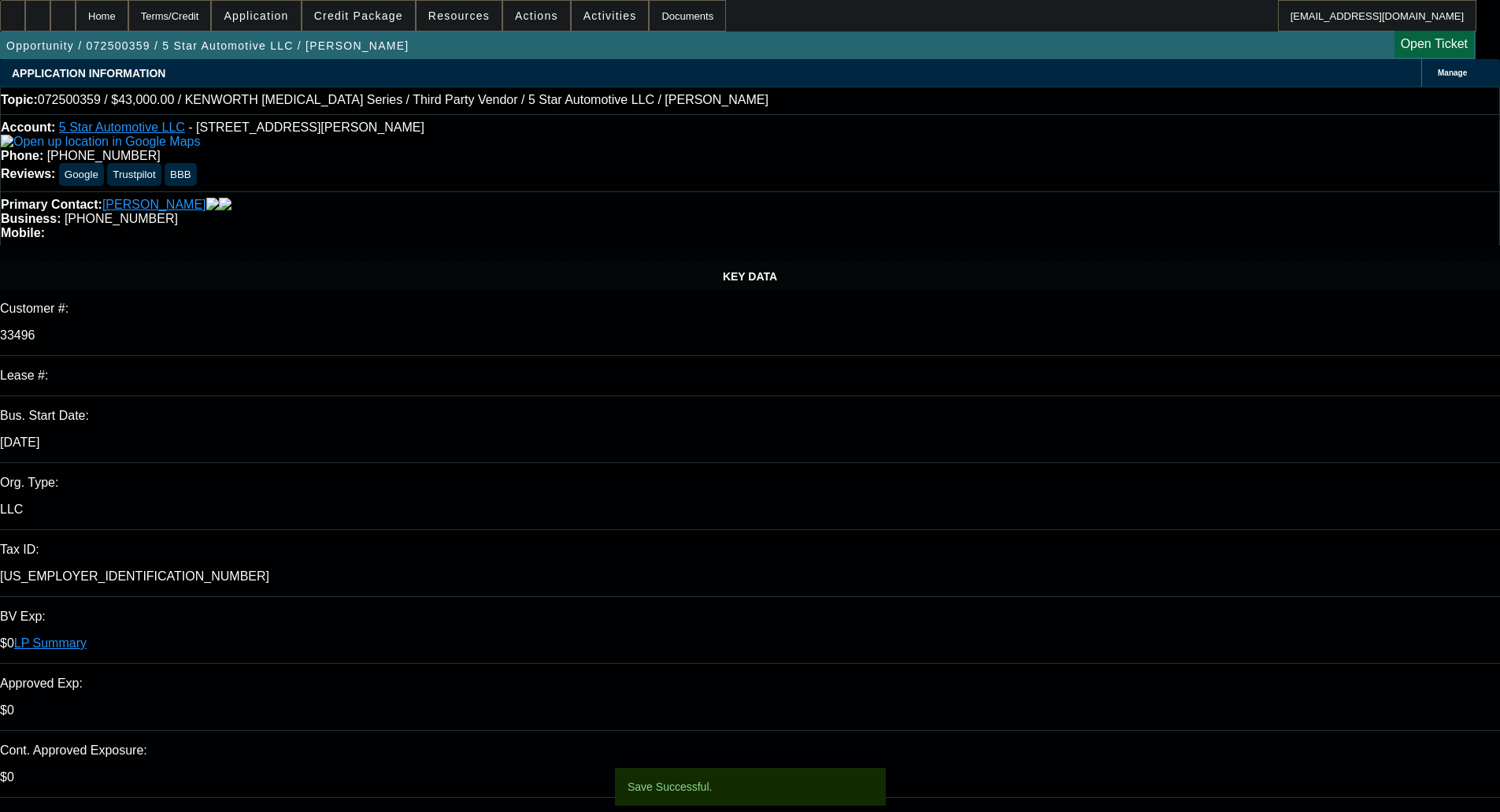
select select "0"
select select "6"
select select "0"
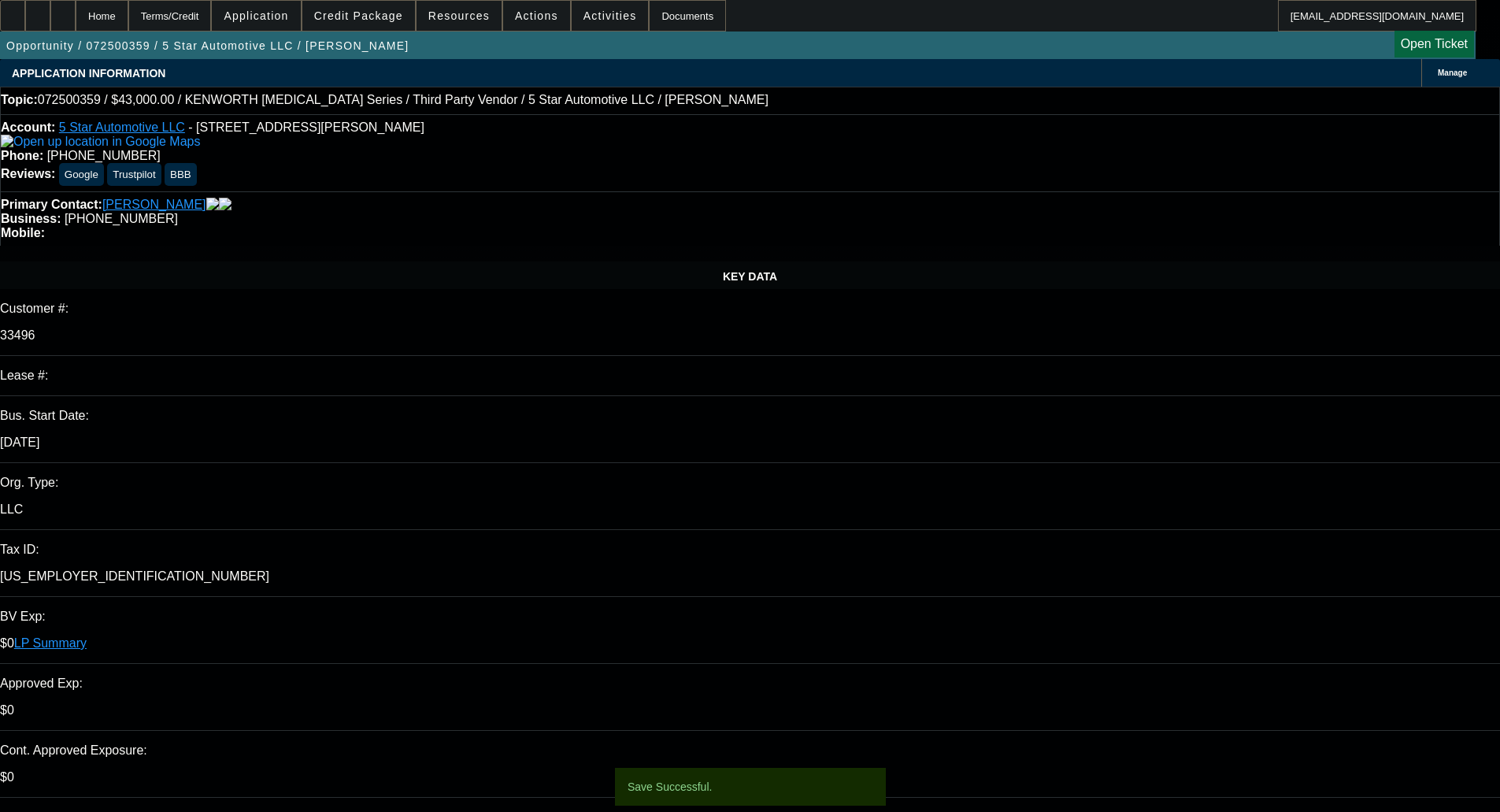
select select "0"
select select "6"
select select "0"
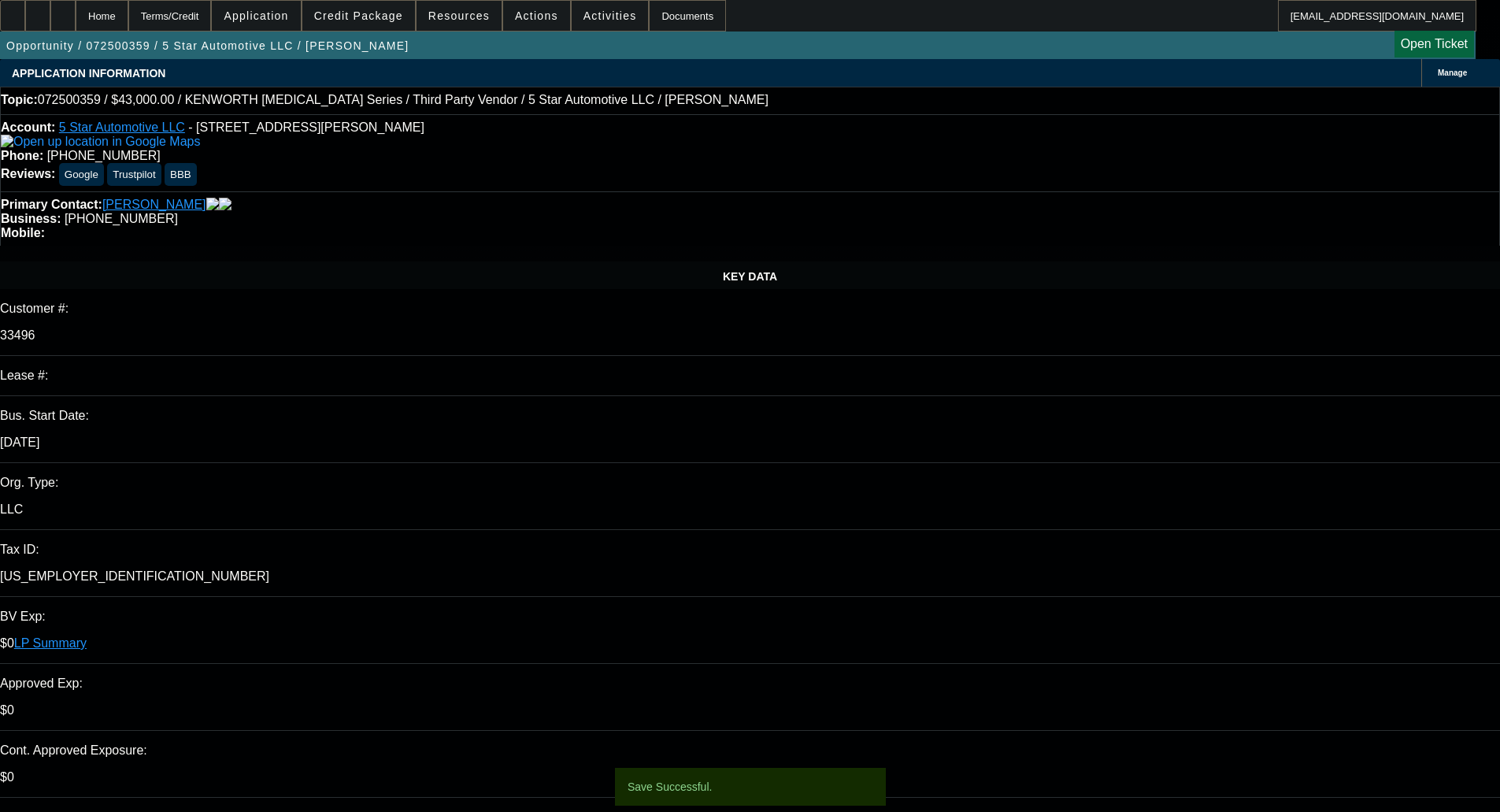
select select "0"
select select "6"
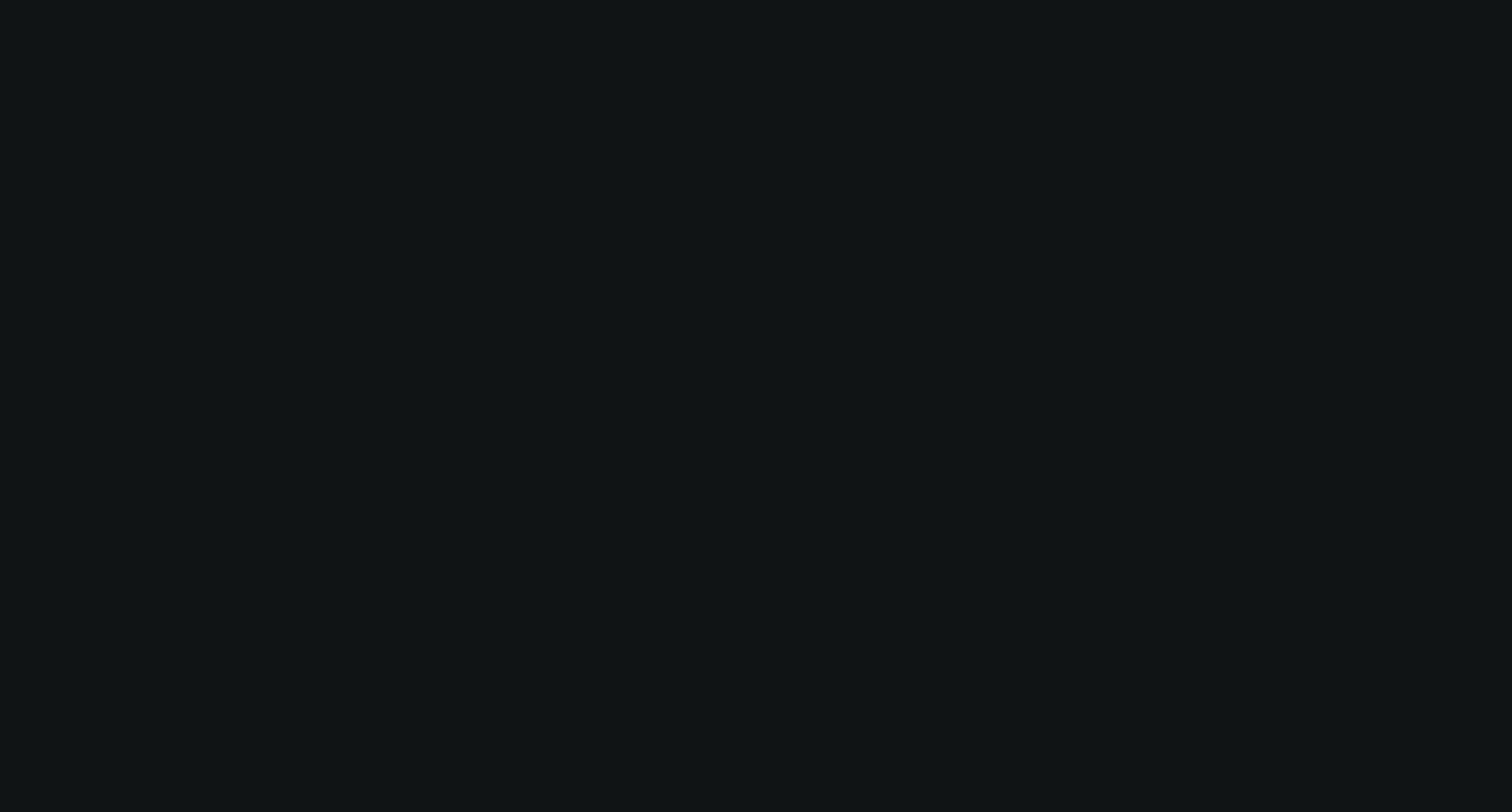
select select "0"
select select "0.1"
select select "4"
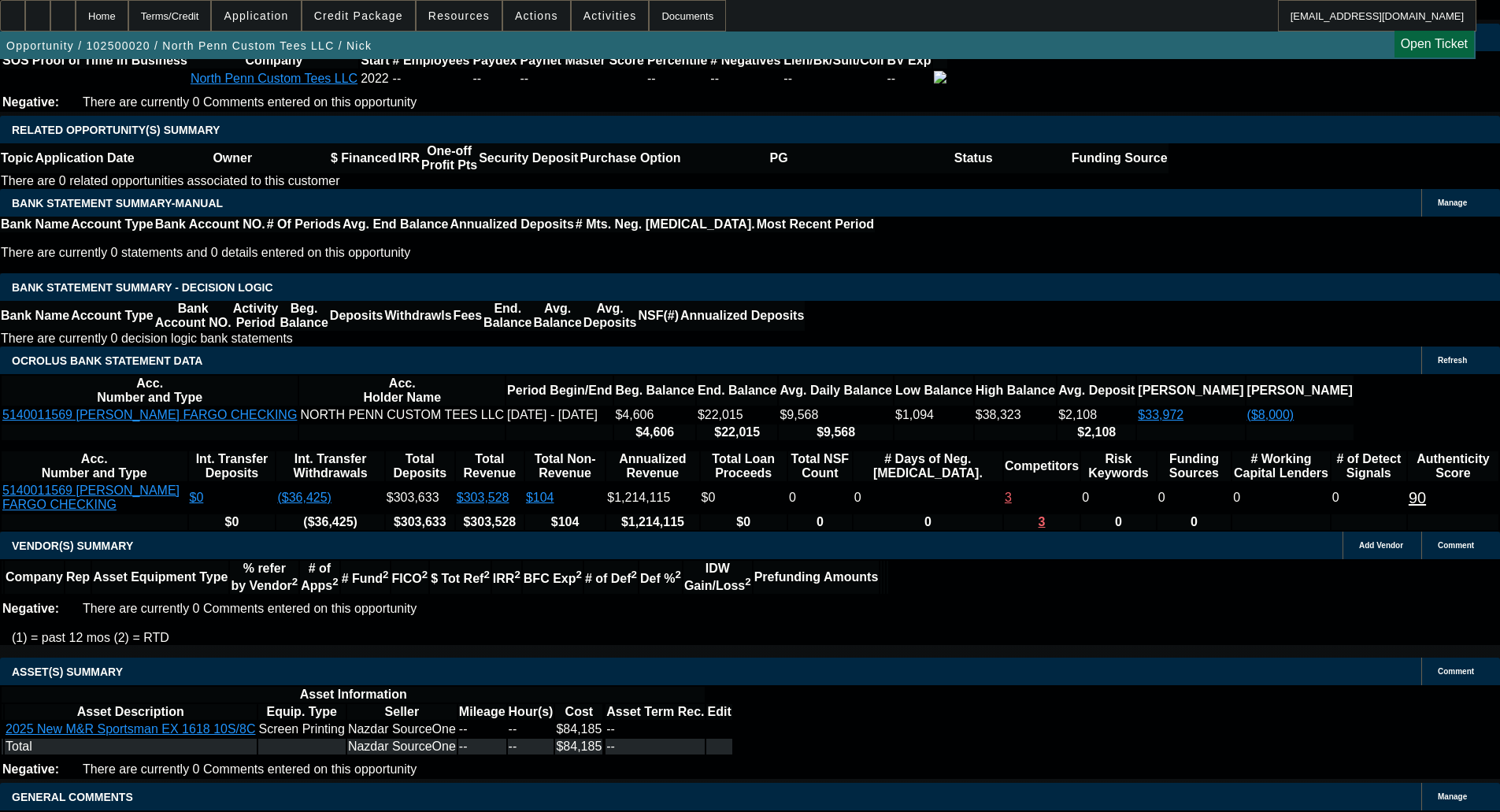
scroll to position [2624, 0]
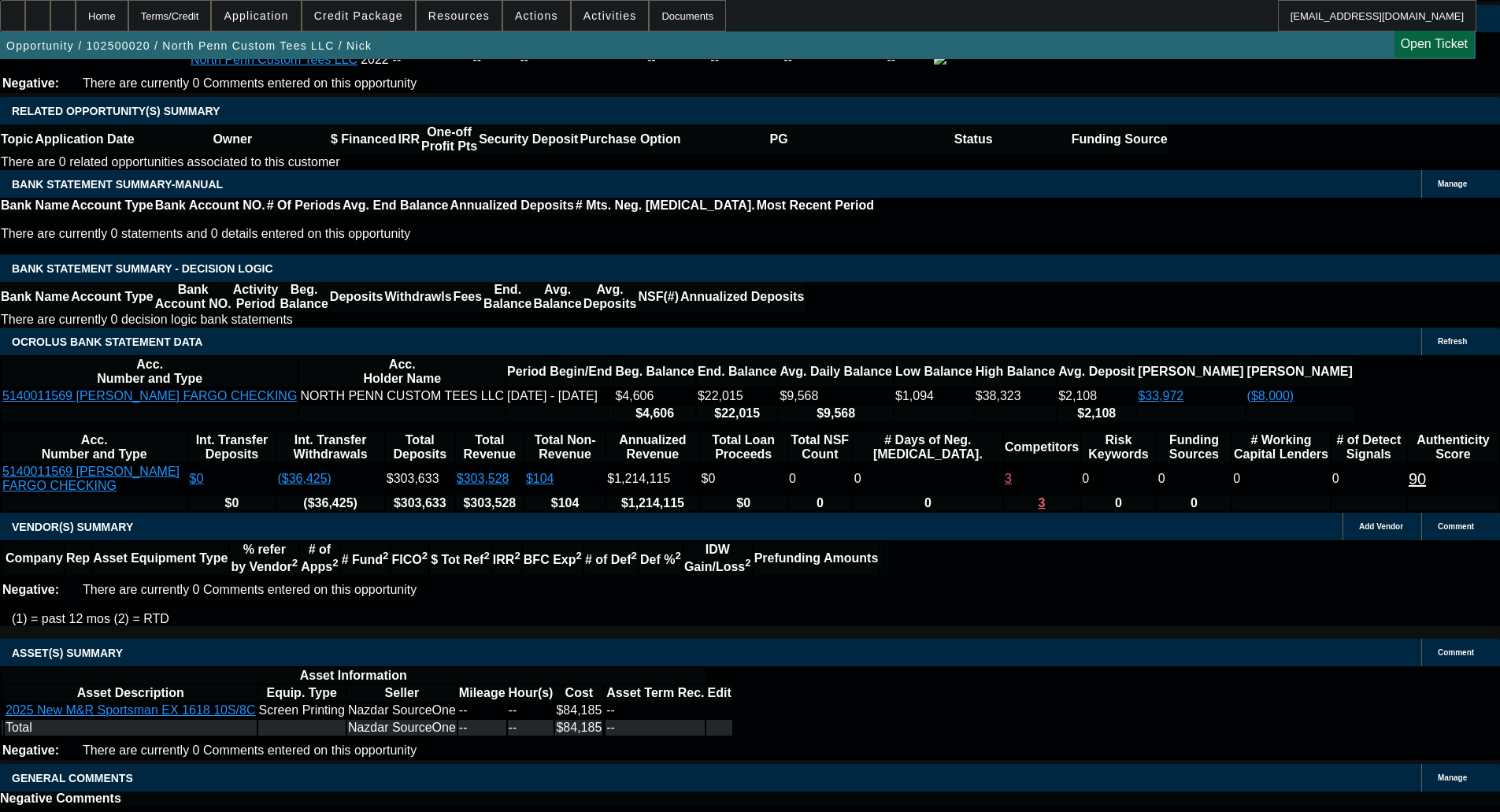
select select "4"
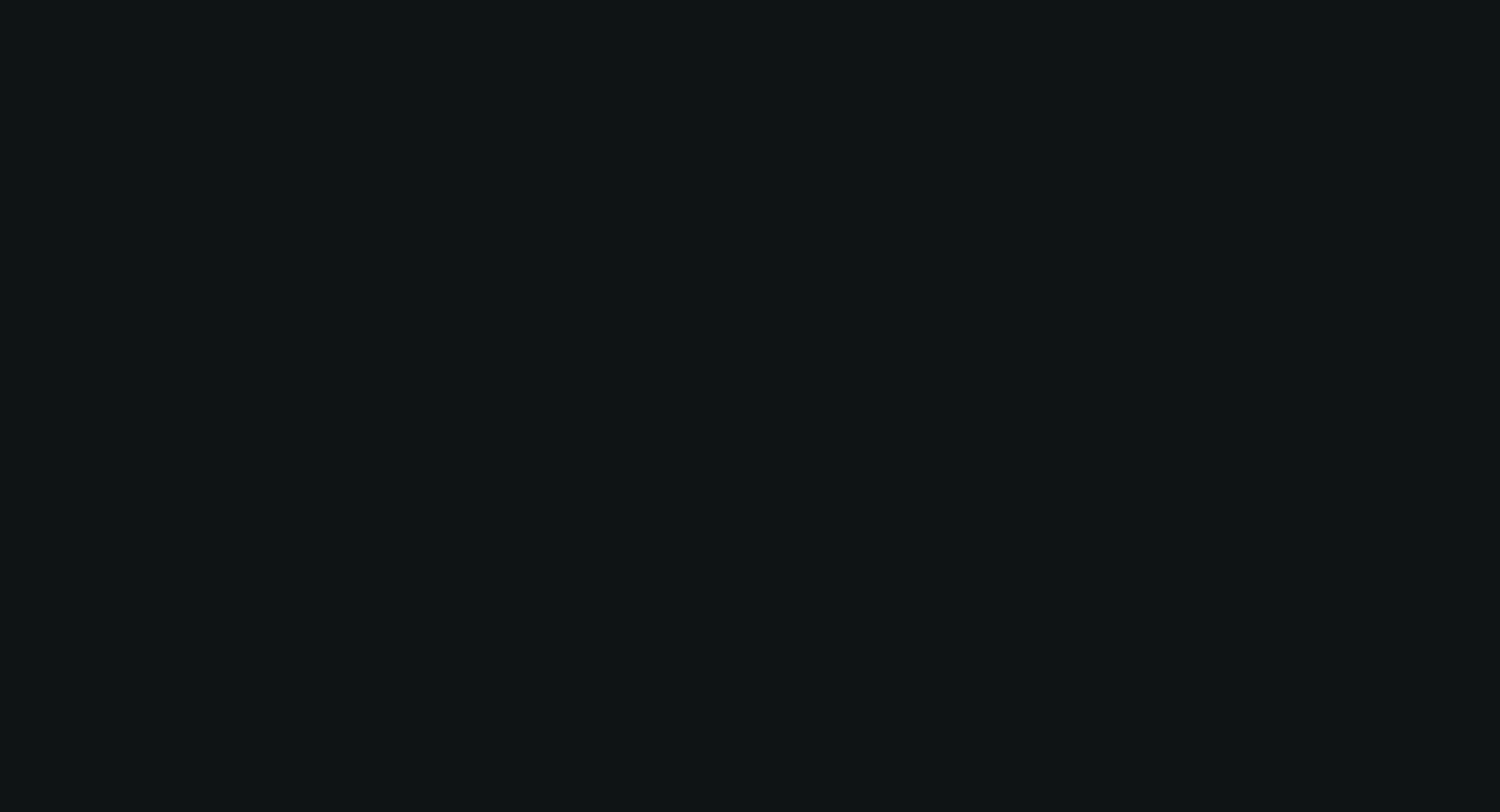
scroll to position [0, 0]
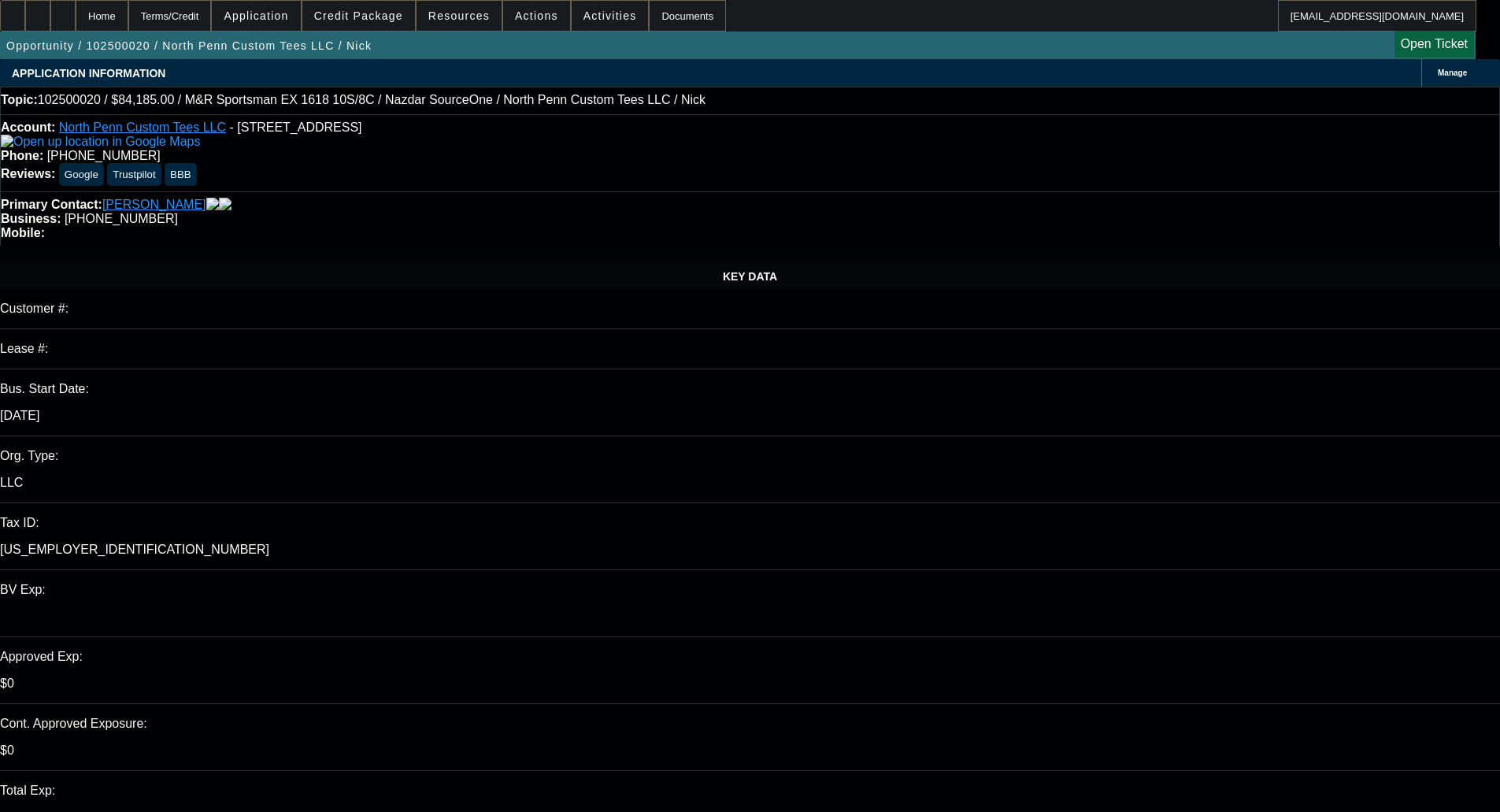
type textarea "d"
paste textarea "Unfortunately, this application for North Penn Custom Tees is not eligible for …"
type textarea "DECLINED BY CPEF - "Unfortunately, this application for North Penn Custom Tees …"
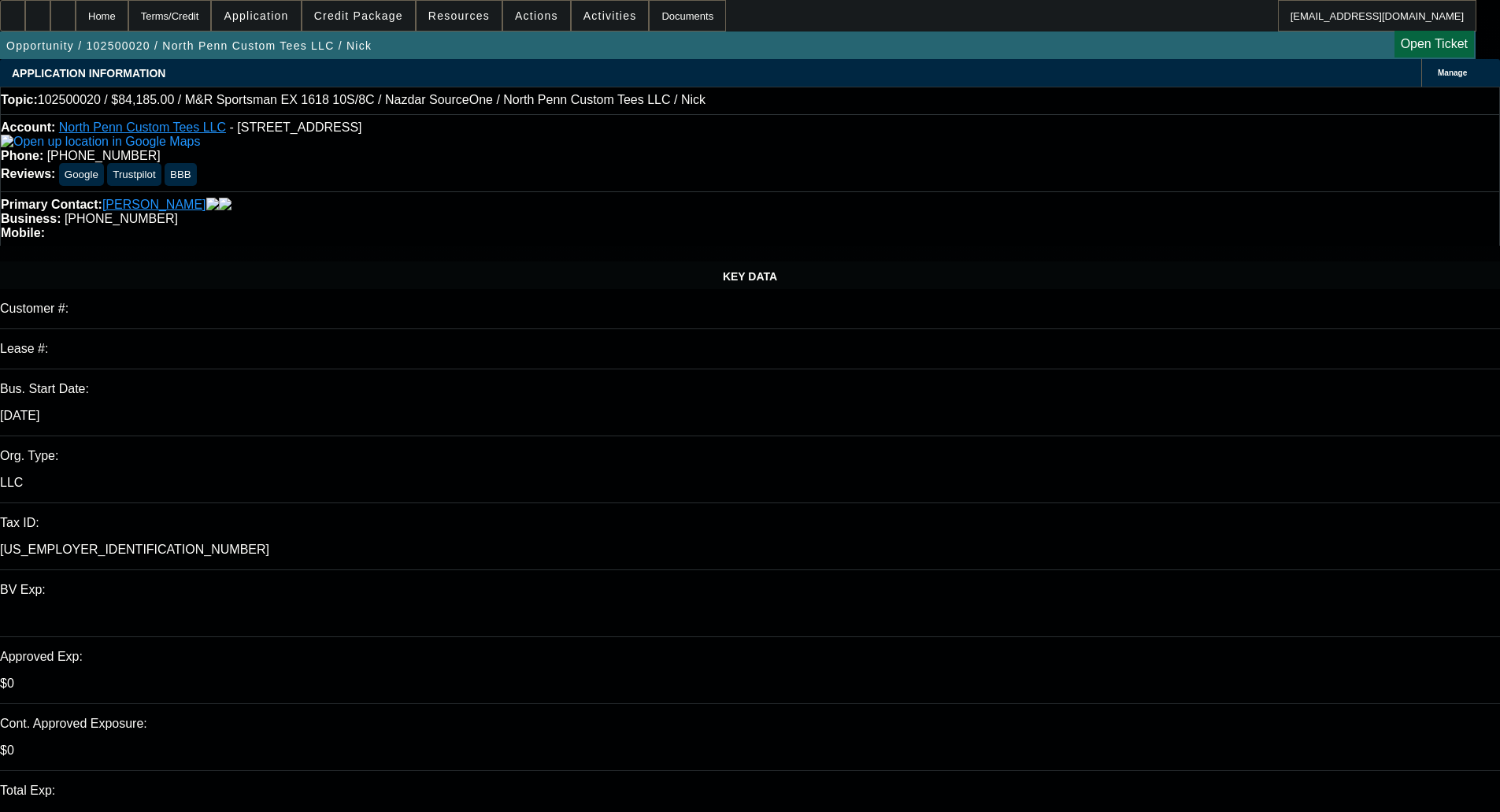
type input "04:54"
type input "10:10"
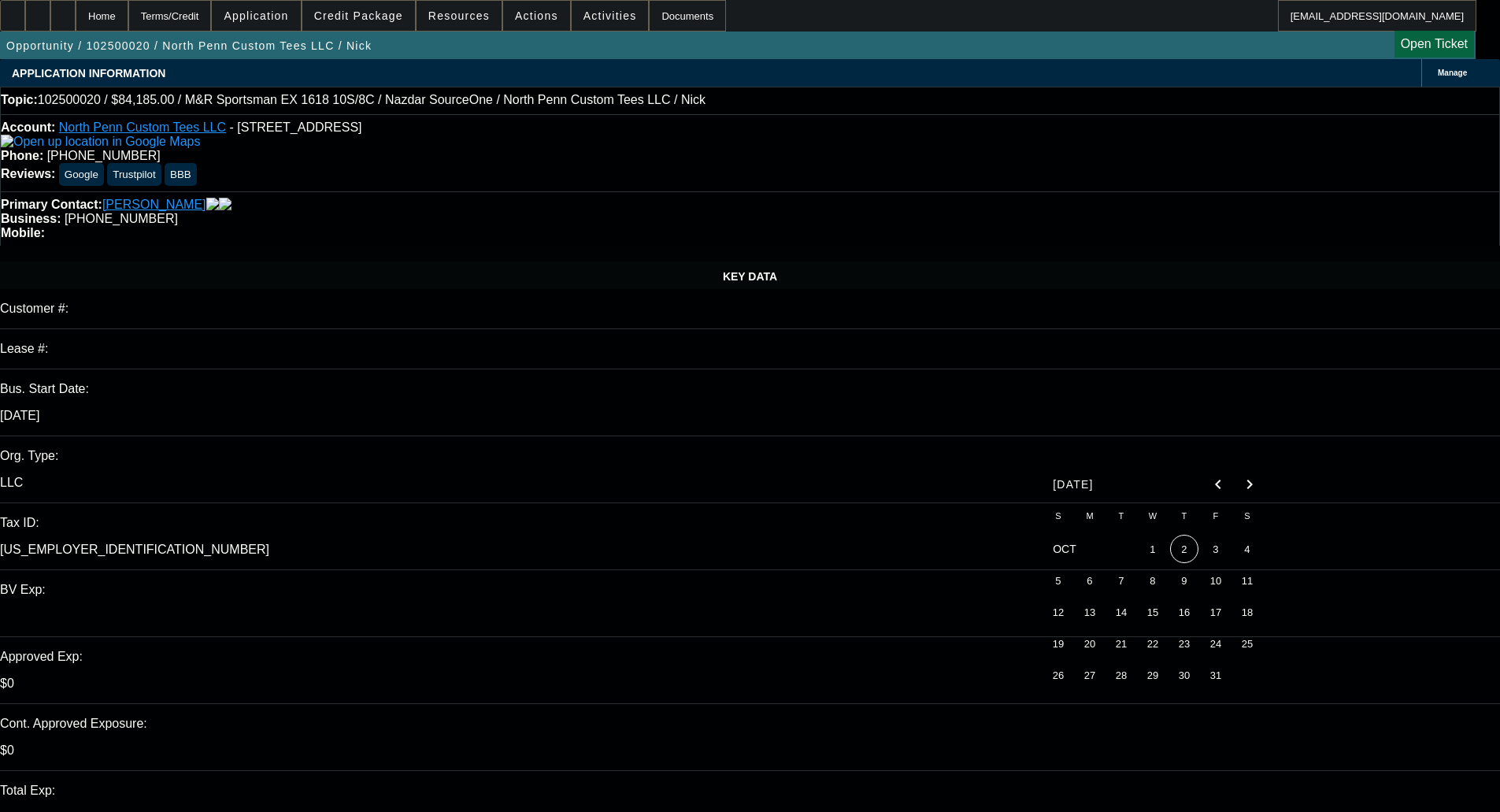
click at [1162, 554] on span "1" at bounding box center [1152, 549] width 28 height 28
type input "[DATE]"
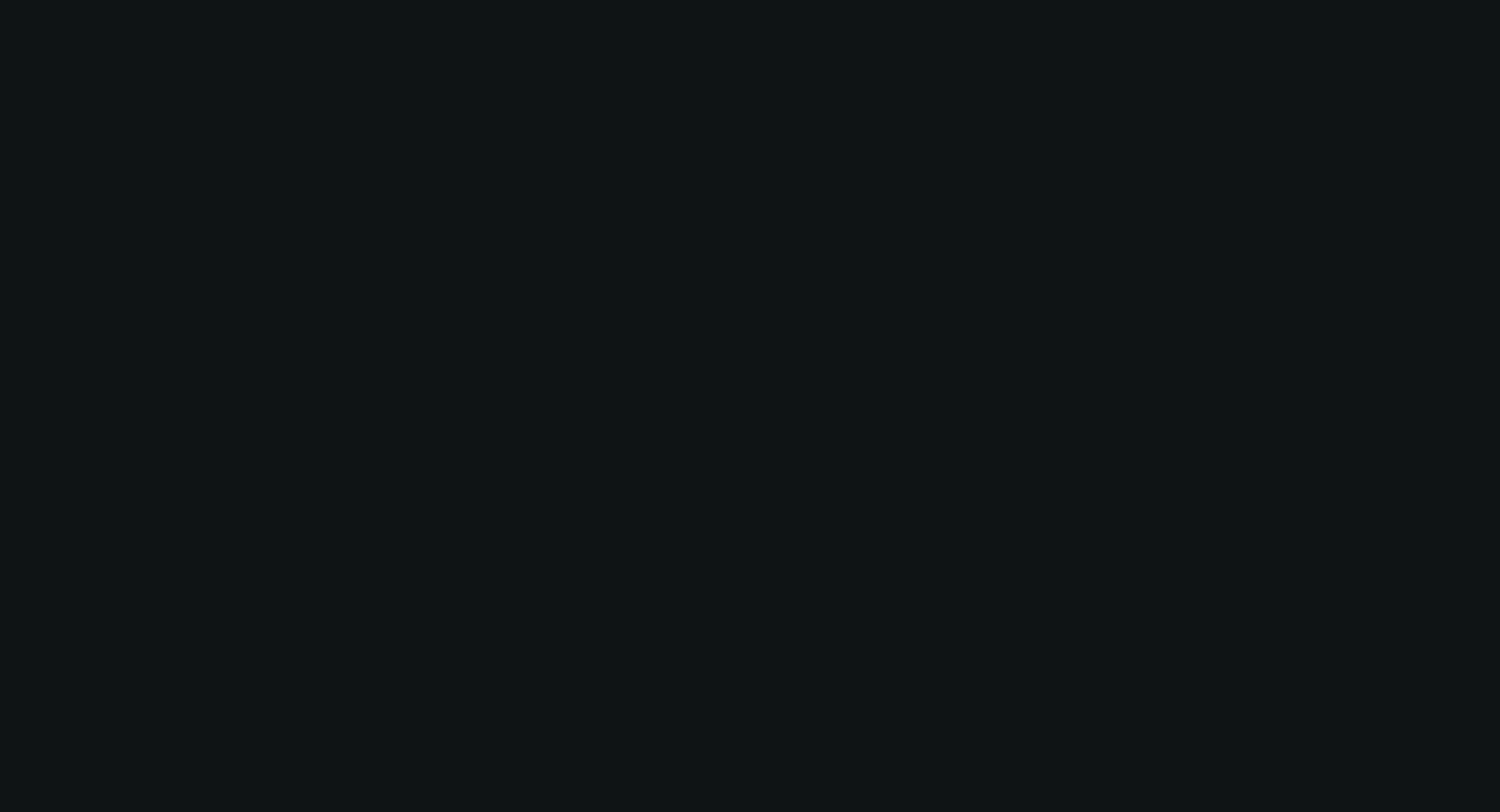
select select "0"
select select "0.1"
select select "4"
